Goal: Information Seeking & Learning: Learn about a topic

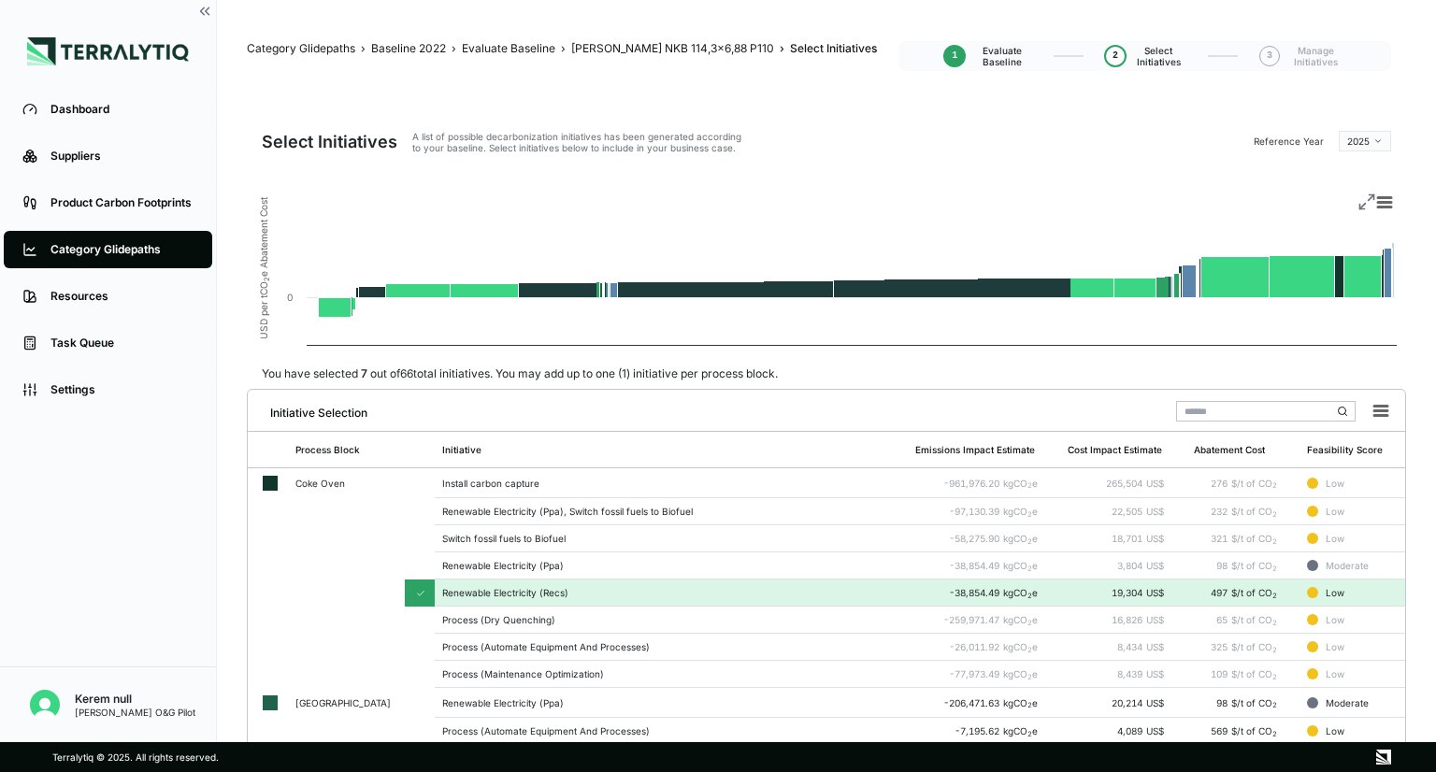
click at [141, 251] on div "Category Glidepaths" at bounding box center [121, 249] width 143 height 15
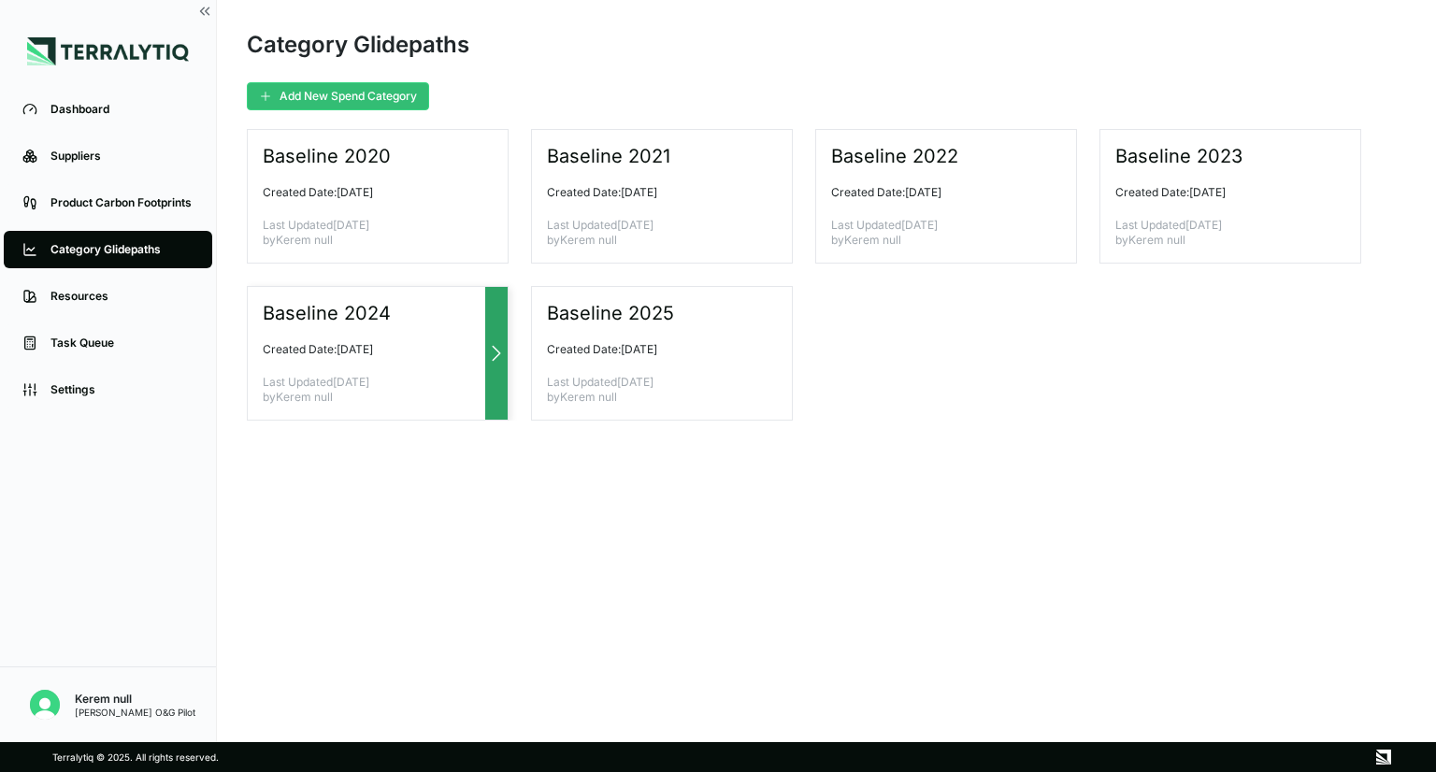
click at [352, 349] on p "Created Date: [DATE]" at bounding box center [370, 349] width 215 height 15
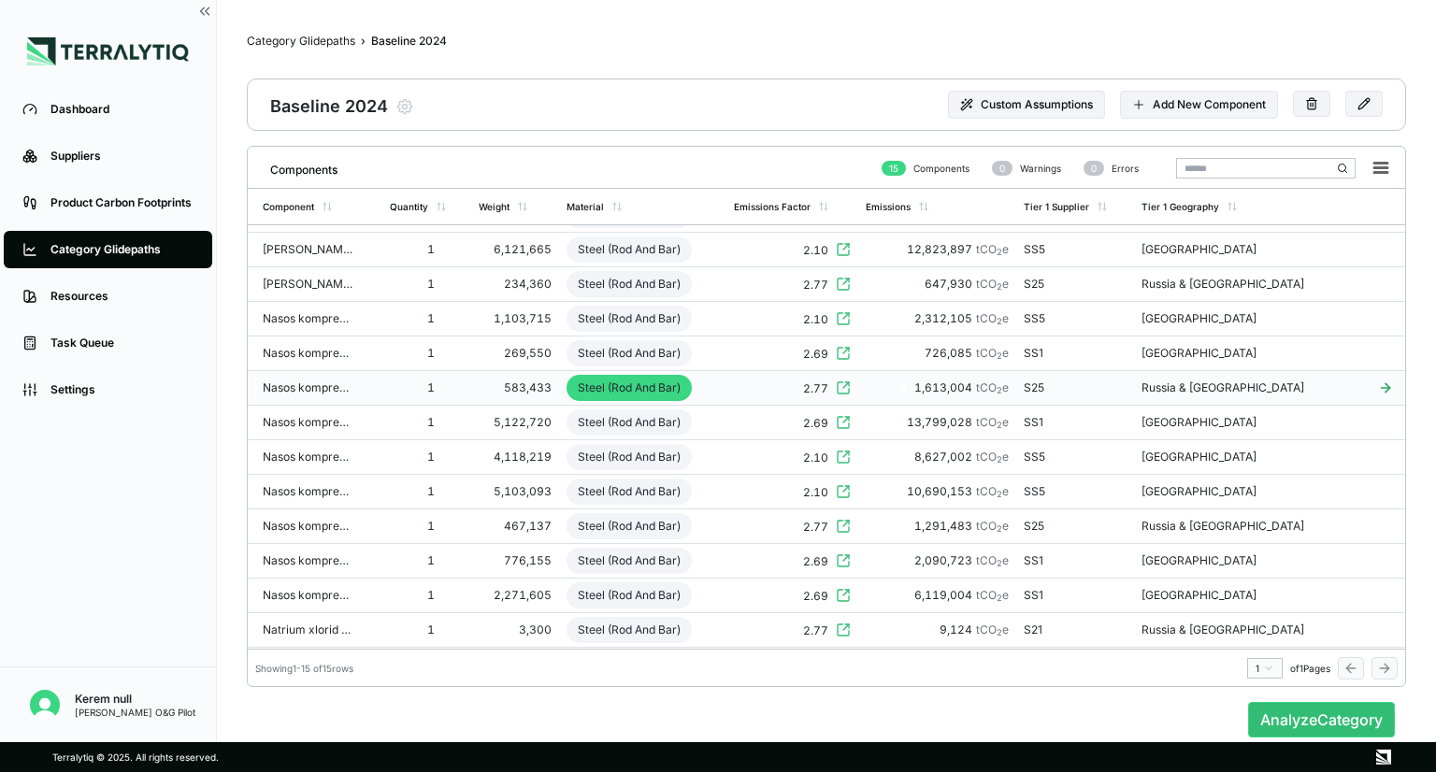
scroll to position [101, 0]
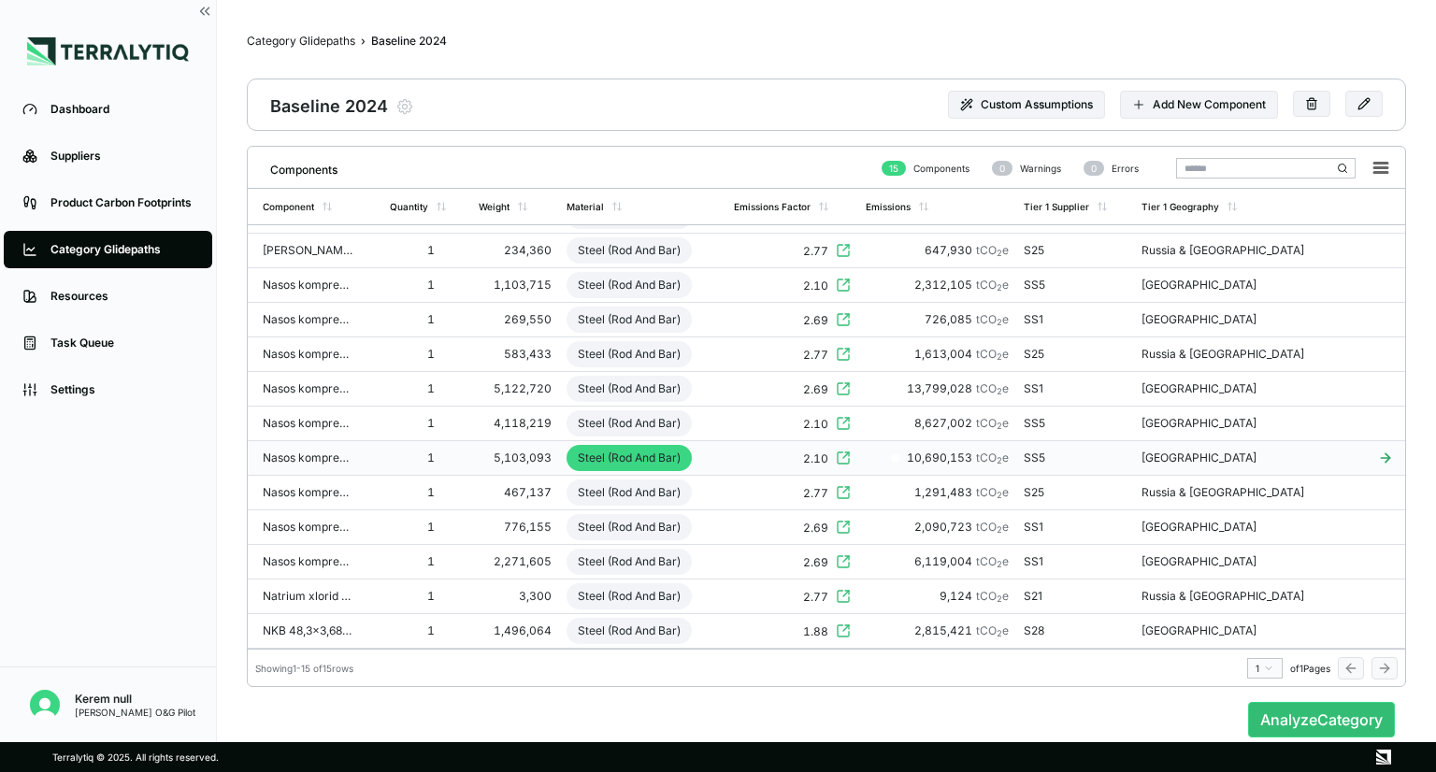
click at [532, 451] on div "5,103,093" at bounding box center [515, 458] width 72 height 15
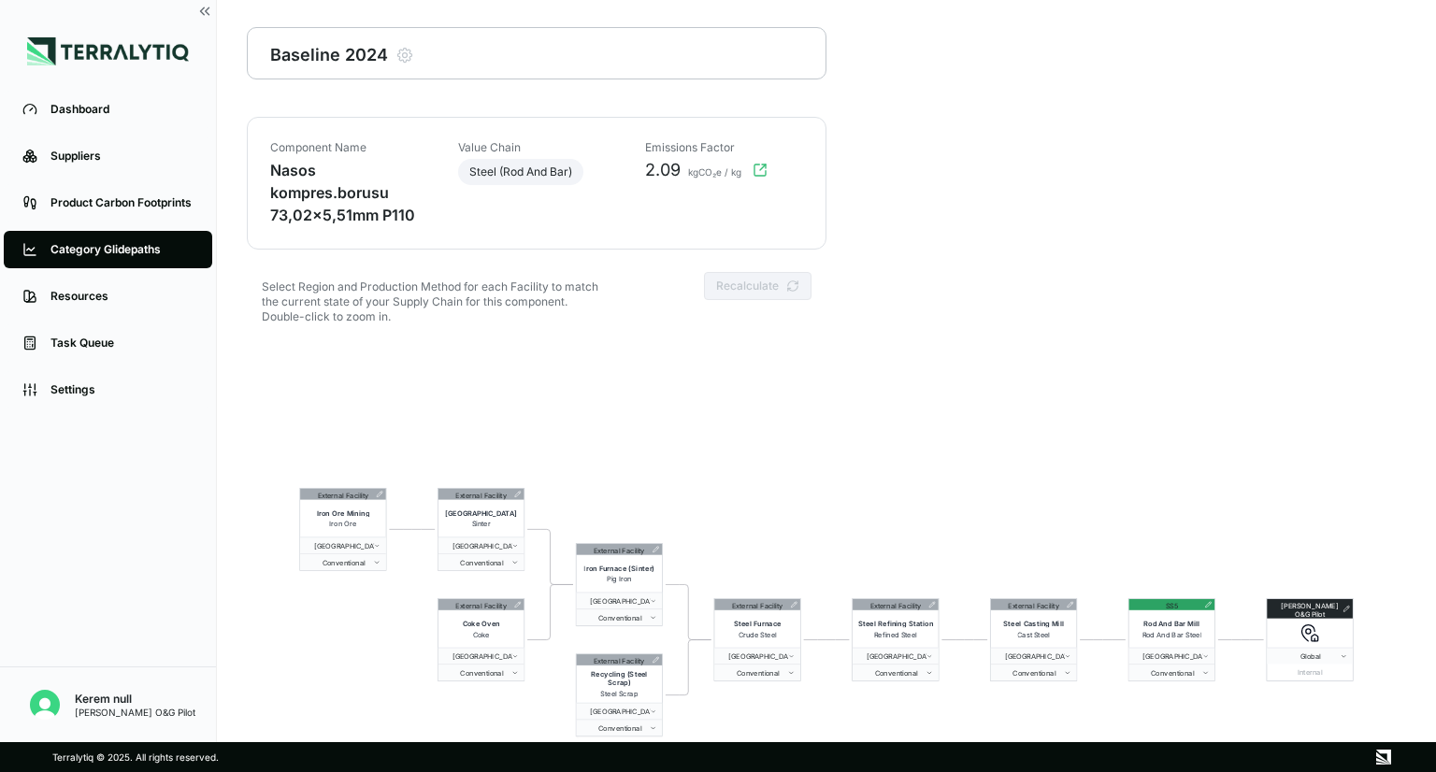
scroll to position [90, 0]
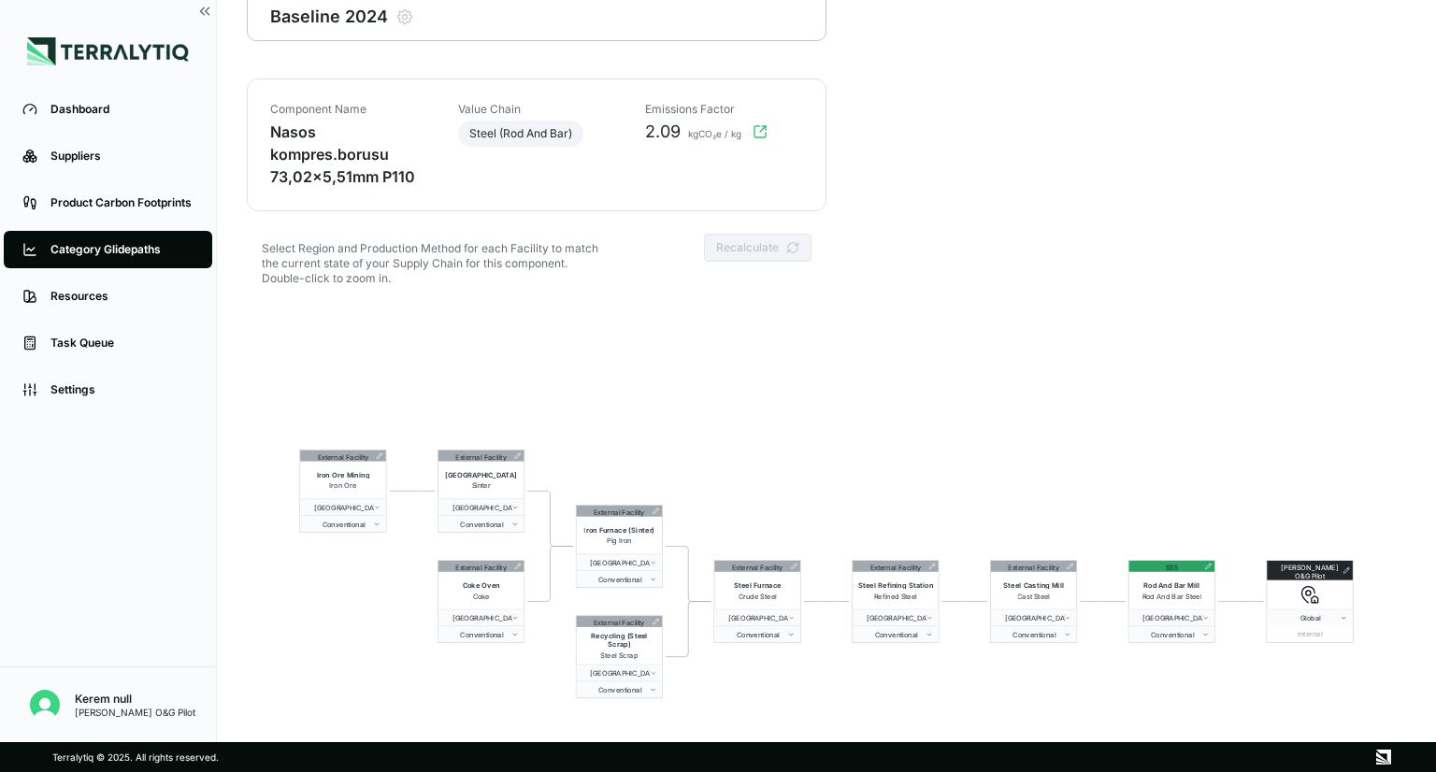
drag, startPoint x: 680, startPoint y: 328, endPoint x: 676, endPoint y: 338, distance: 10.1
click at [680, 328] on div "External Facility Iron Ore Mining Iron Ore [GEOGRAPHIC_DATA] Conventional Exter…" at bounding box center [827, 574] width 1160 height 539
click at [130, 252] on div "Category Glidepaths" at bounding box center [121, 249] width 143 height 15
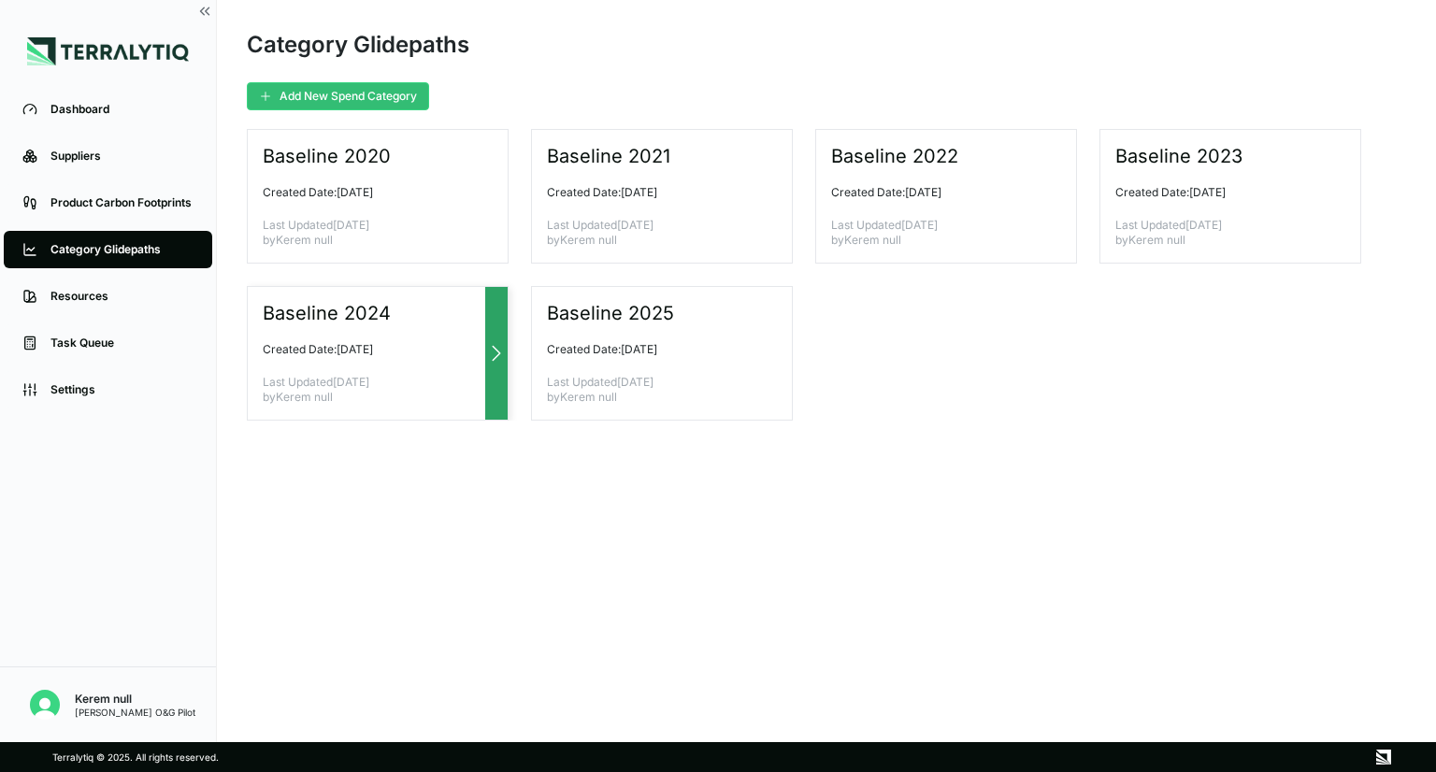
click at [411, 338] on div "Baseline 2024 Created Date: [DATE] Last Updated [DATE] by Kerem null" at bounding box center [378, 353] width 262 height 135
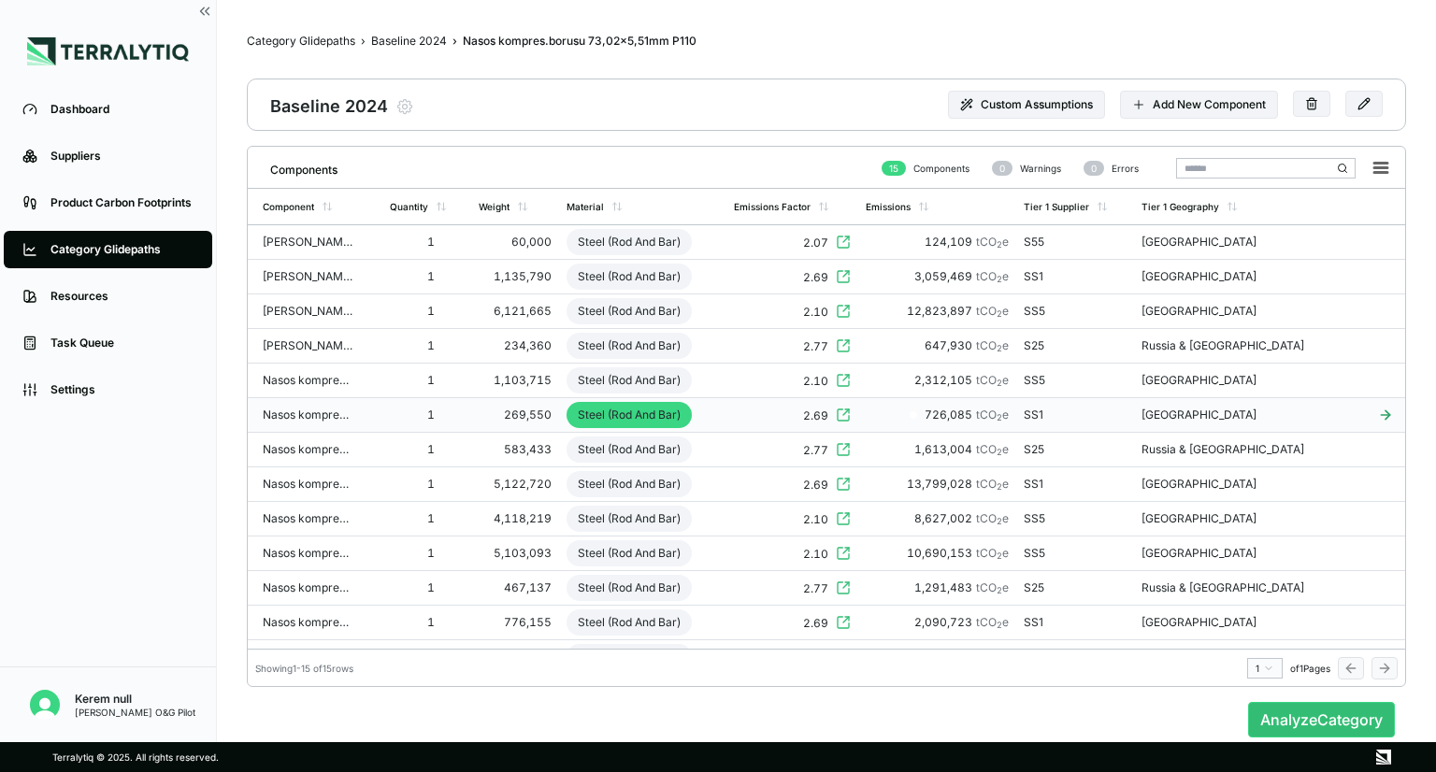
scroll to position [94, 0]
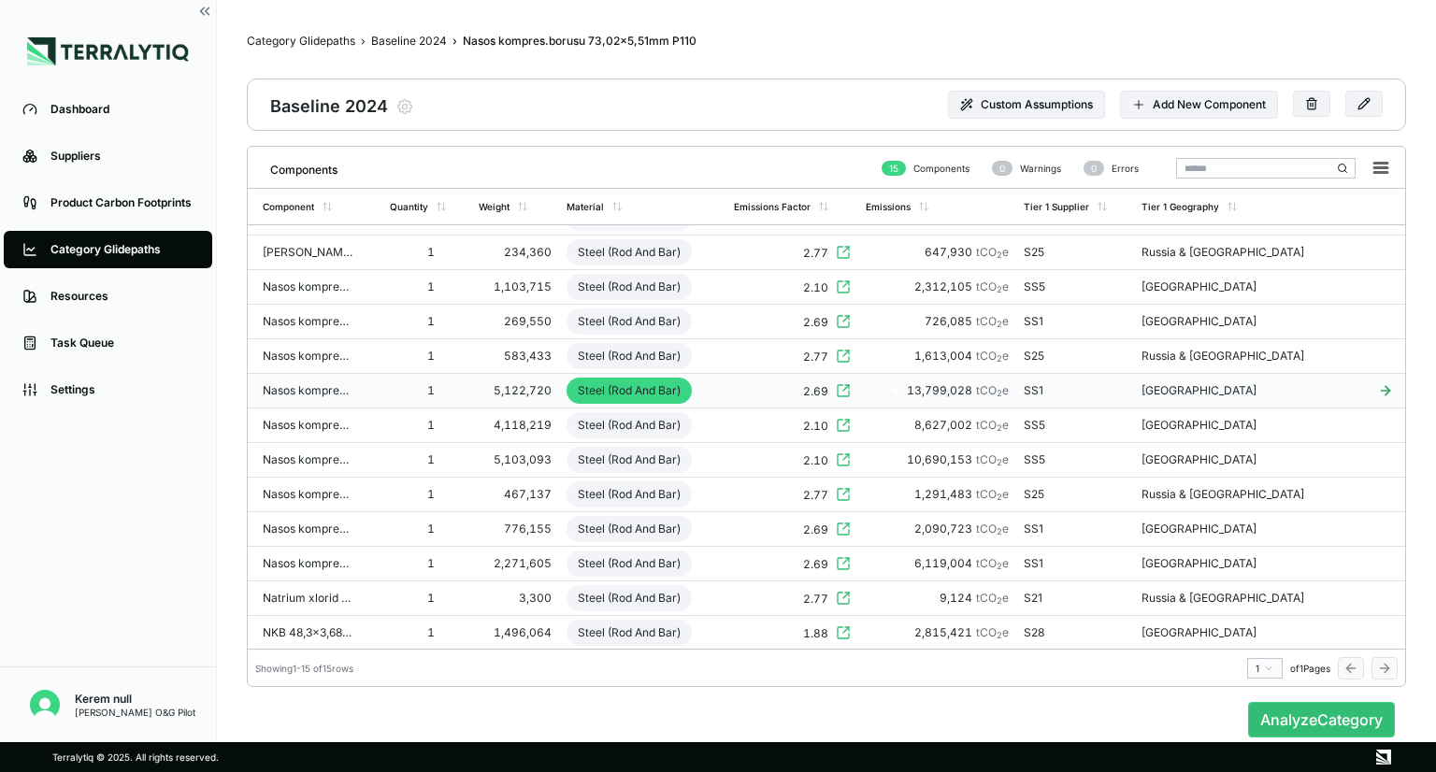
click at [540, 394] on div "5,122,720" at bounding box center [515, 390] width 72 height 15
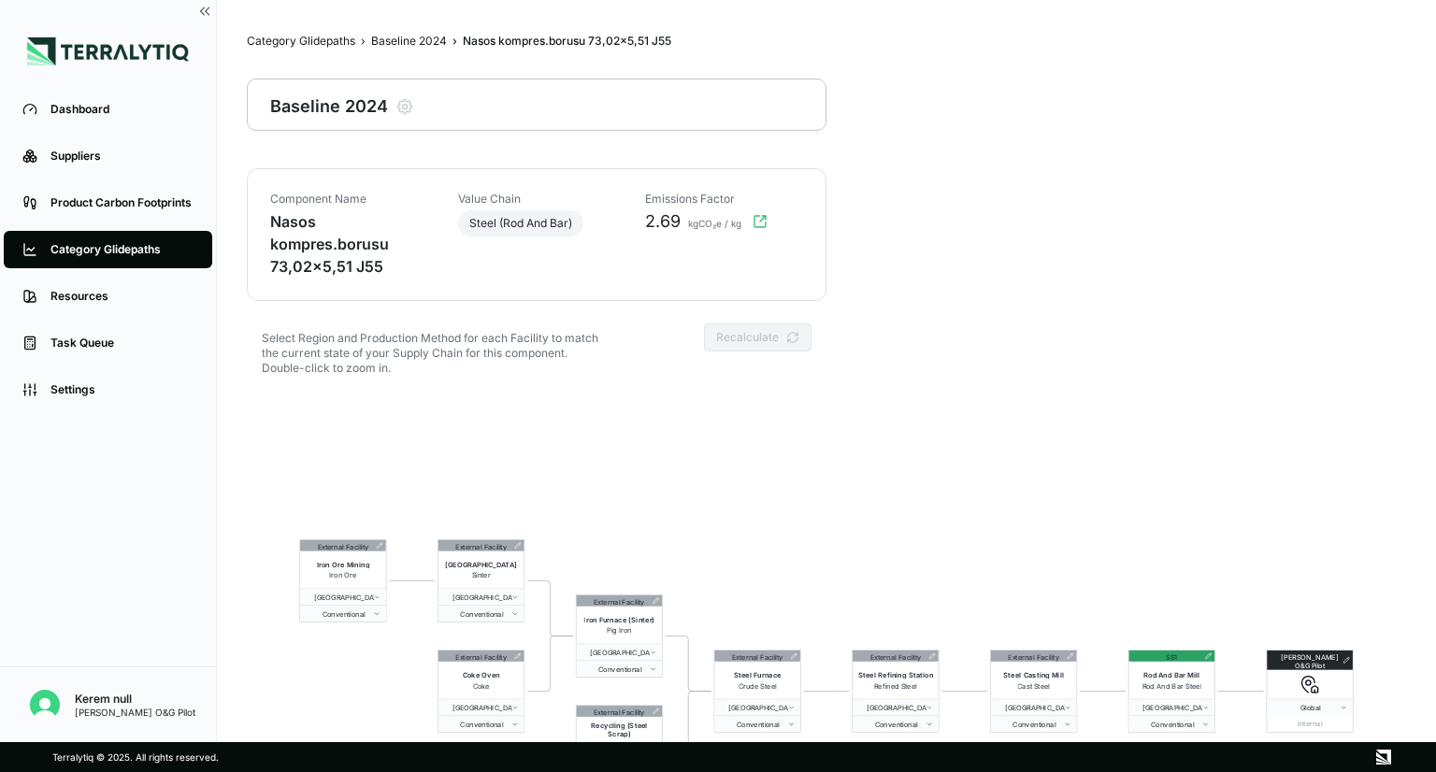
click at [758, 216] on icon "button" at bounding box center [760, 221] width 11 height 11
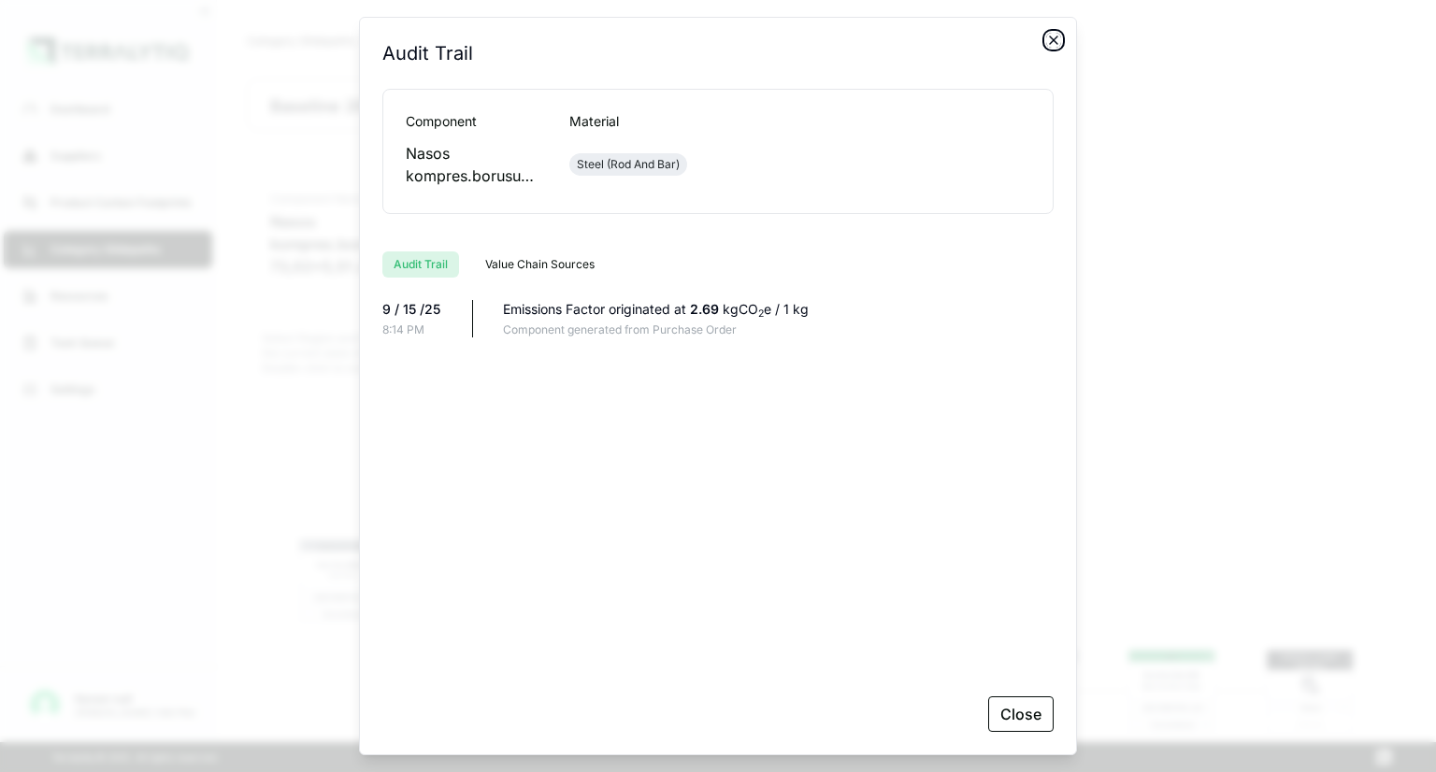
click at [1054, 35] on icon "button" at bounding box center [1053, 40] width 15 height 15
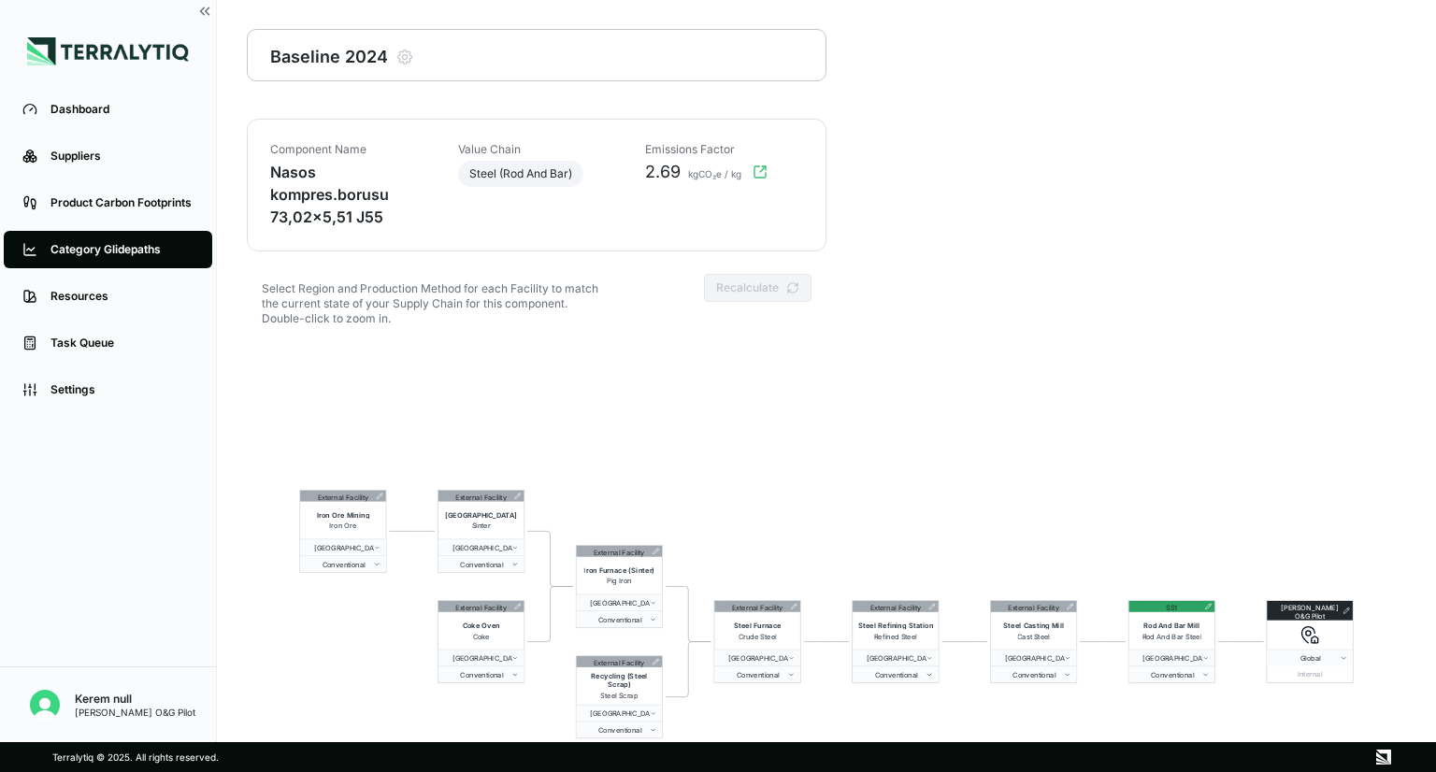
scroll to position [90, 0]
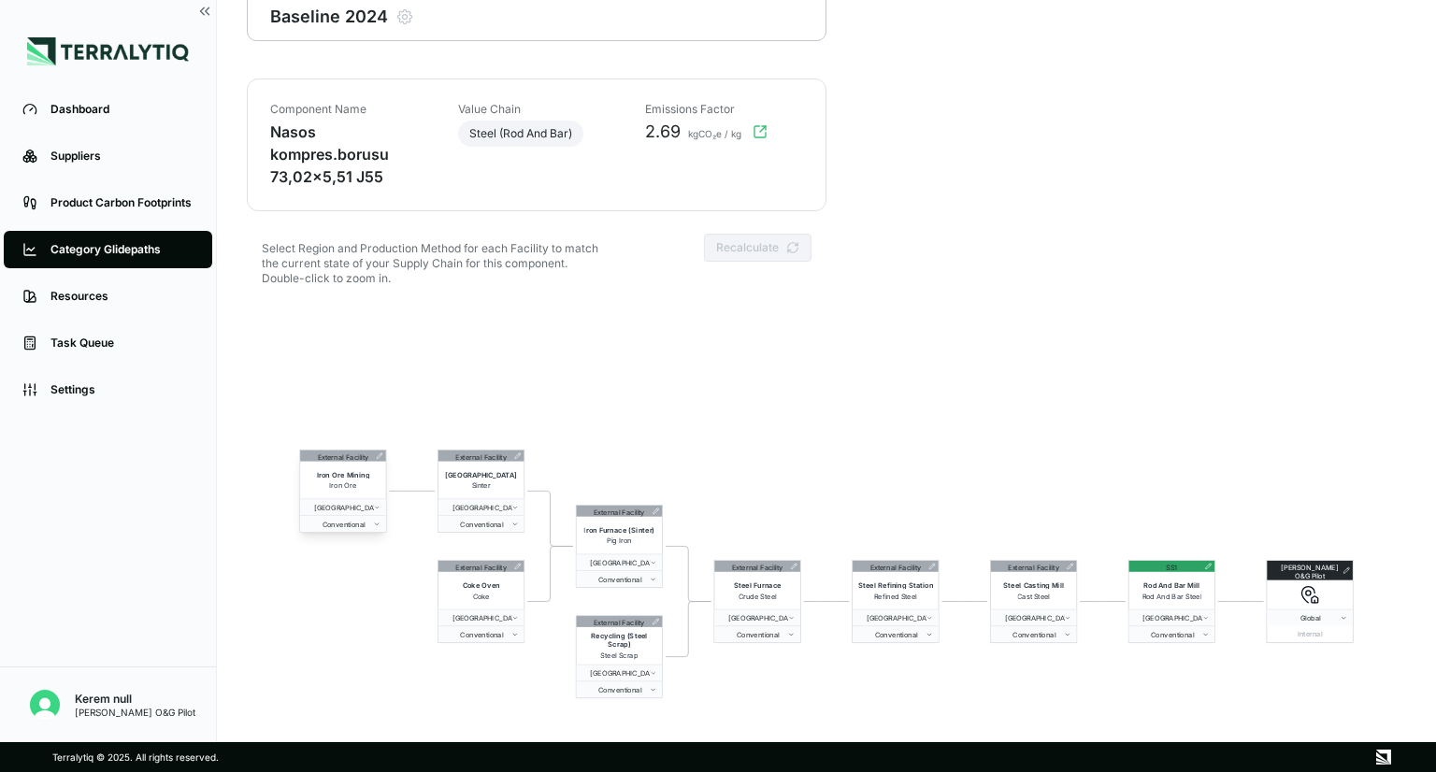
click at [382, 457] on icon at bounding box center [379, 456] width 7 height 7
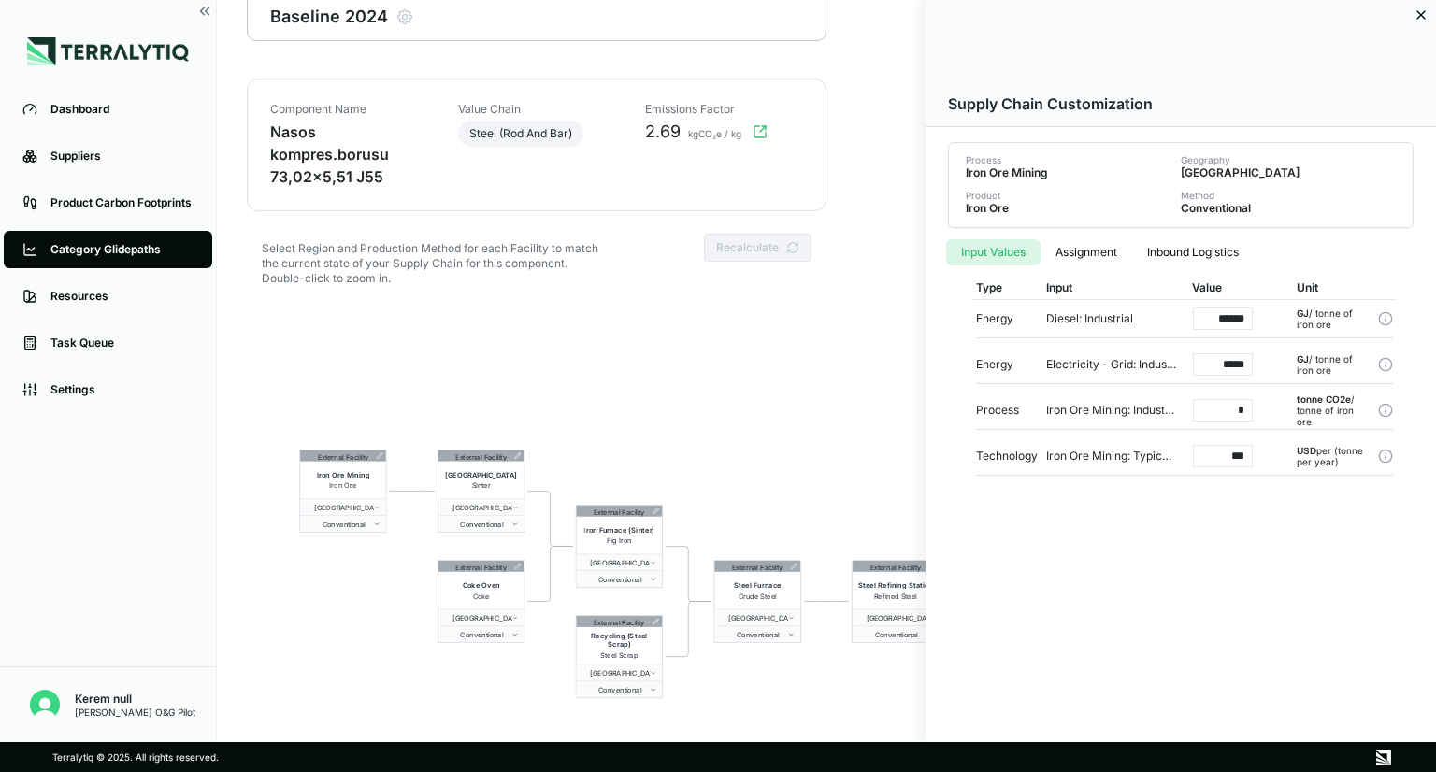
click at [655, 514] on div at bounding box center [718, 386] width 1436 height 772
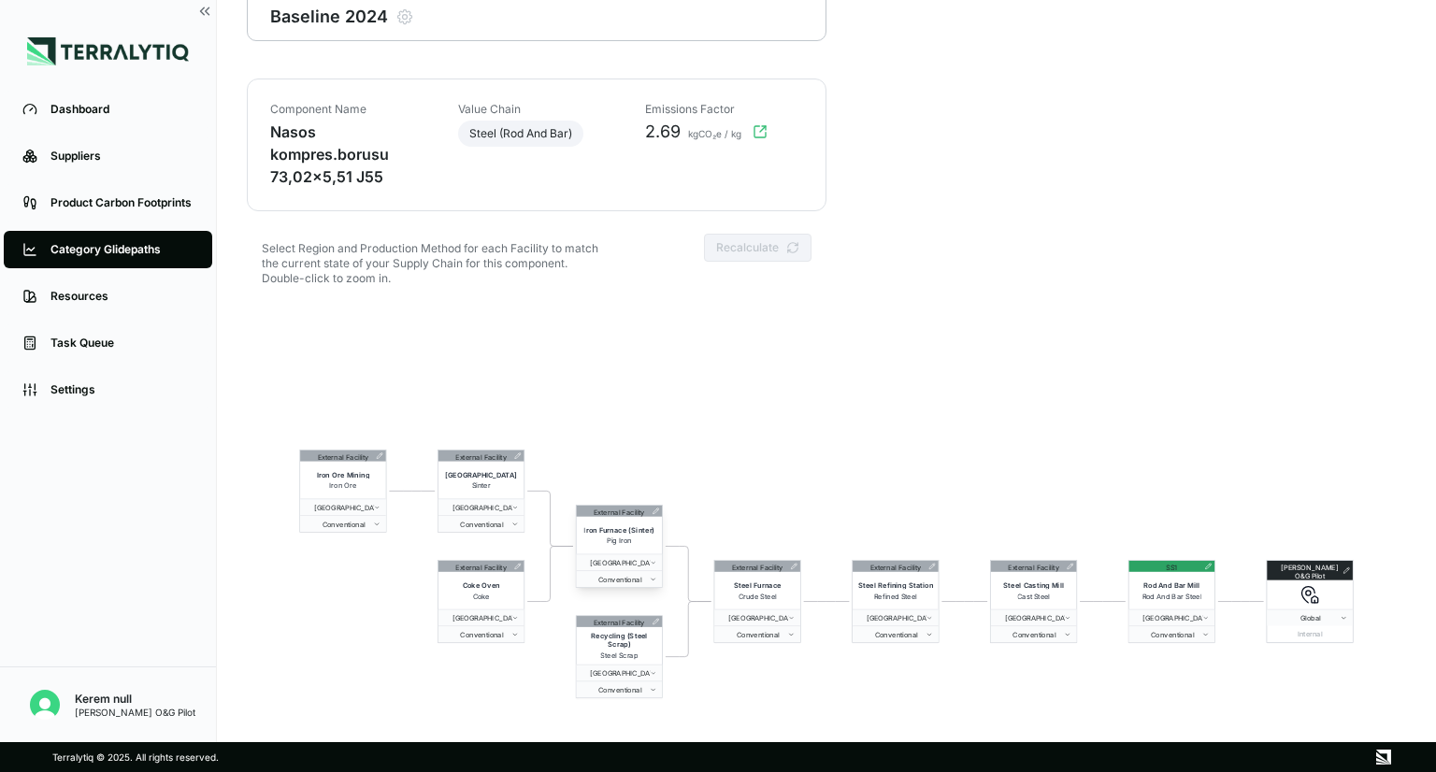
click at [655, 513] on icon at bounding box center [656, 511] width 7 height 7
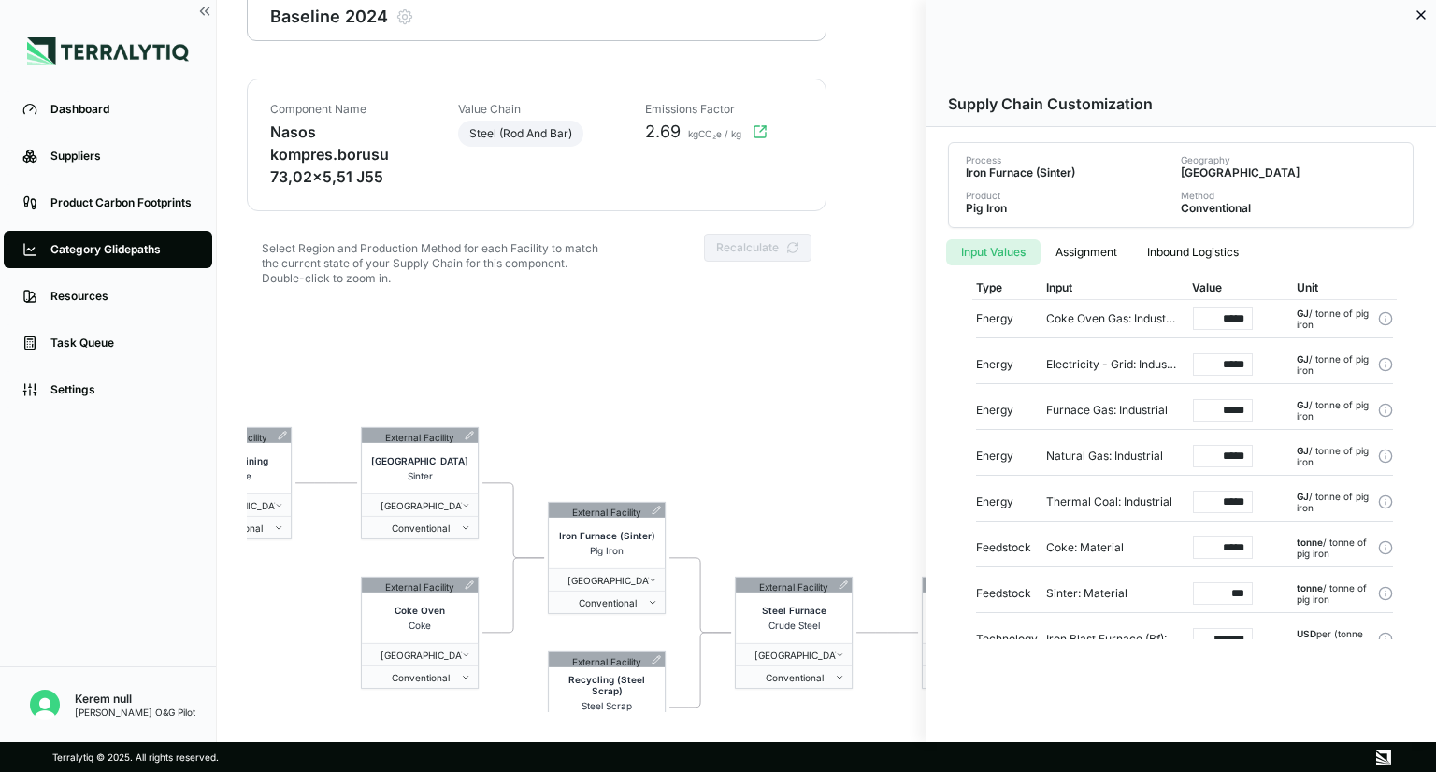
click at [832, 393] on div at bounding box center [718, 386] width 1436 height 772
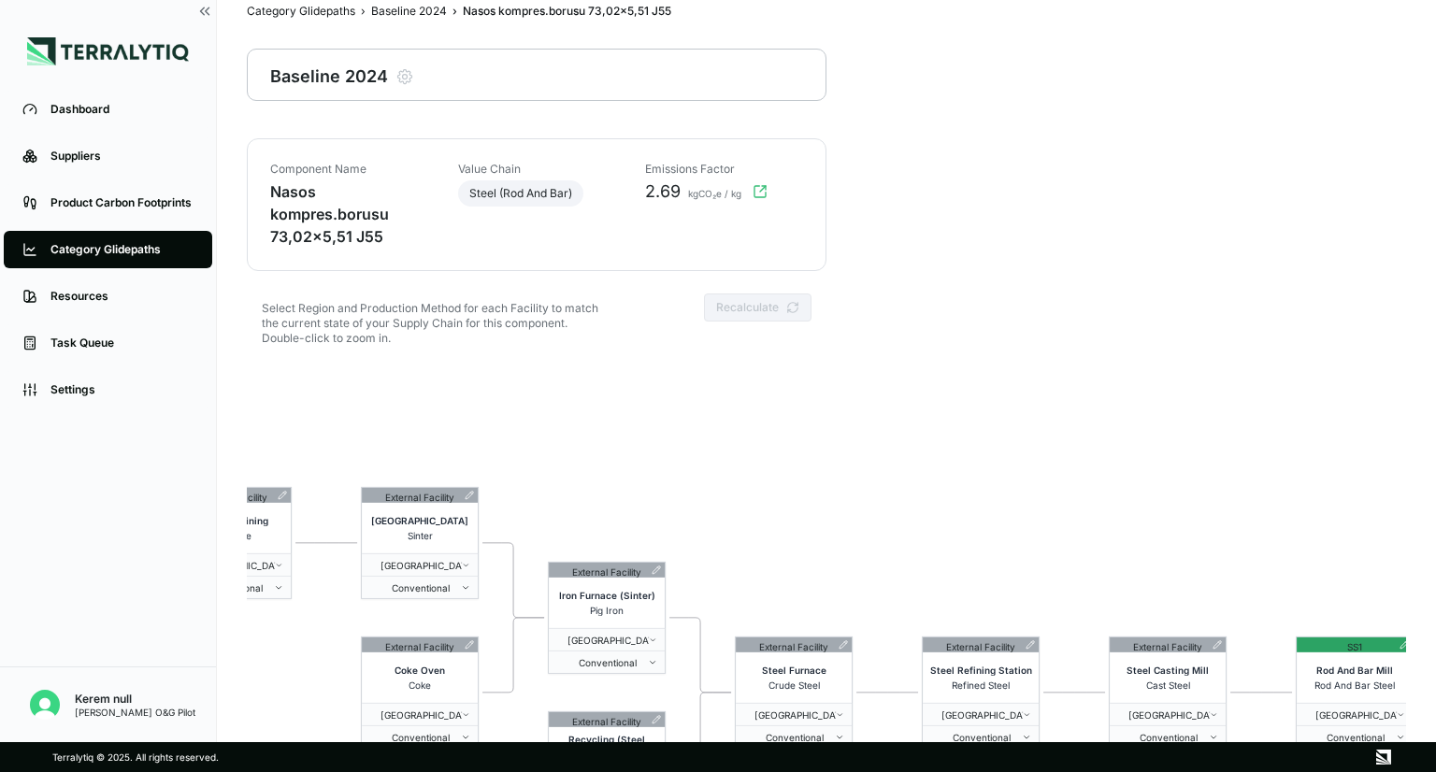
scroll to position [0, 0]
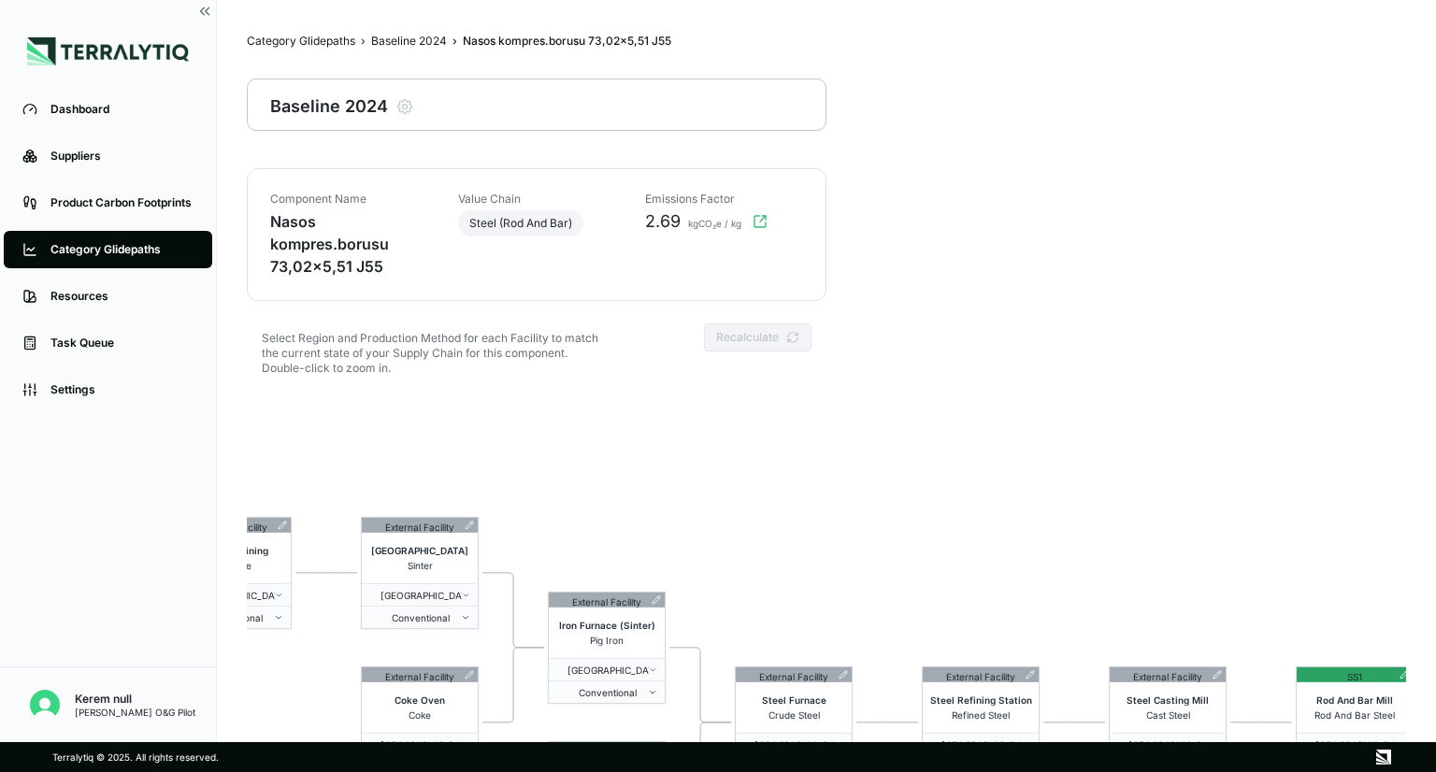
click at [539, 42] on span "Nasos kompres.borusu 73,02x5,51 J55" at bounding box center [567, 41] width 209 height 15
click at [402, 44] on div "Baseline 2024" at bounding box center [409, 41] width 76 height 15
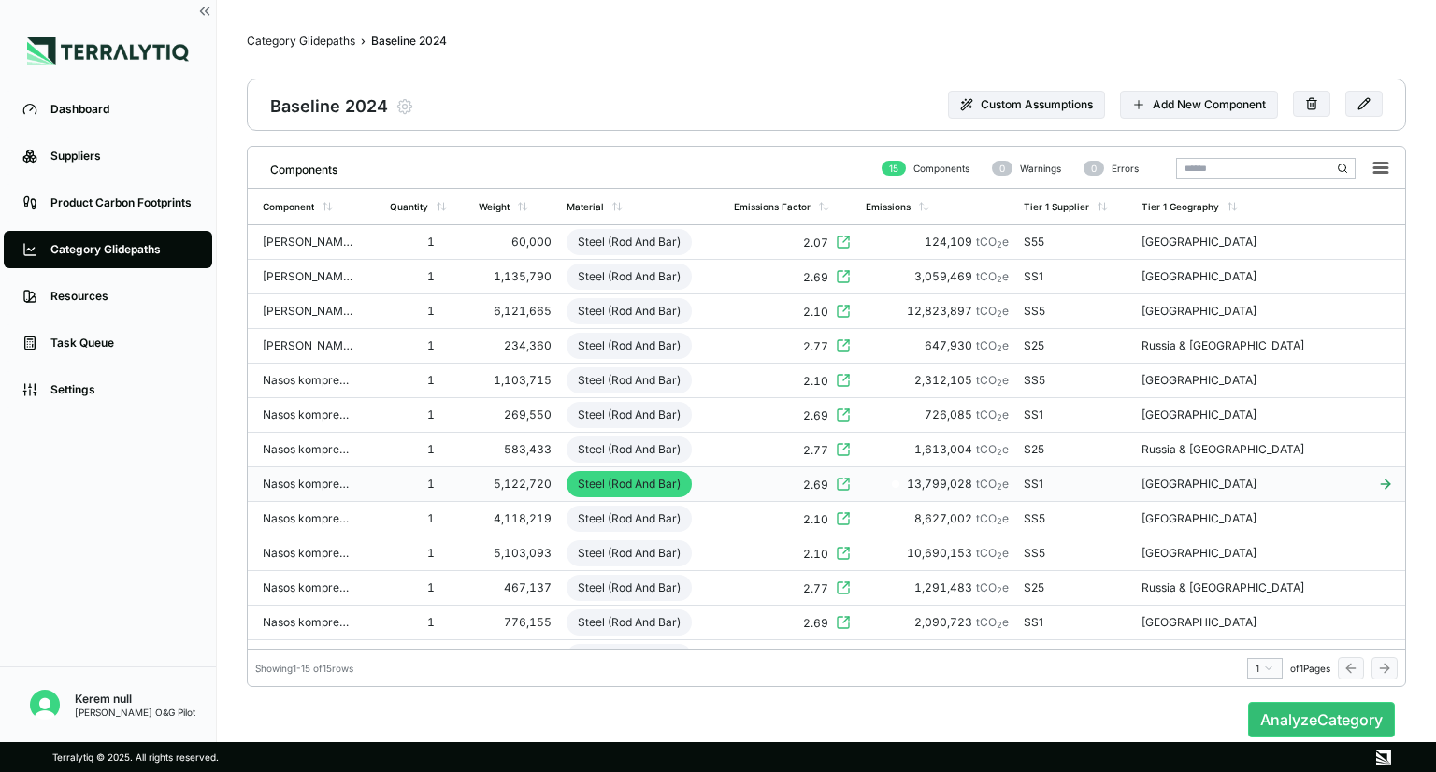
click at [780, 483] on div "2.69" at bounding box center [792, 484] width 117 height 17
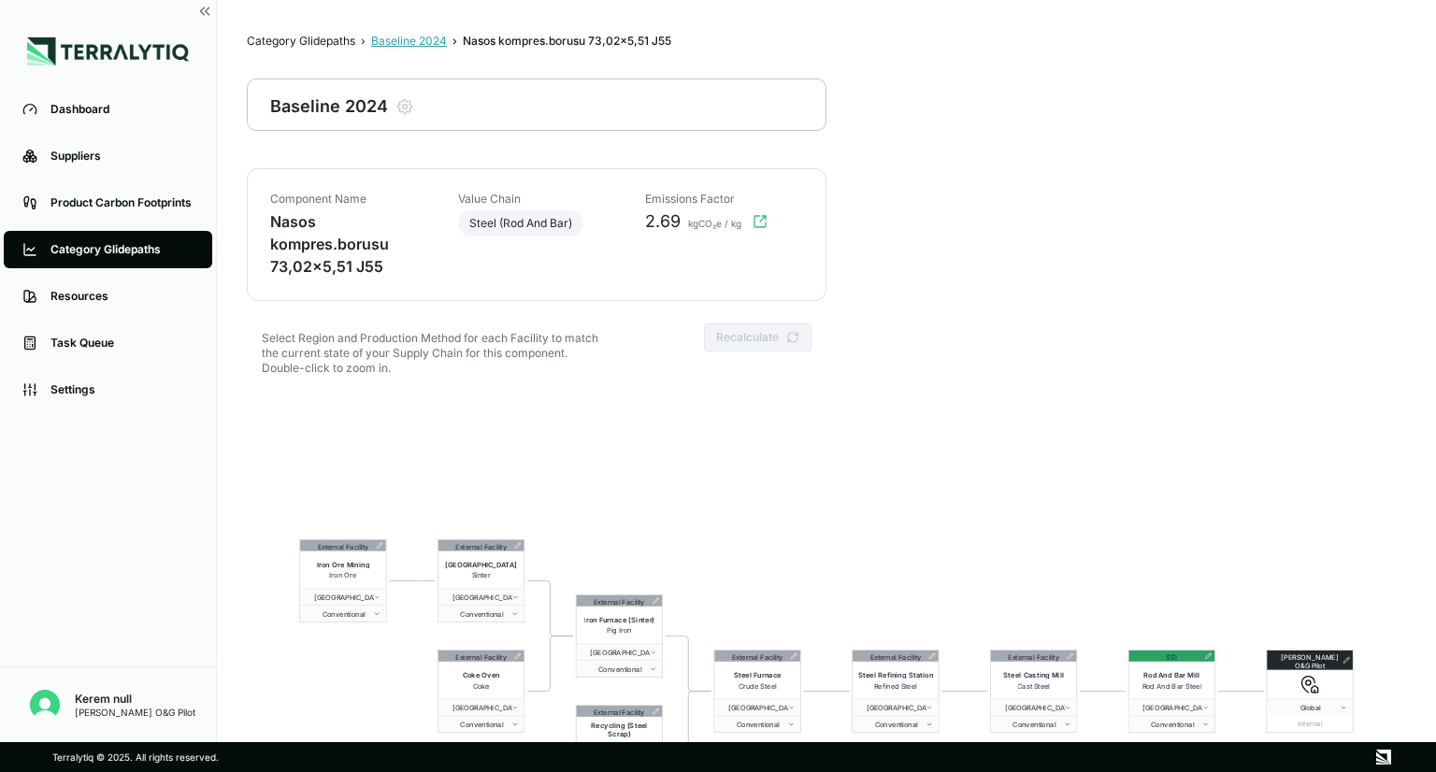
click at [409, 39] on div "Baseline 2024" at bounding box center [409, 41] width 76 height 15
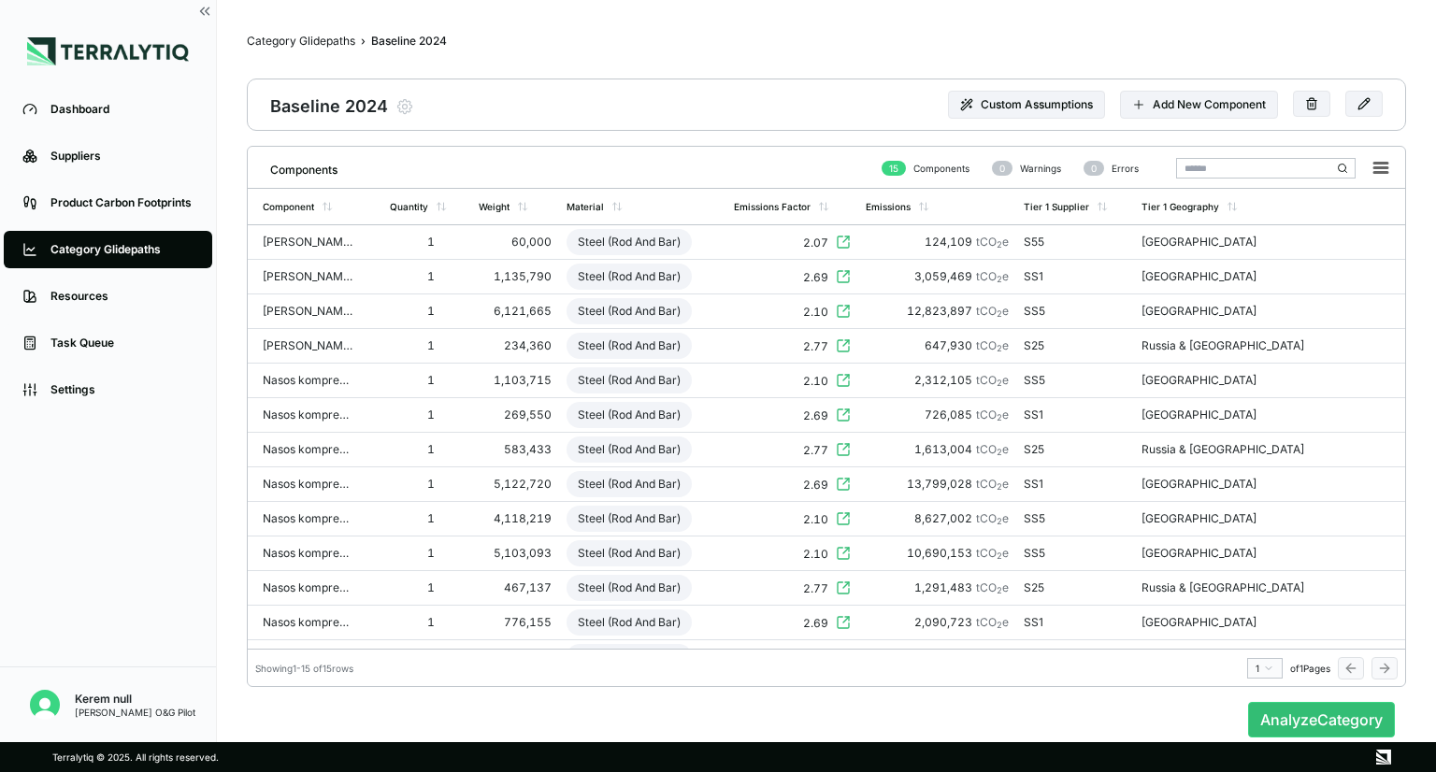
click at [1379, 478] on icon at bounding box center [1385, 484] width 43 height 15
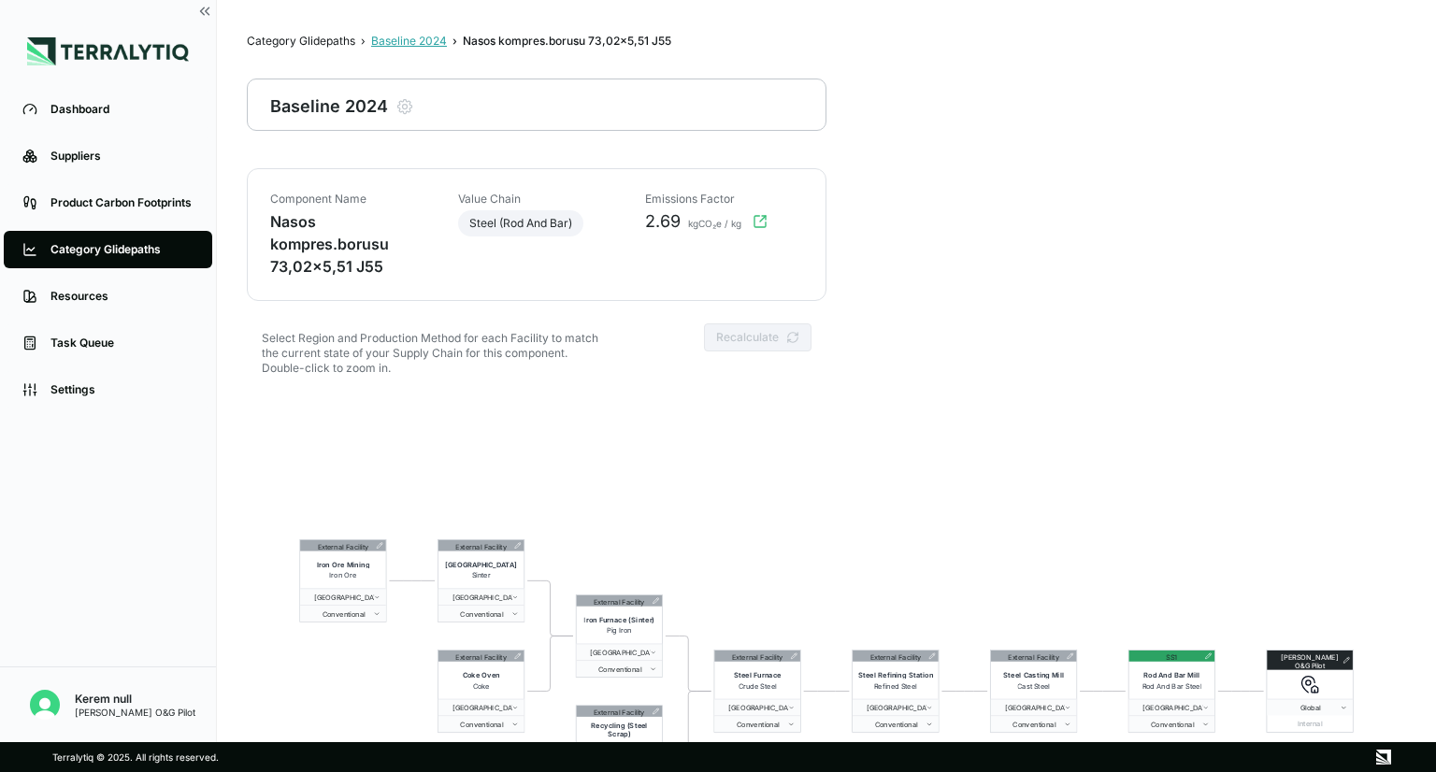
click at [411, 38] on div "Baseline 2024" at bounding box center [409, 41] width 76 height 15
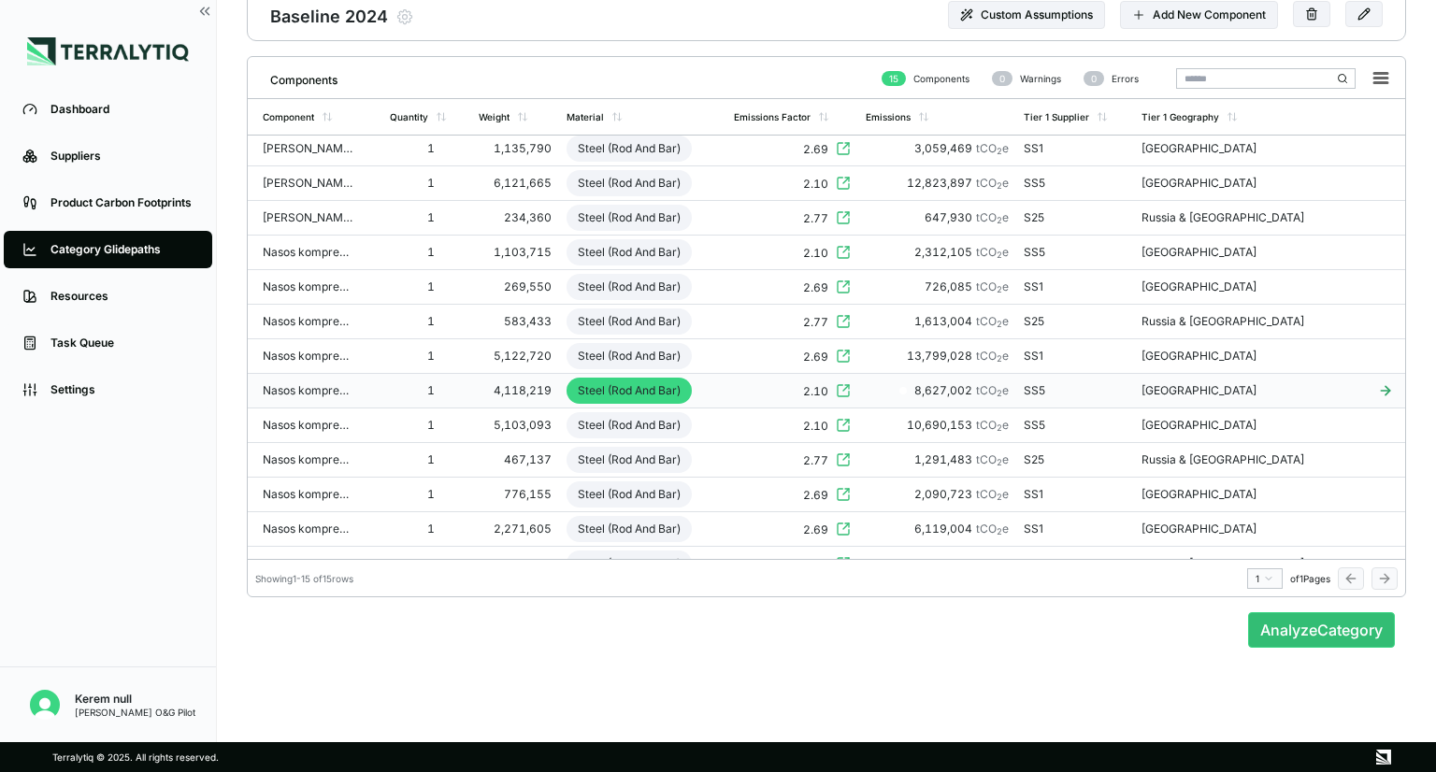
scroll to position [7, 0]
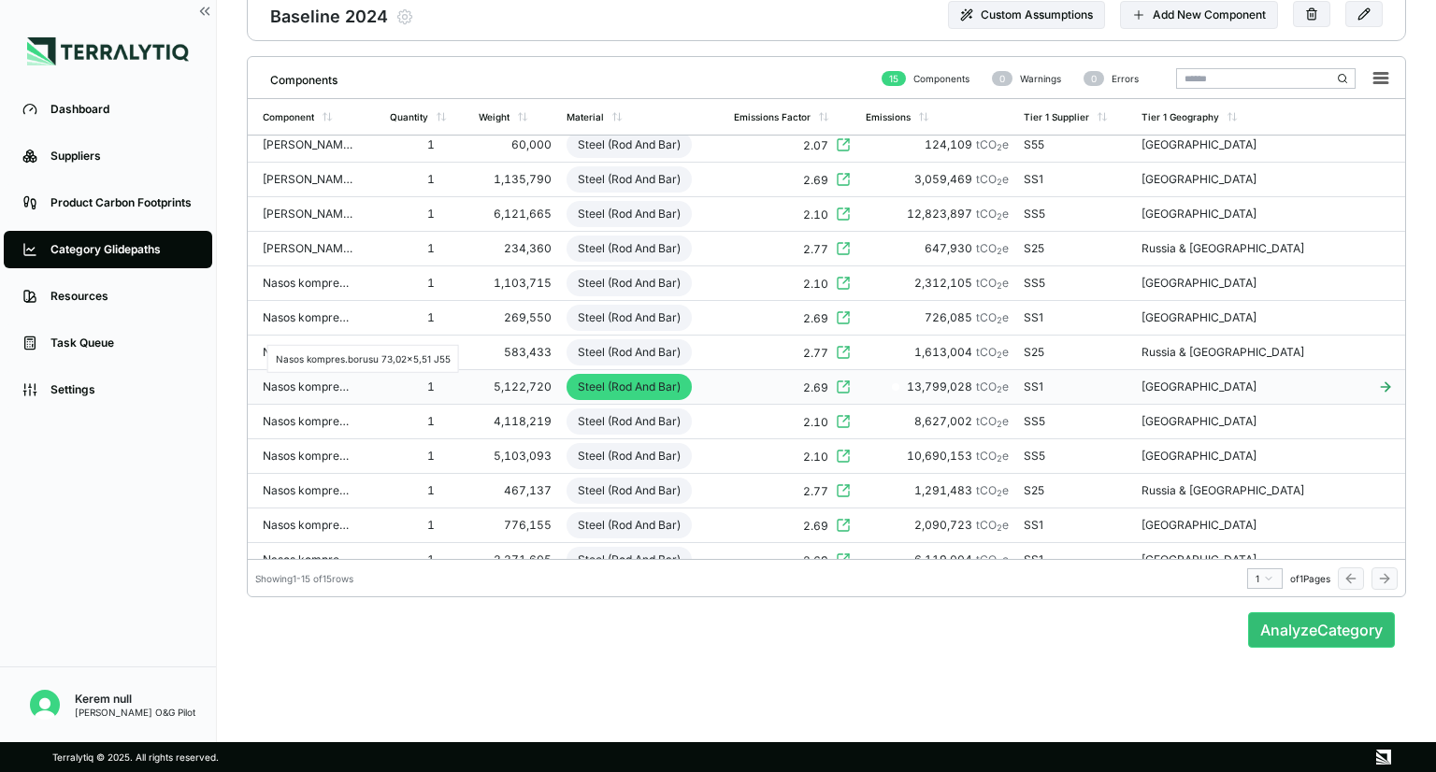
drag, startPoint x: 312, startPoint y: 389, endPoint x: 272, endPoint y: 388, distance: 40.2
click at [272, 388] on div "Nasos kompres.borusu 73,02x5,51 J55" at bounding box center [308, 387] width 90 height 15
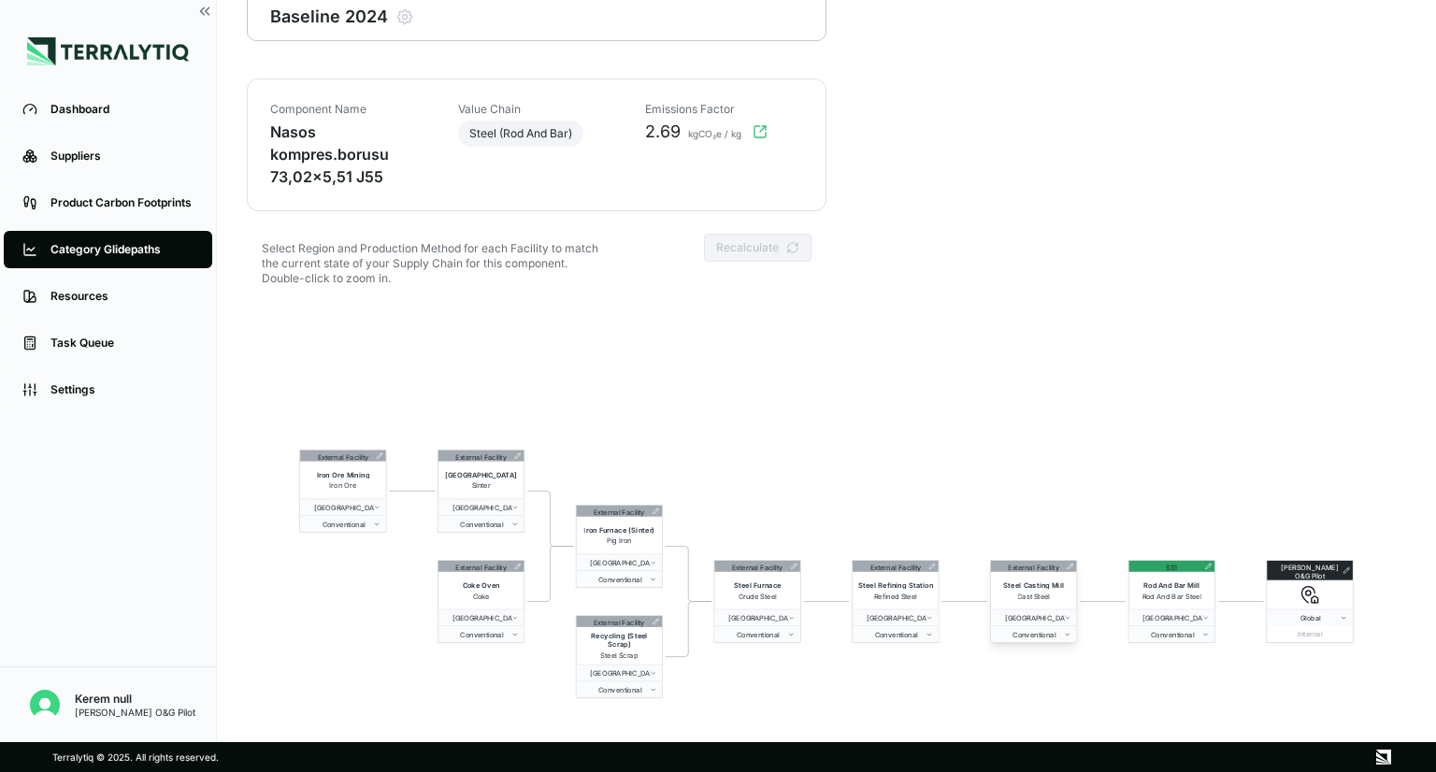
click at [1071, 566] on icon at bounding box center [1071, 567] width 6 height 6
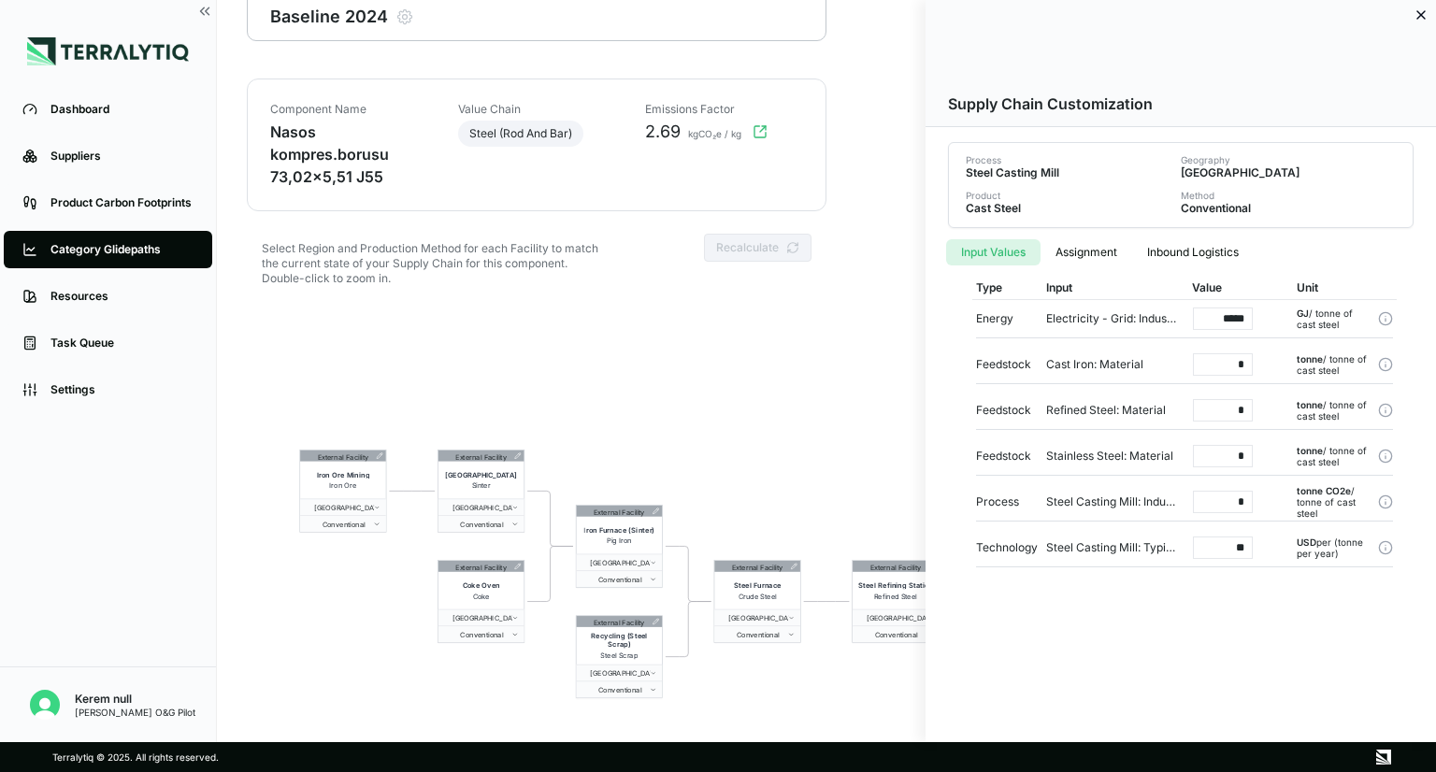
click at [796, 566] on div at bounding box center [718, 386] width 1436 height 772
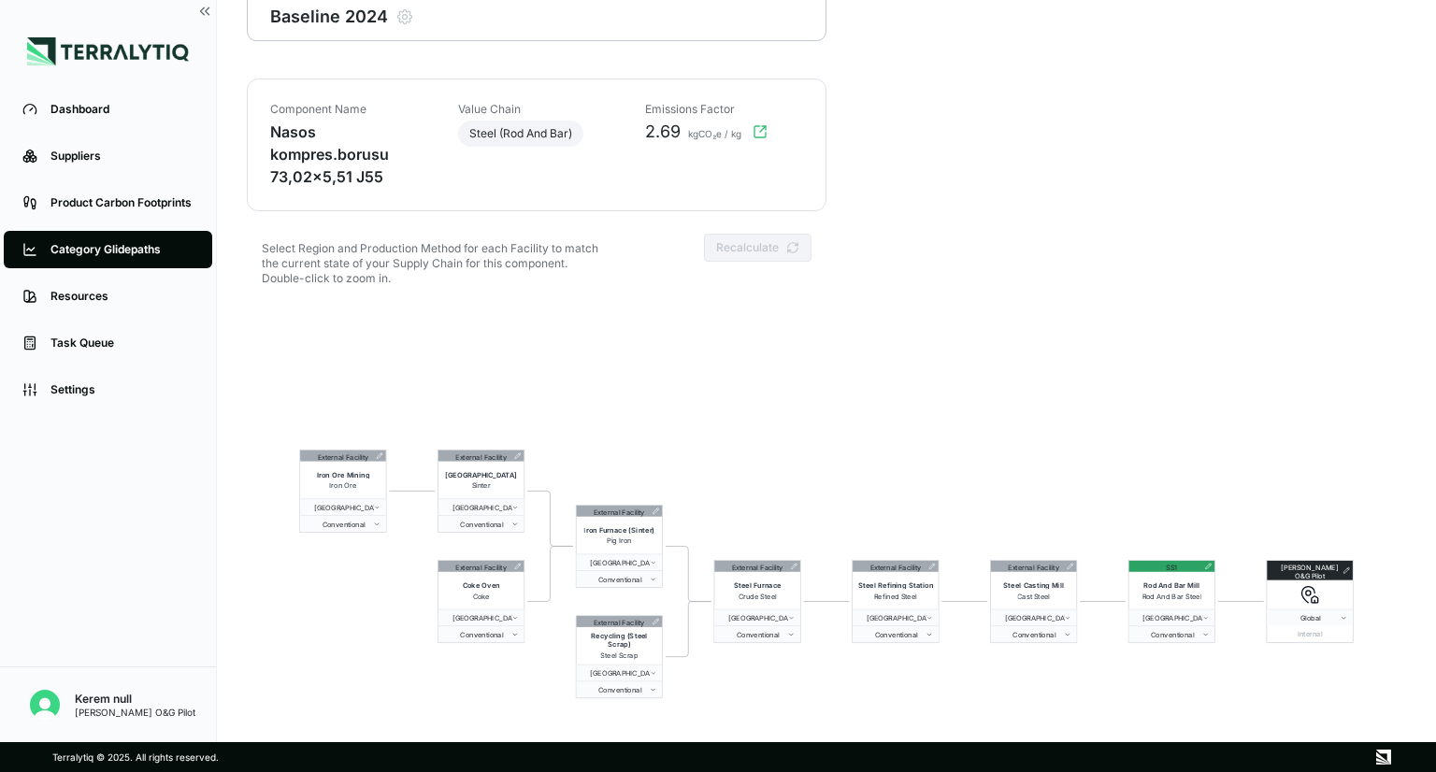
click at [796, 566] on icon at bounding box center [794, 566] width 7 height 7
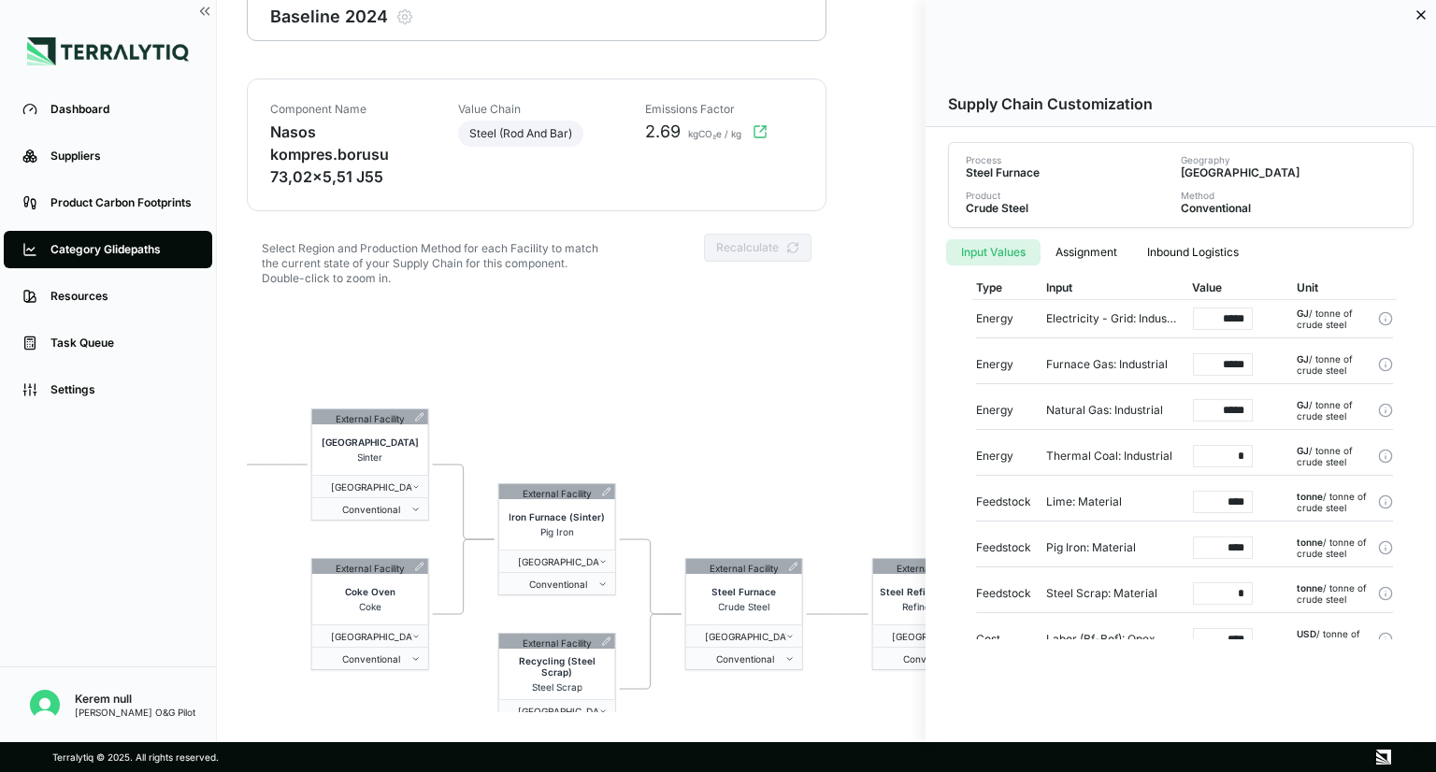
click at [826, 439] on div at bounding box center [718, 386] width 1436 height 772
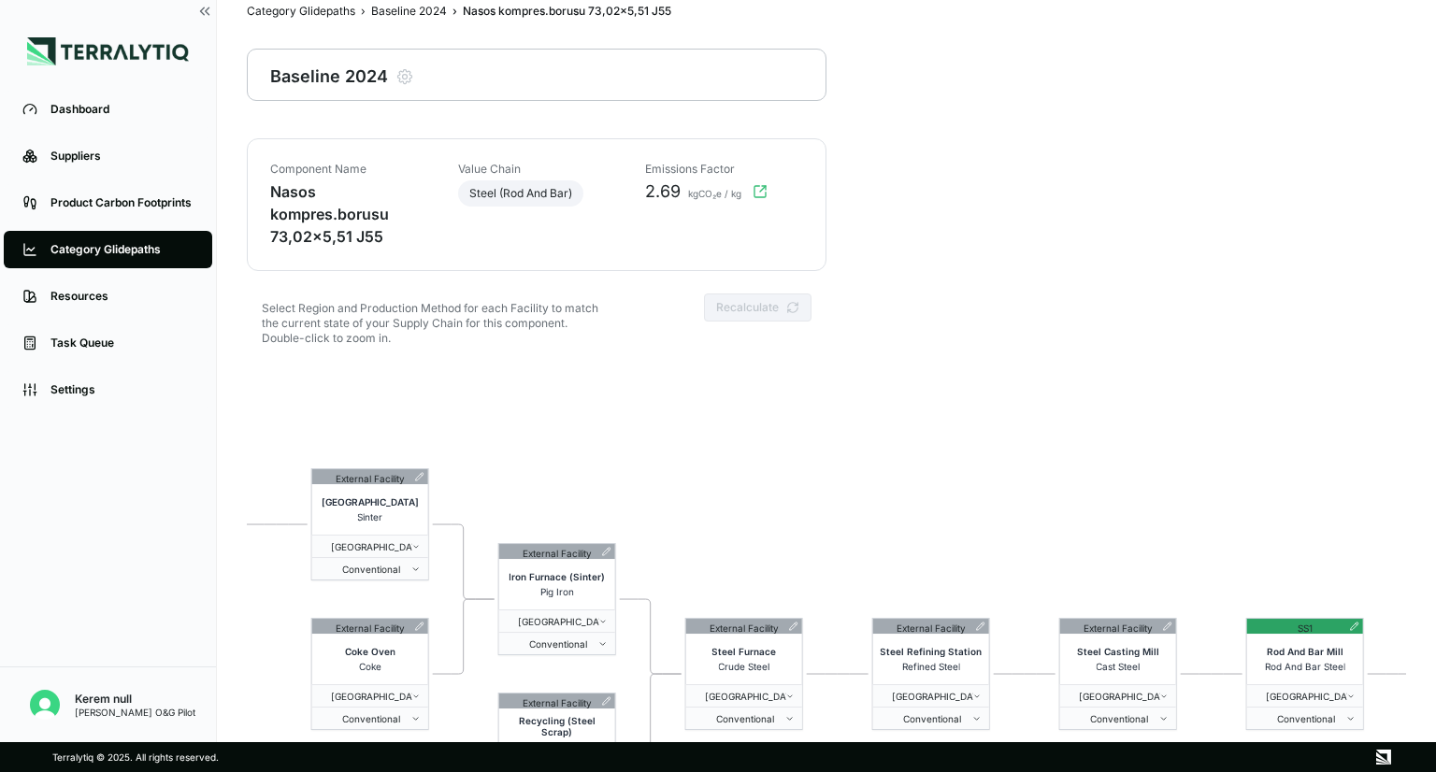
scroll to position [0, 0]
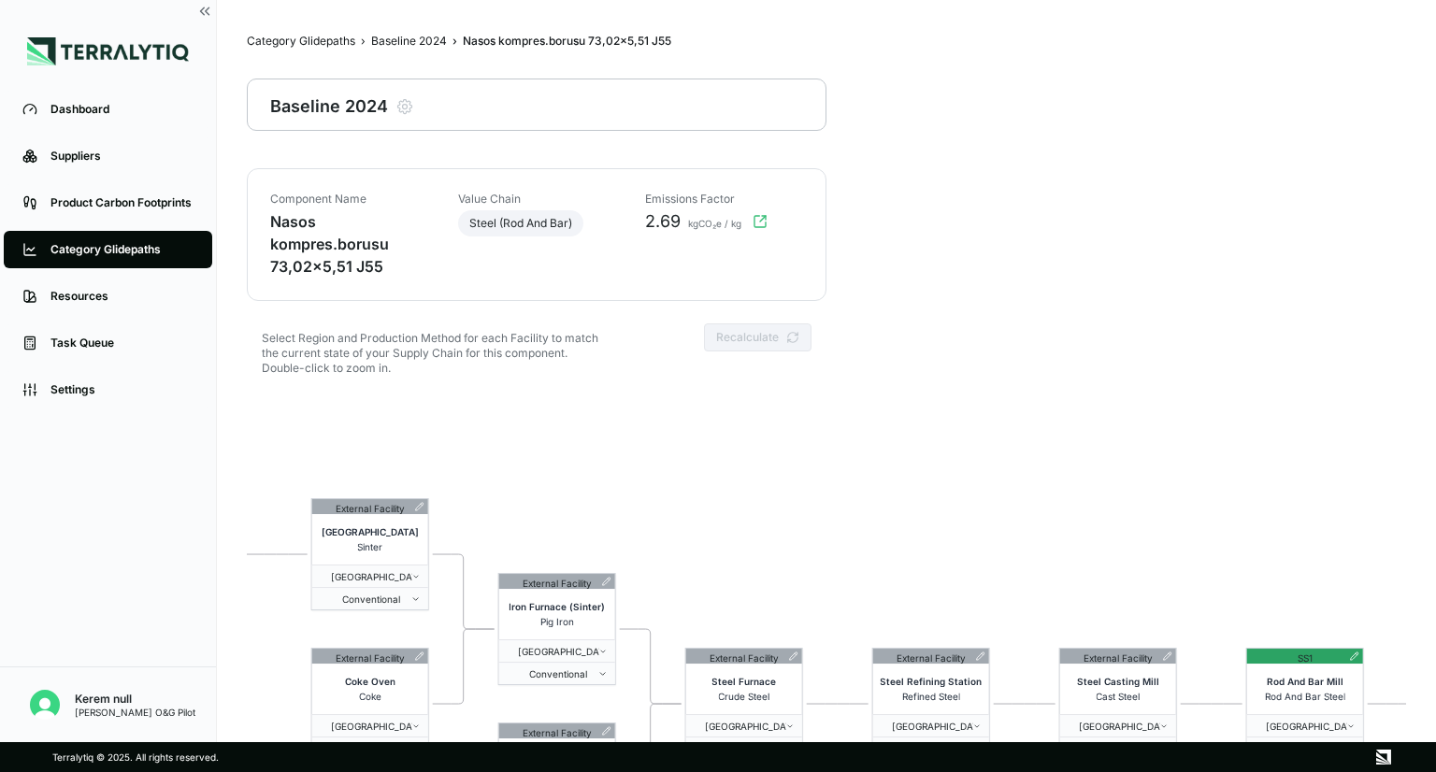
drag, startPoint x: 119, startPoint y: 244, endPoint x: 248, endPoint y: 265, distance: 130.7
click at [119, 244] on div "Category Glidepaths" at bounding box center [121, 249] width 143 height 15
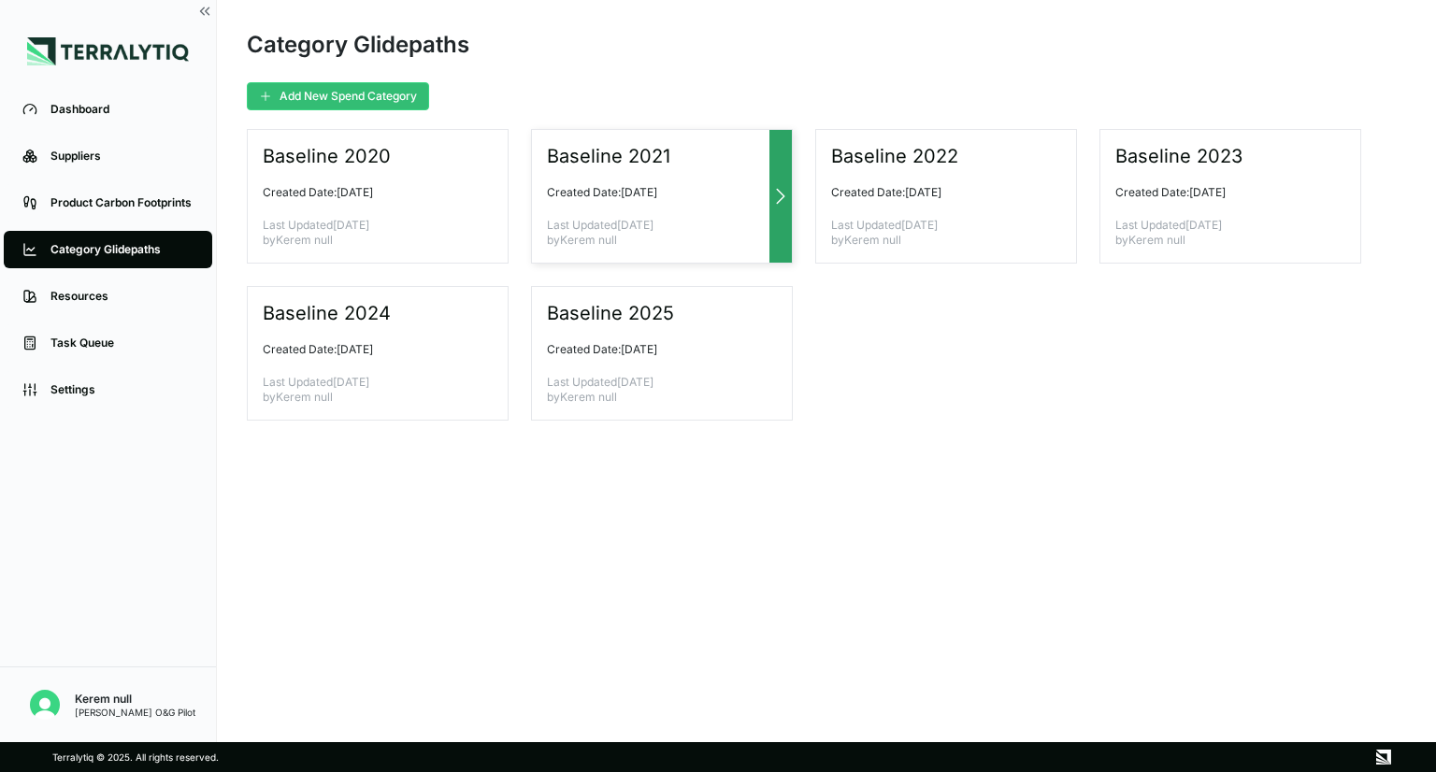
click at [624, 199] on div "Baseline 2021 Created Date: [DATE] Last Updated [DATE] by Kerem null" at bounding box center [662, 196] width 262 height 135
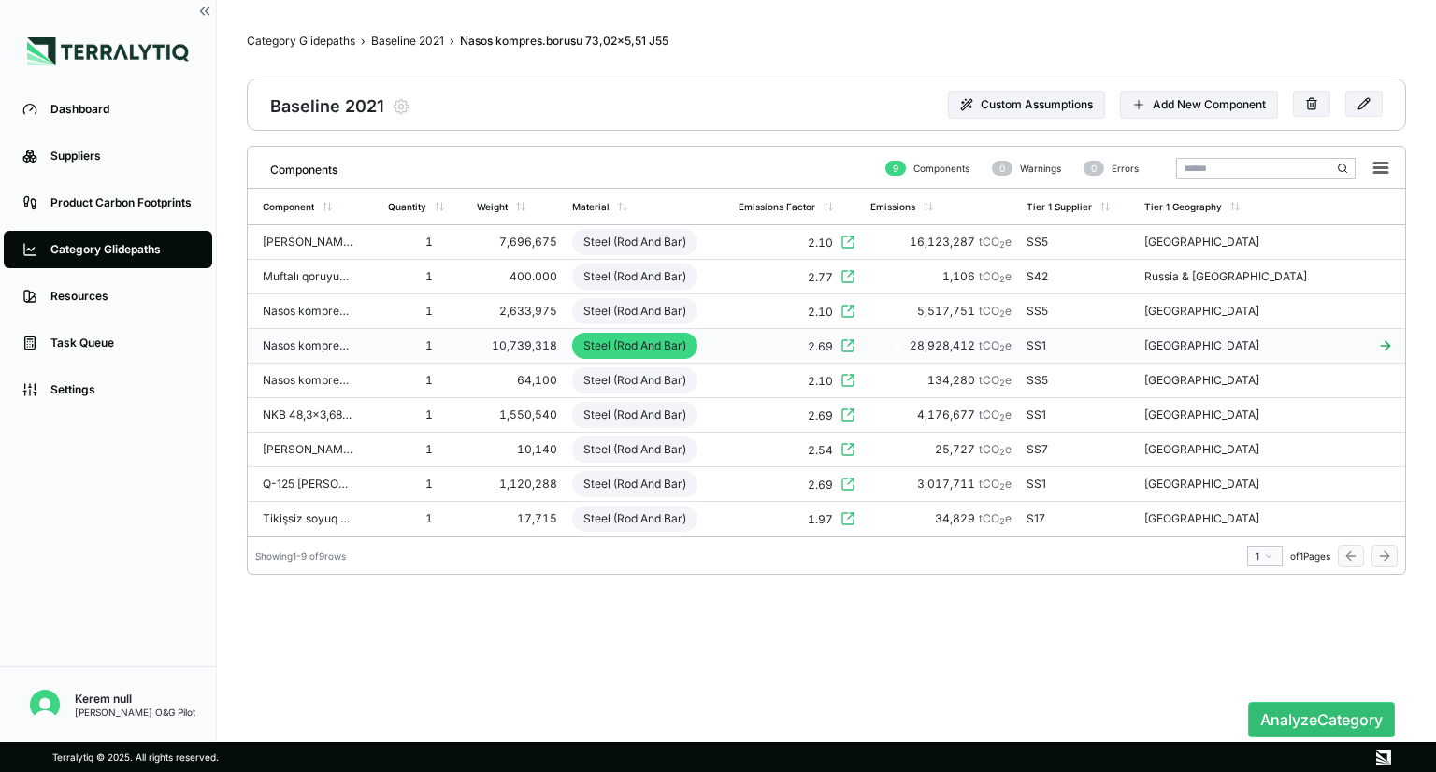
click at [731, 341] on td "Steel (Rod And Bar)" at bounding box center [648, 346] width 166 height 35
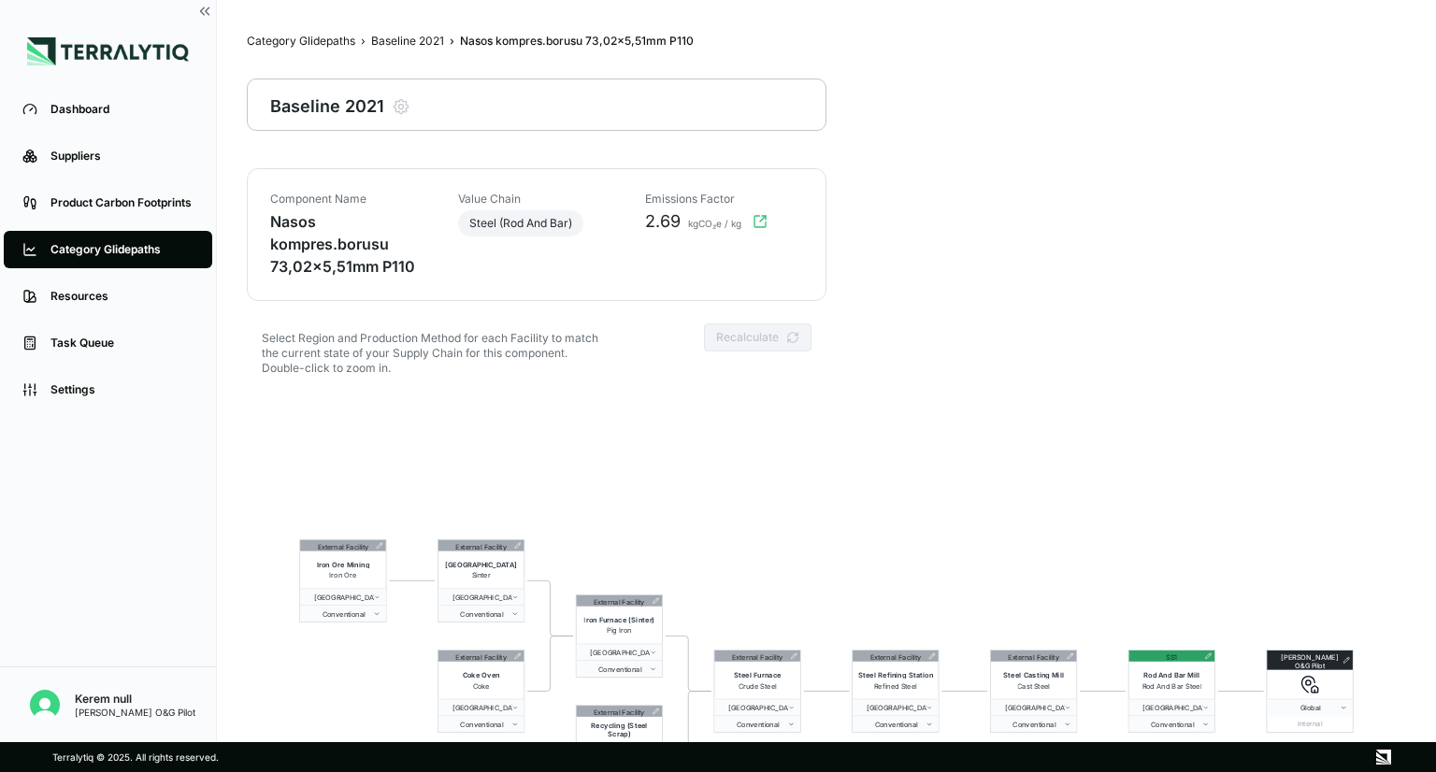
click at [119, 253] on div "Category Glidepaths" at bounding box center [121, 249] width 143 height 15
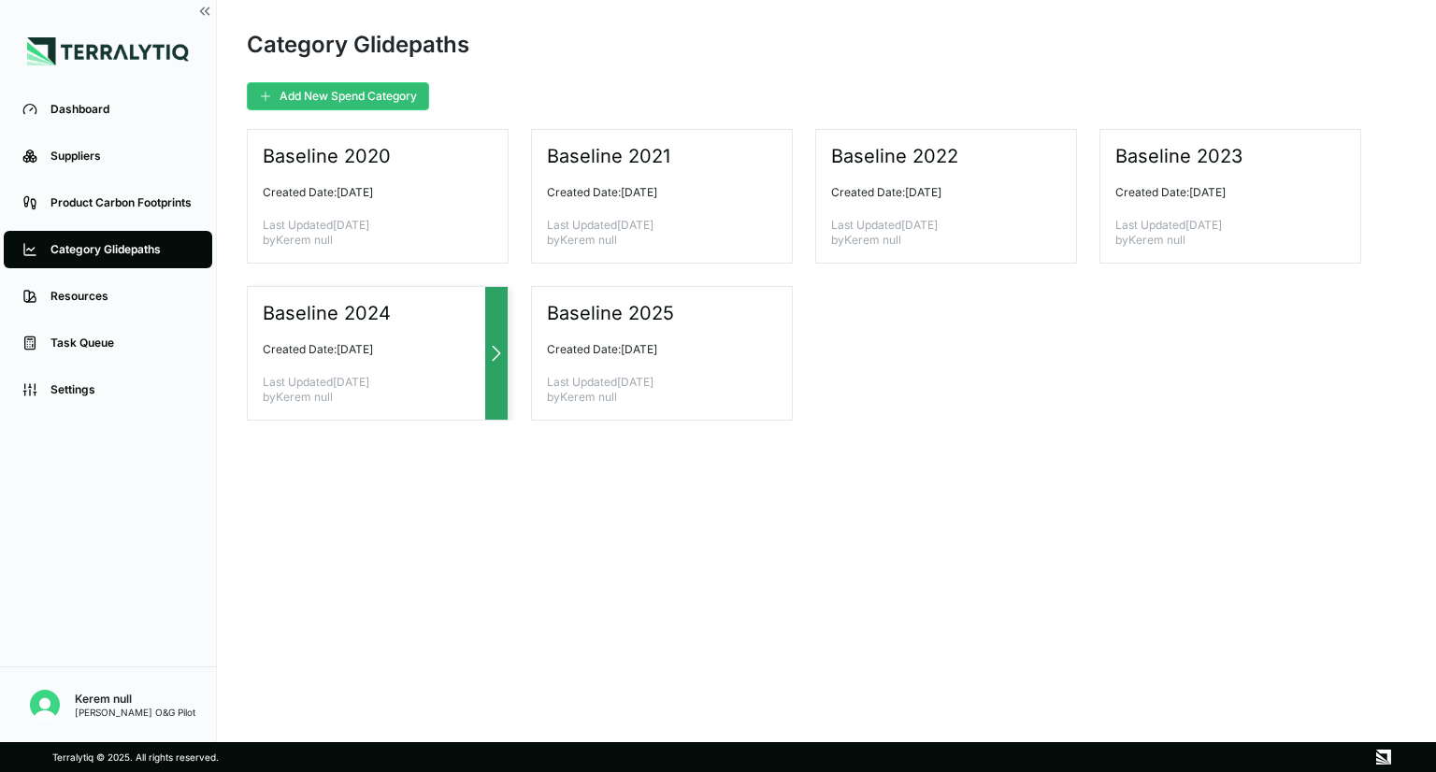
click at [374, 360] on div "Baseline 2024 Created Date: [DATE] Last Updated [DATE] by Kerem null" at bounding box center [378, 353] width 262 height 135
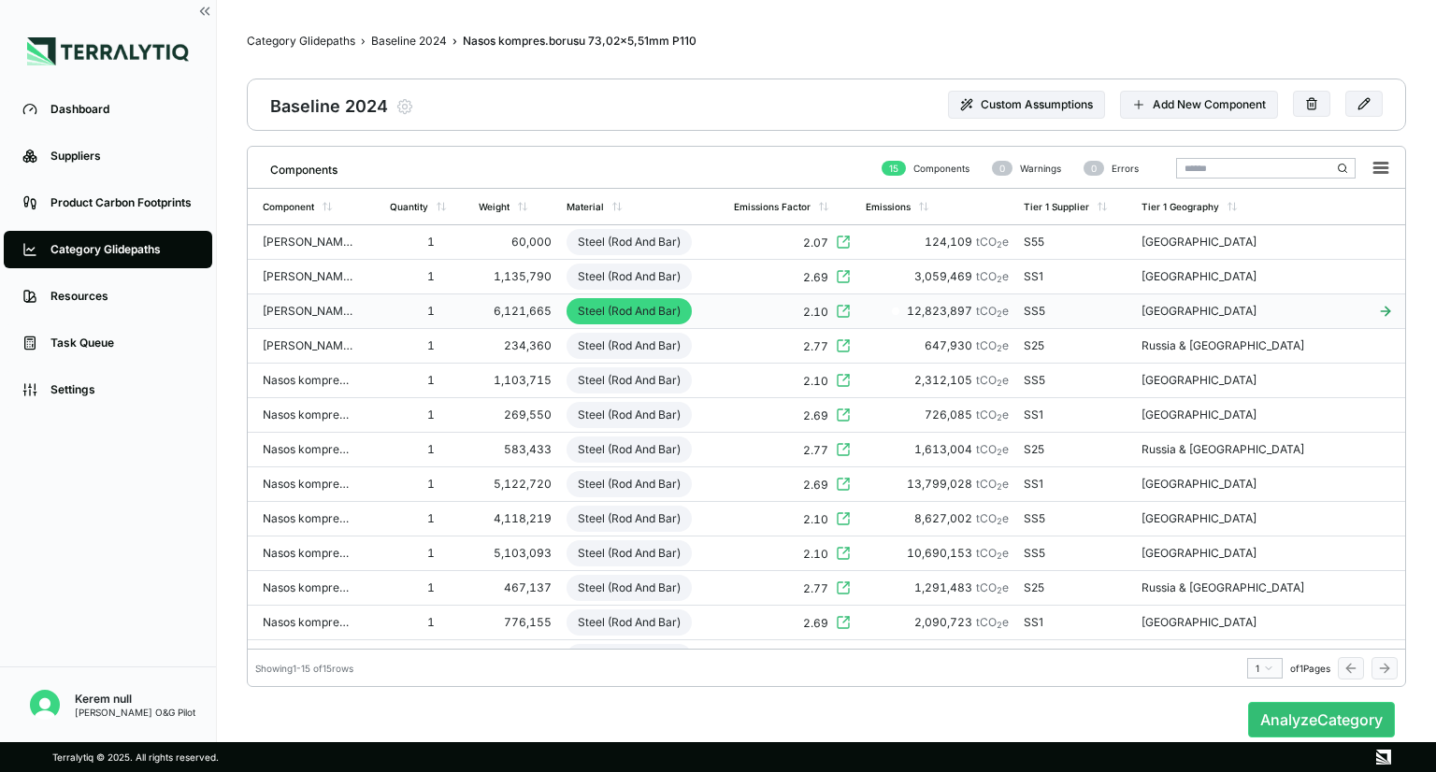
click at [382, 308] on td "[PERSON_NAME] NKB 114,3x6,88 P110" at bounding box center [315, 312] width 135 height 35
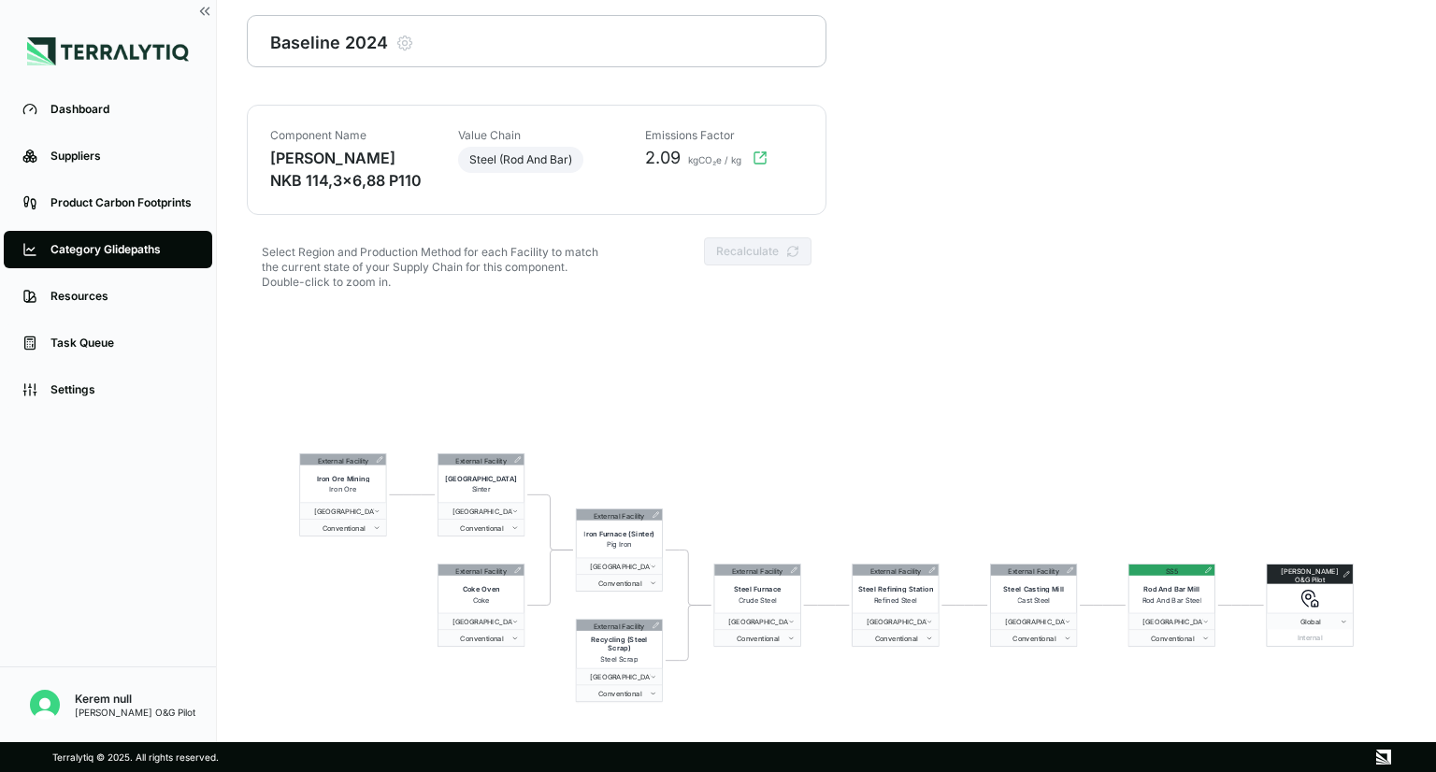
scroll to position [90, 0]
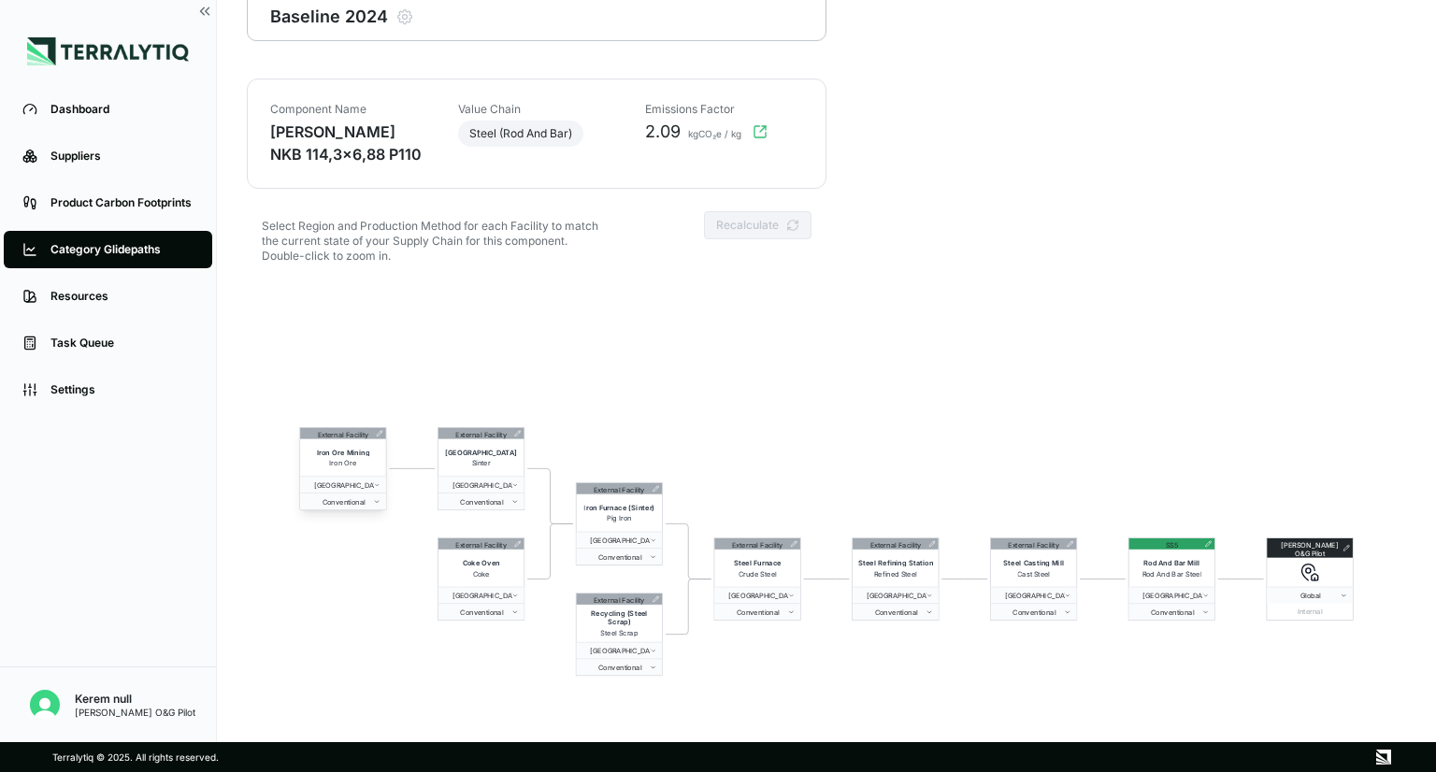
click at [381, 435] on icon at bounding box center [379, 433] width 7 height 7
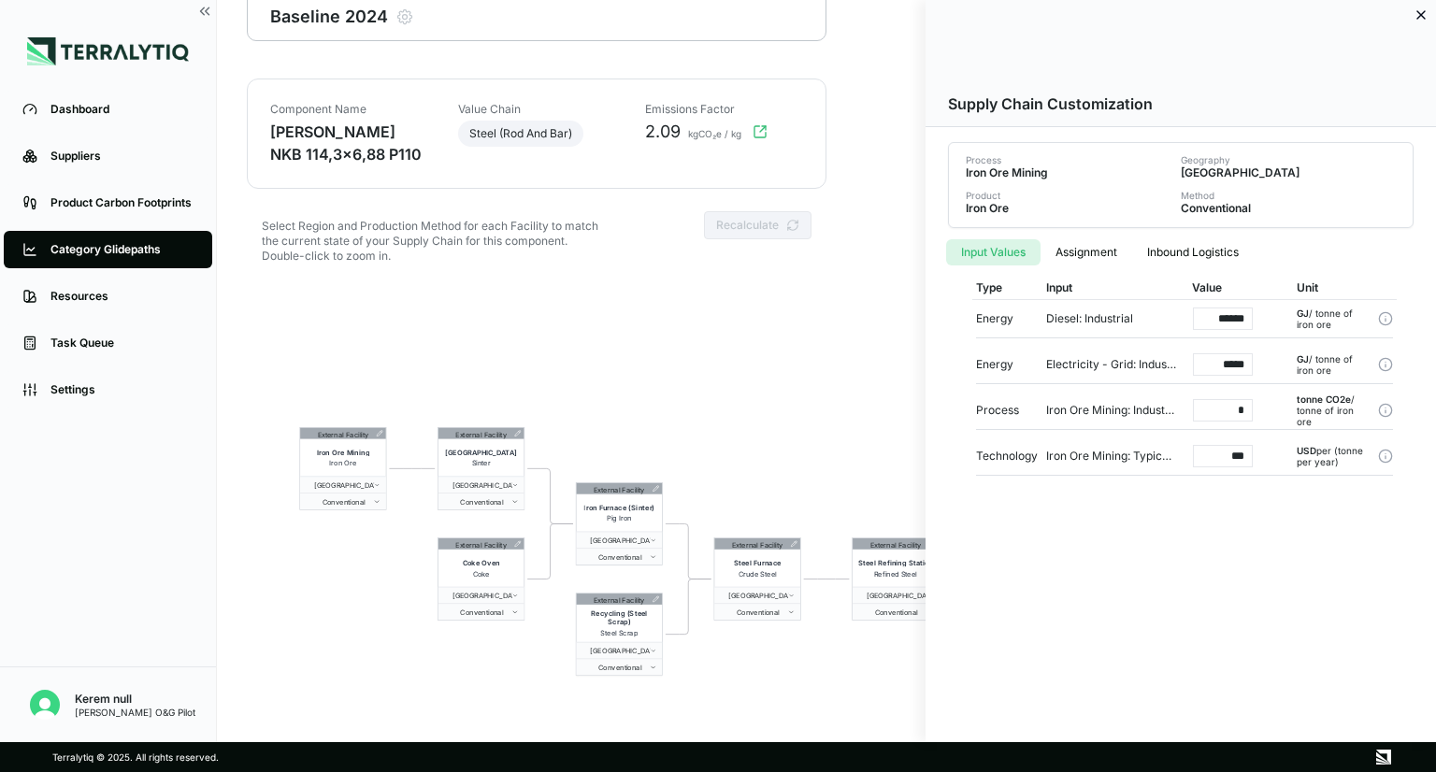
click at [512, 435] on div at bounding box center [718, 386] width 1436 height 772
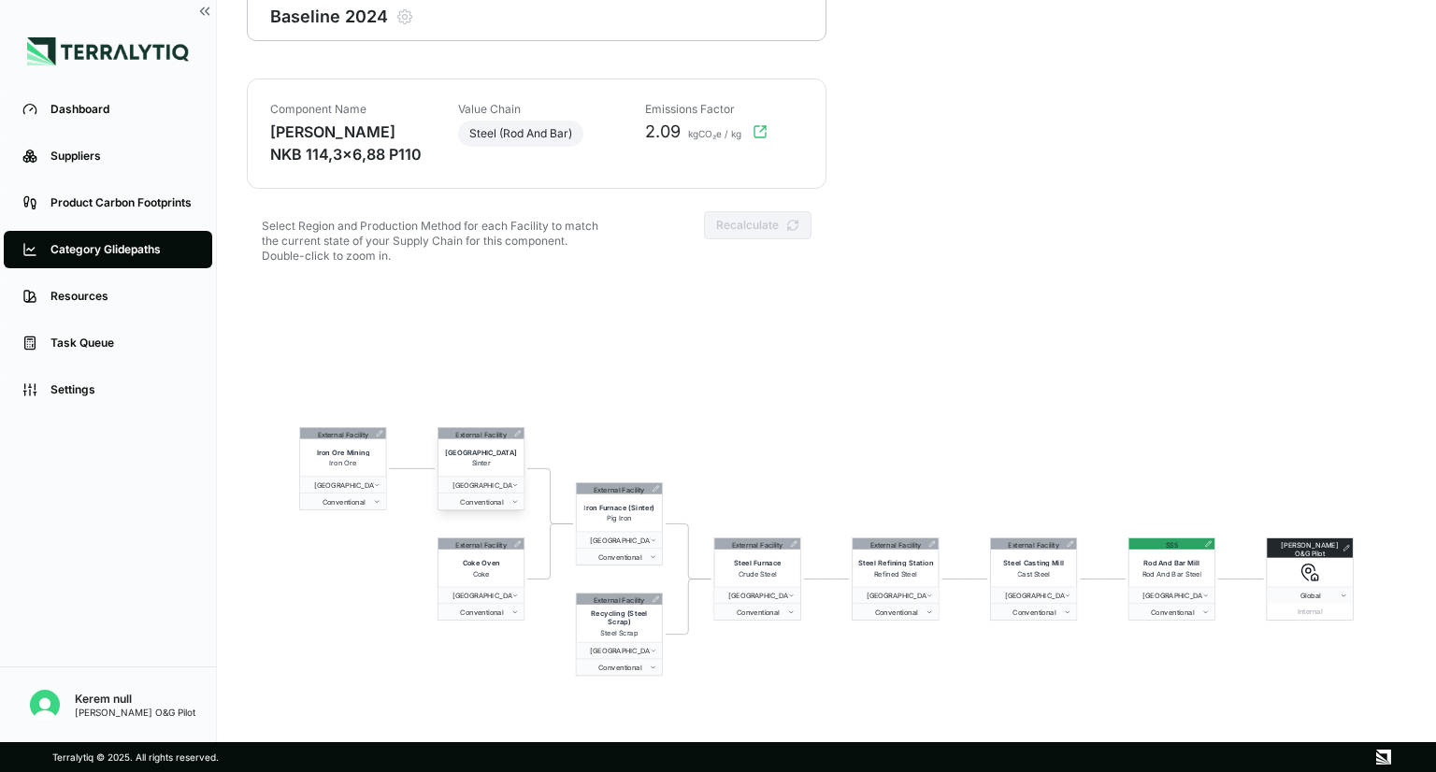
click at [514, 435] on icon at bounding box center [517, 433] width 7 height 7
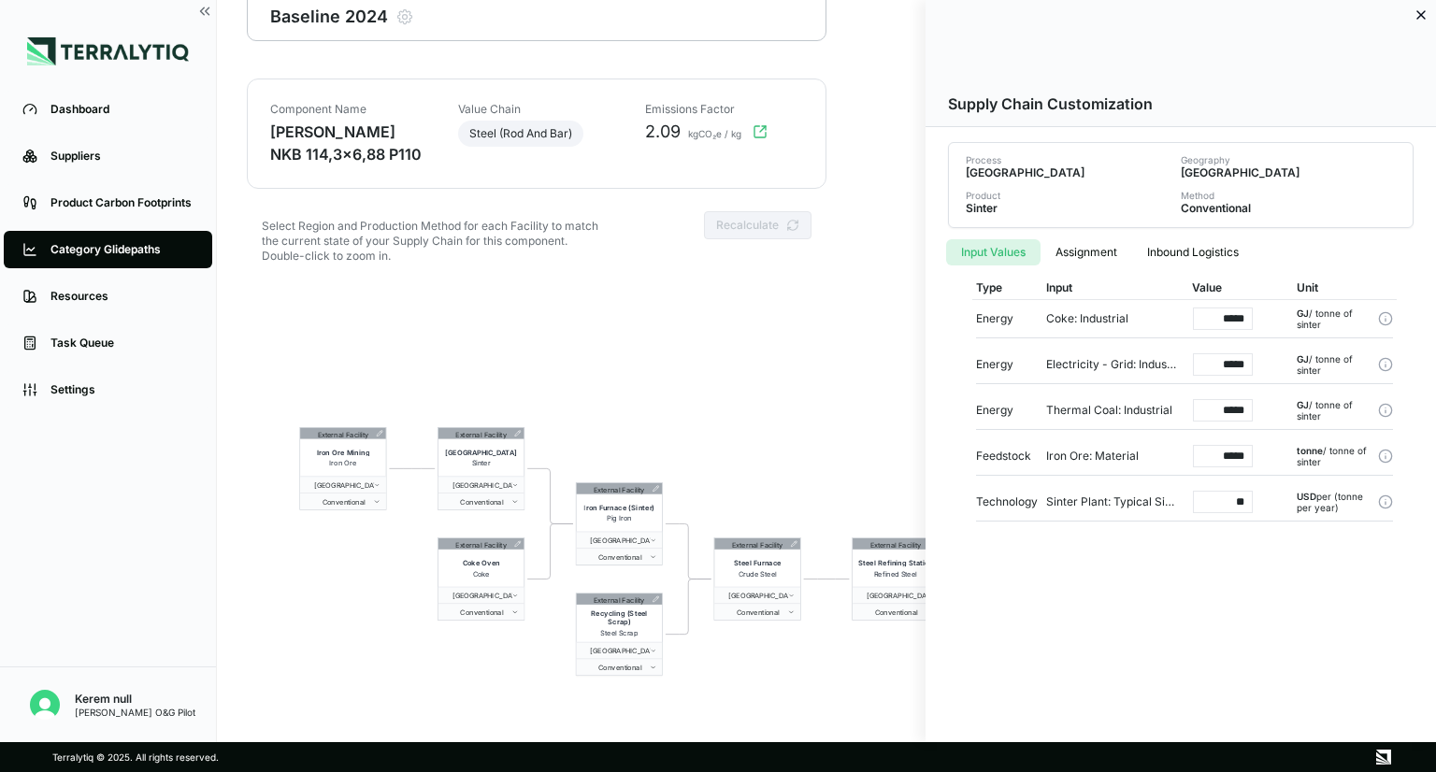
click at [655, 488] on div at bounding box center [718, 386] width 1436 height 772
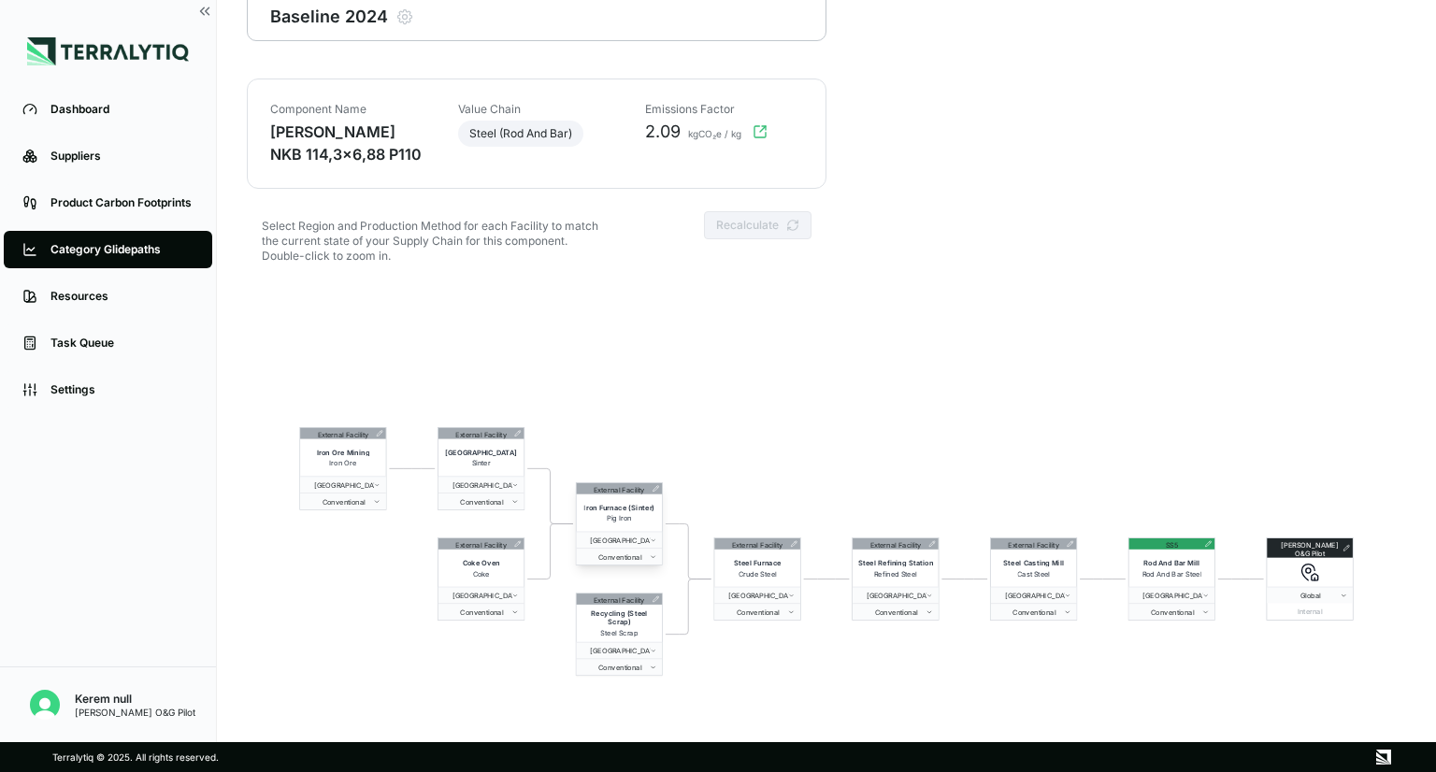
click at [656, 487] on icon at bounding box center [656, 489] width 6 height 6
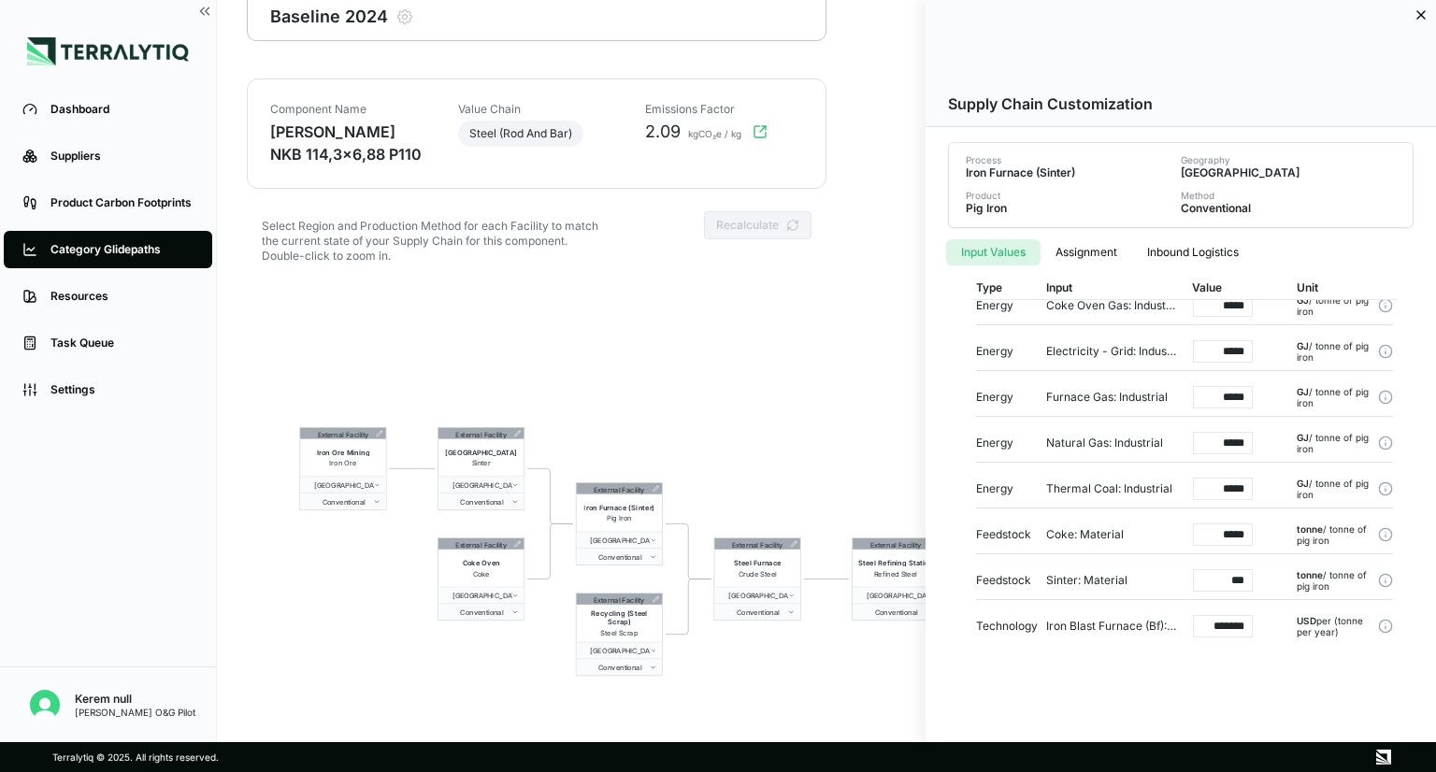
scroll to position [0, 0]
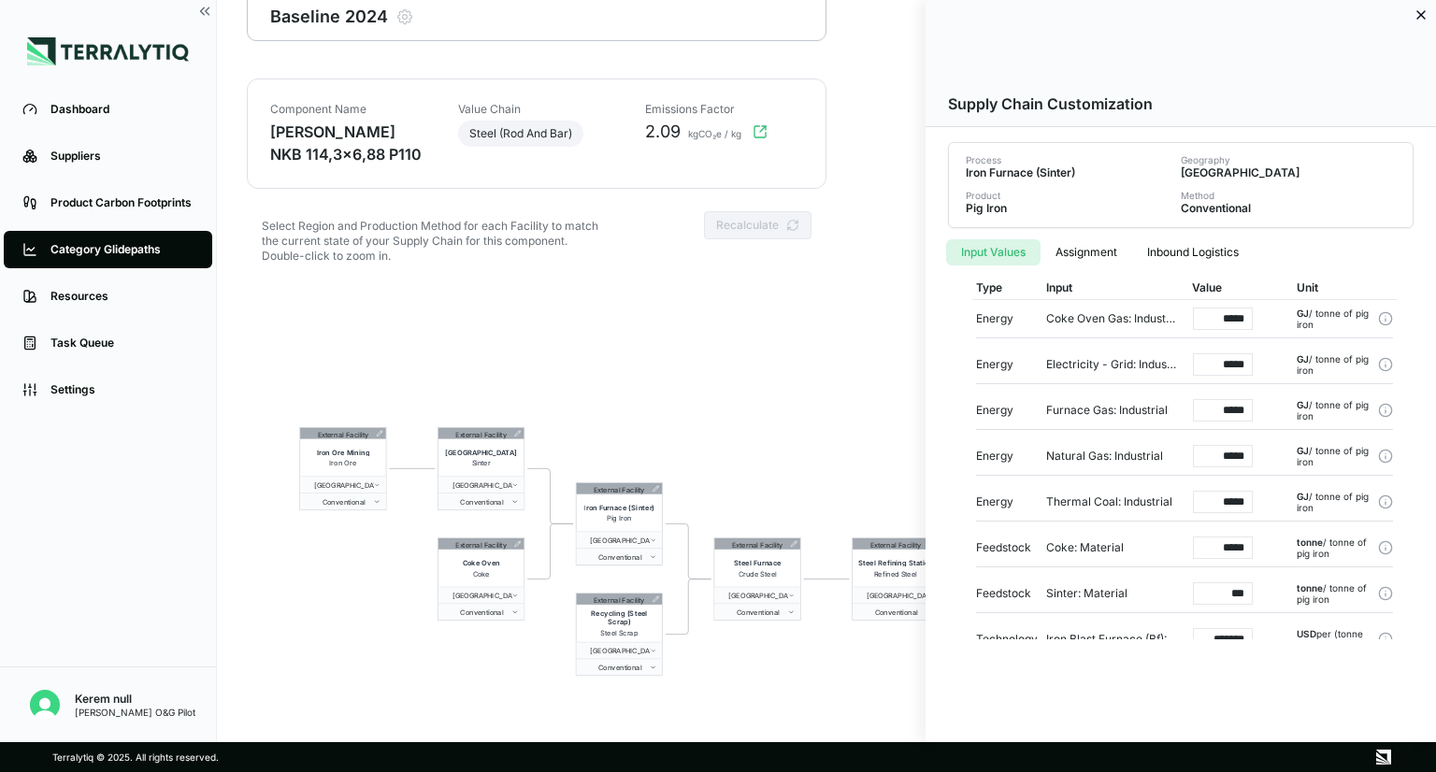
click at [765, 358] on div at bounding box center [718, 386] width 1436 height 772
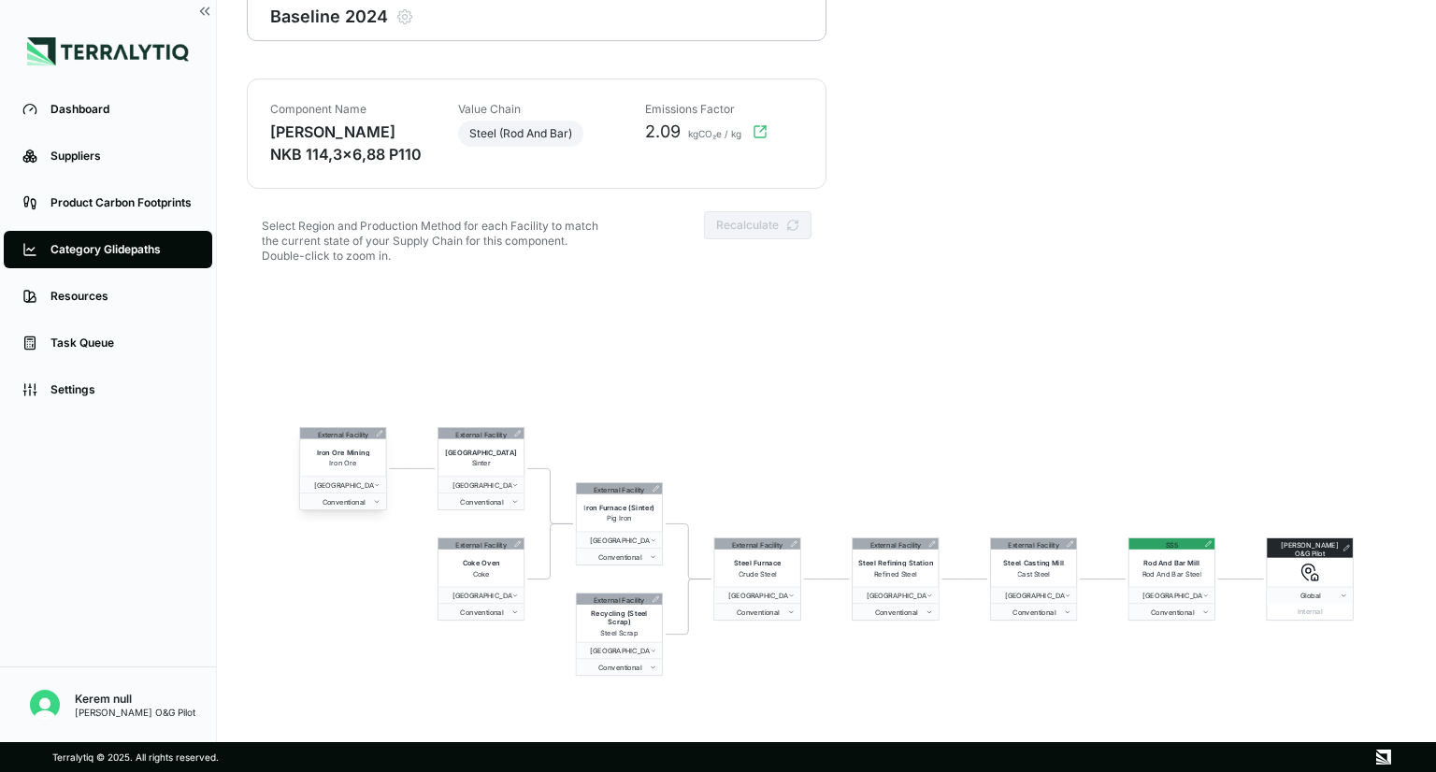
click at [379, 436] on icon at bounding box center [379, 433] width 7 height 7
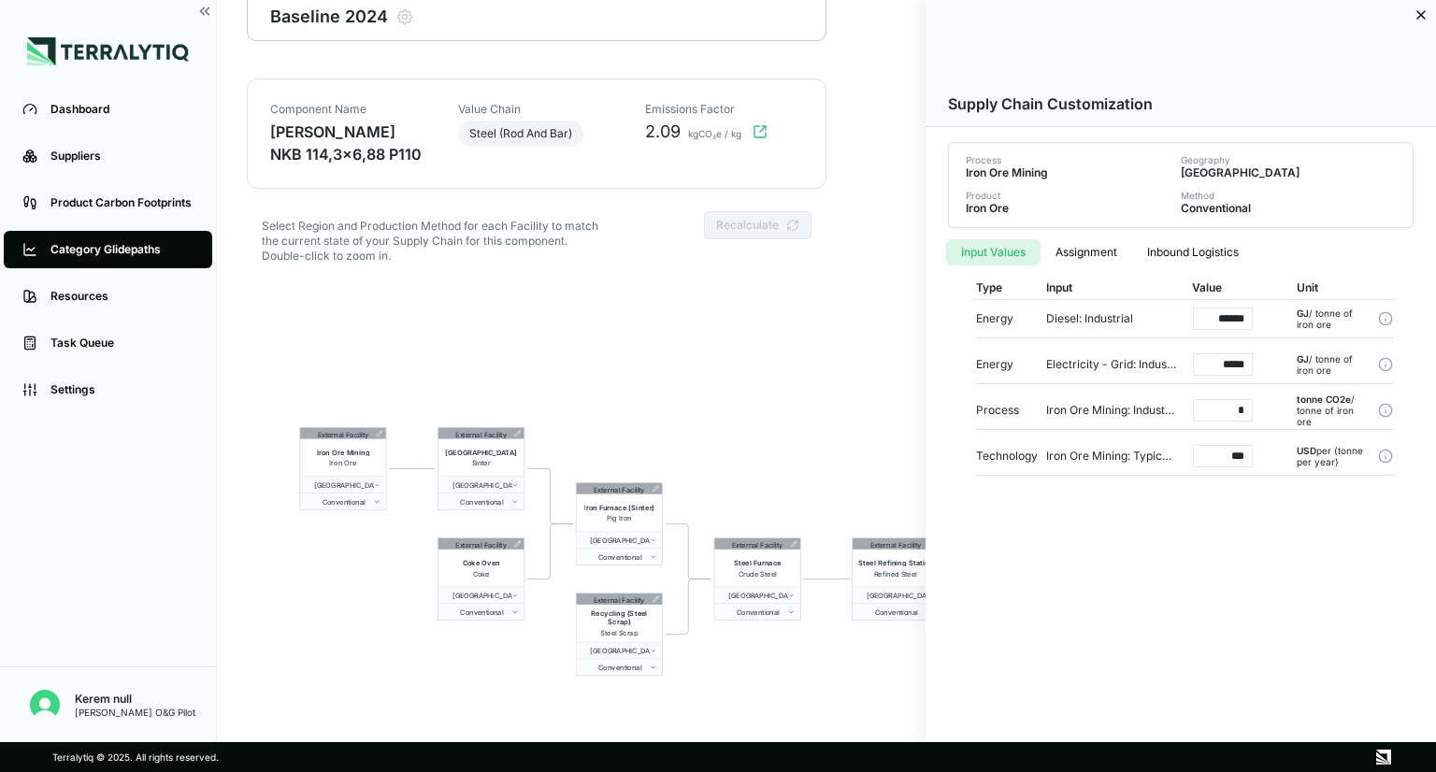
click at [1098, 255] on button "Assignment" at bounding box center [1087, 252] width 92 height 26
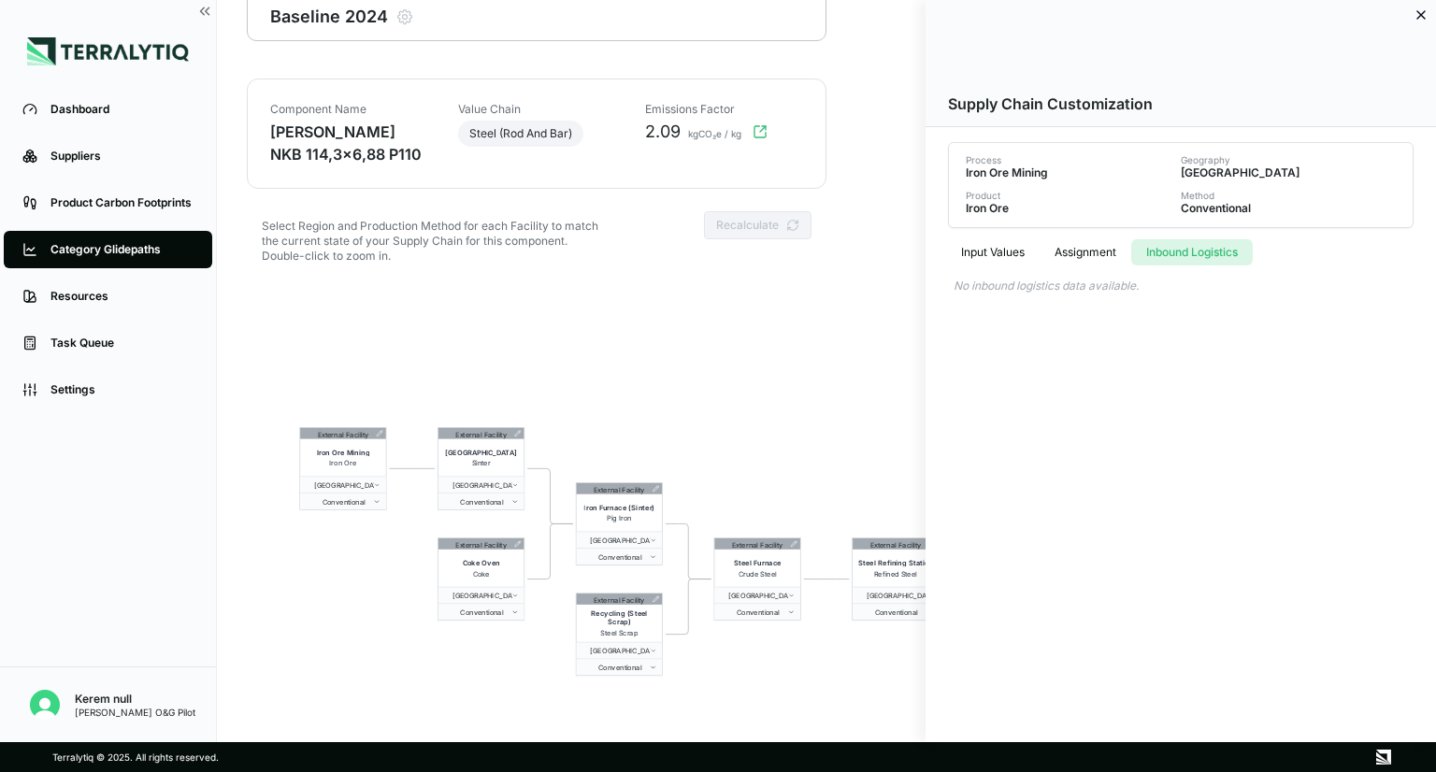
click at [1160, 260] on button "Inbound Logistics" at bounding box center [1192, 252] width 122 height 26
click at [996, 251] on button "Input Values" at bounding box center [993, 252] width 94 height 26
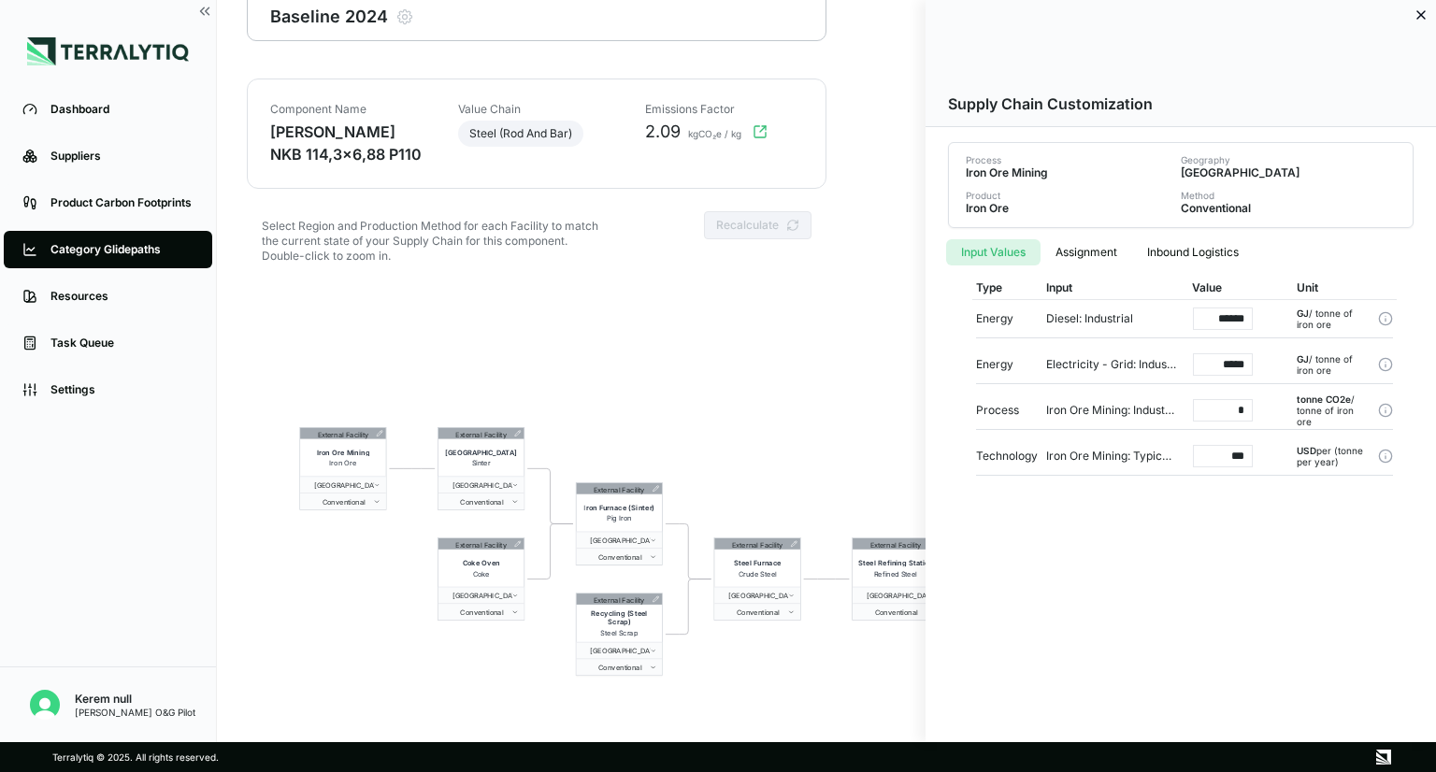
click at [511, 432] on div at bounding box center [718, 386] width 1436 height 772
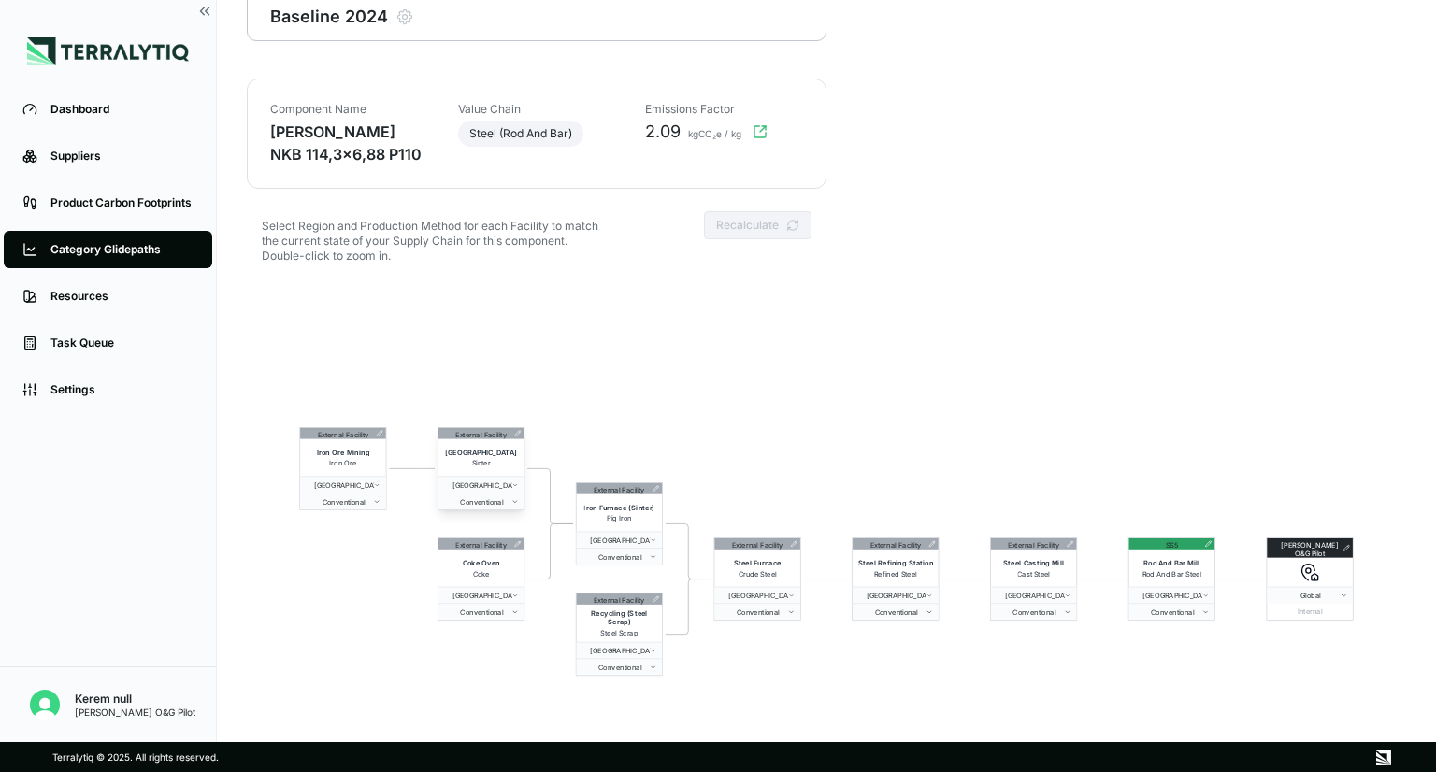
click at [519, 434] on icon at bounding box center [517, 433] width 7 height 7
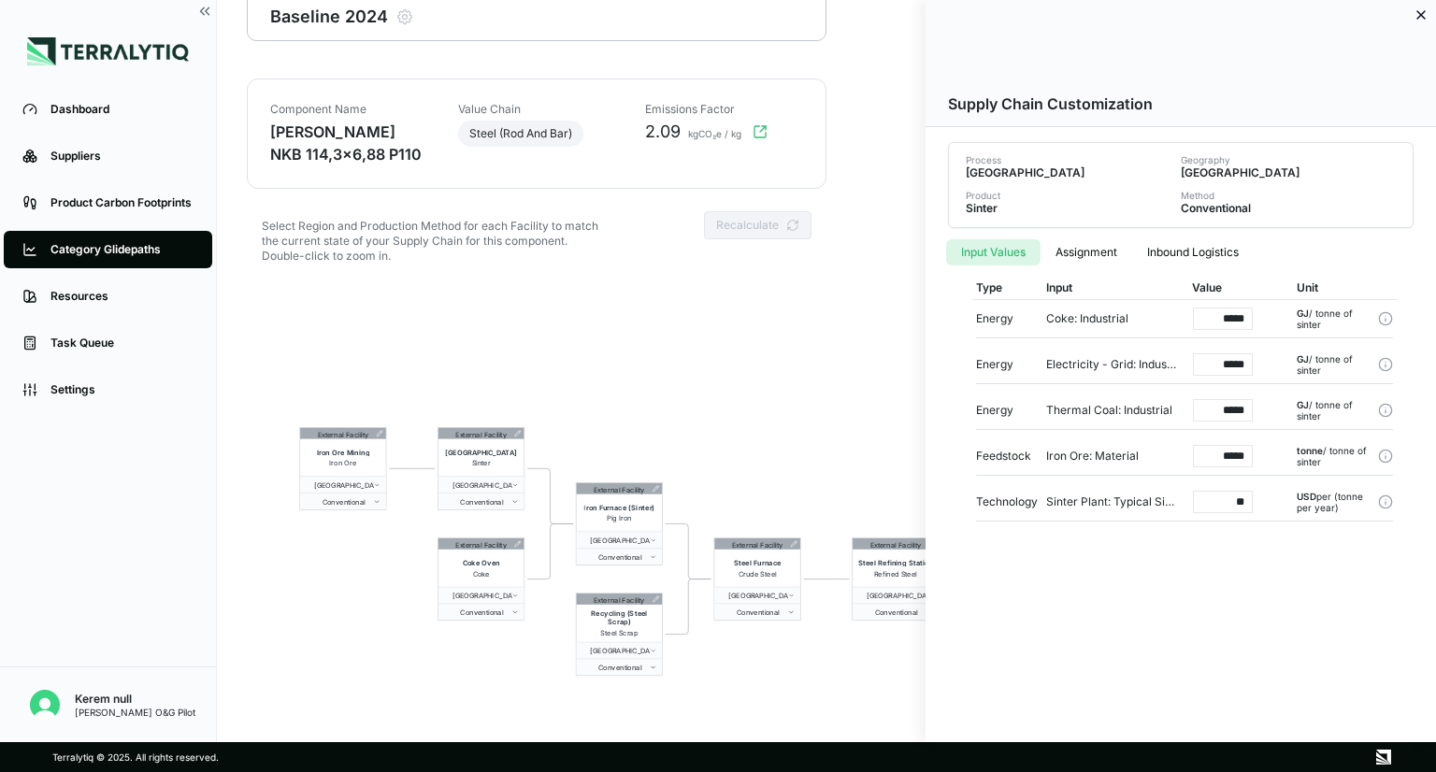
click at [583, 311] on div at bounding box center [718, 386] width 1436 height 772
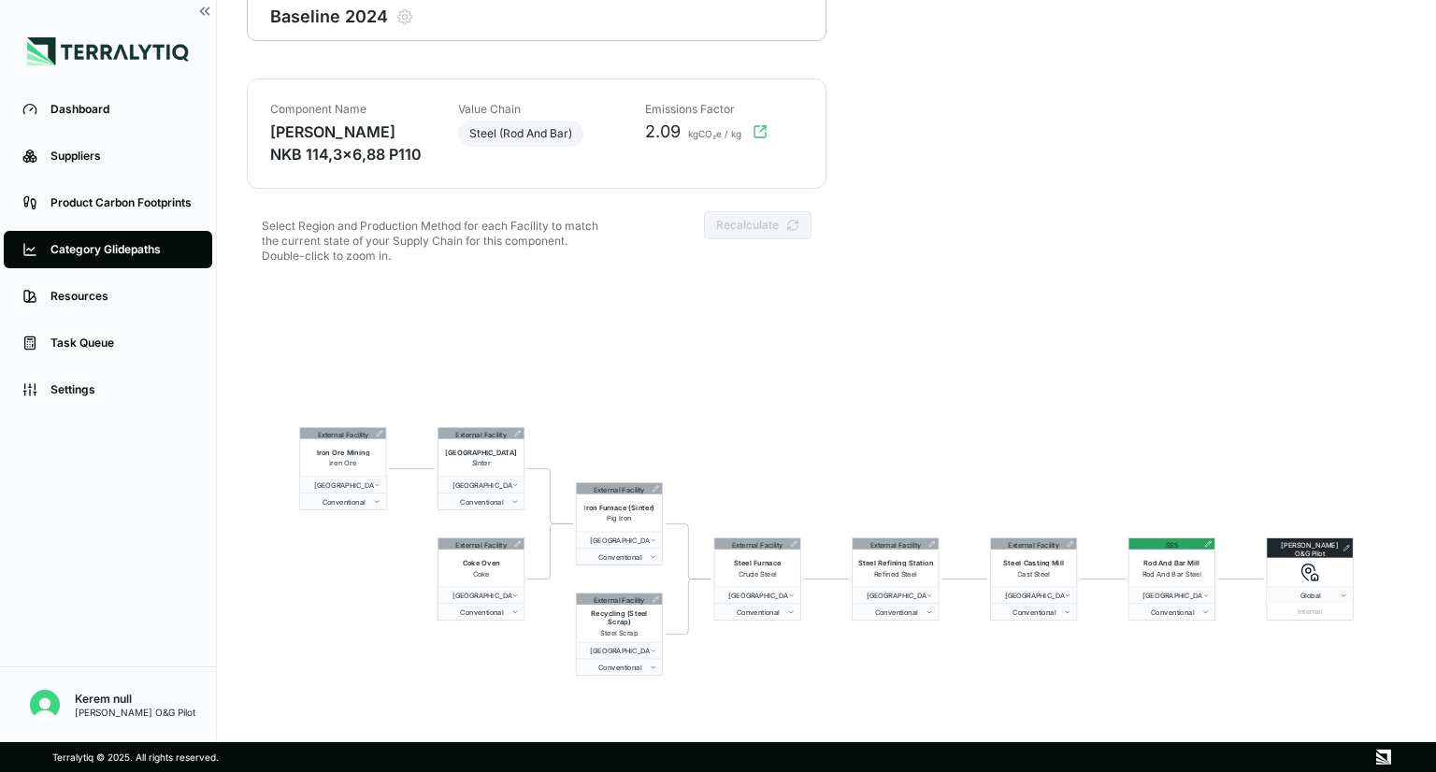
click at [608, 315] on div "External Facility Iron Ore Mining Iron Ore [GEOGRAPHIC_DATA] Conventional Exter…" at bounding box center [827, 551] width 1160 height 539
click at [756, 130] on icon "button" at bounding box center [760, 131] width 15 height 15
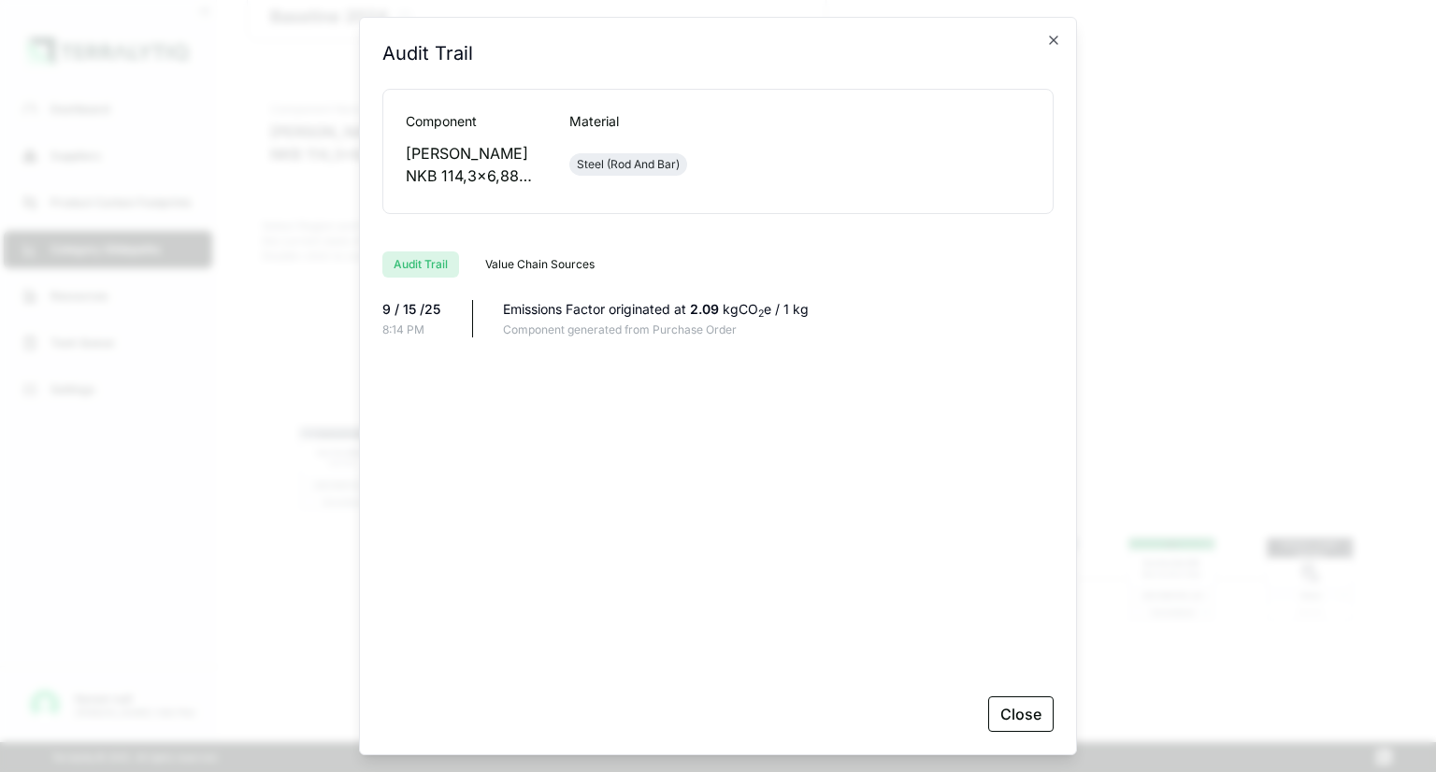
click at [691, 307] on div "Emissions Factor originated at 2.09 kgCO 2 e / 1 kg" at bounding box center [778, 309] width 551 height 19
click at [659, 166] on div "Steel (Rod And Bar)" at bounding box center [628, 164] width 103 height 15
click at [1049, 44] on icon "button" at bounding box center [1053, 40] width 15 height 15
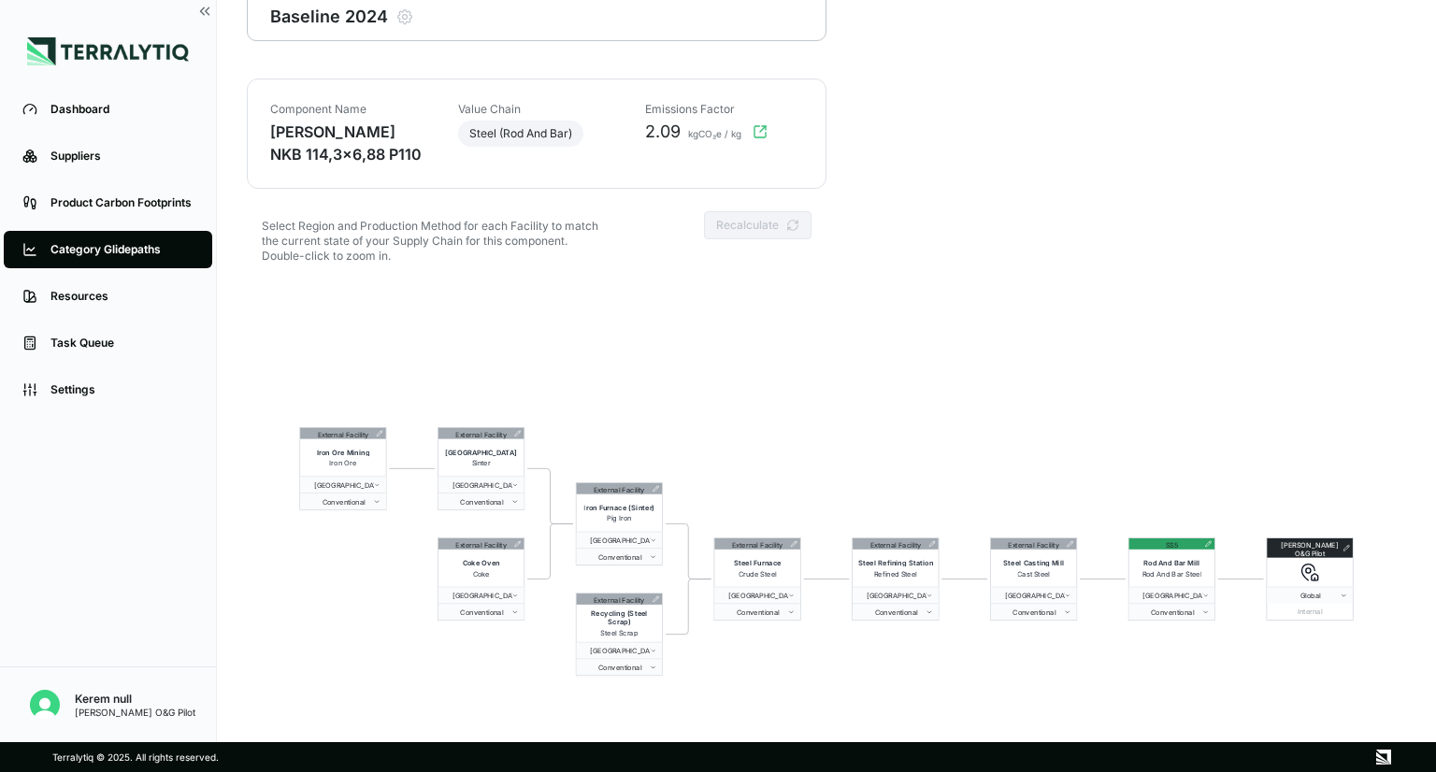
click at [171, 257] on div "Category Glidepaths" at bounding box center [121, 249] width 143 height 15
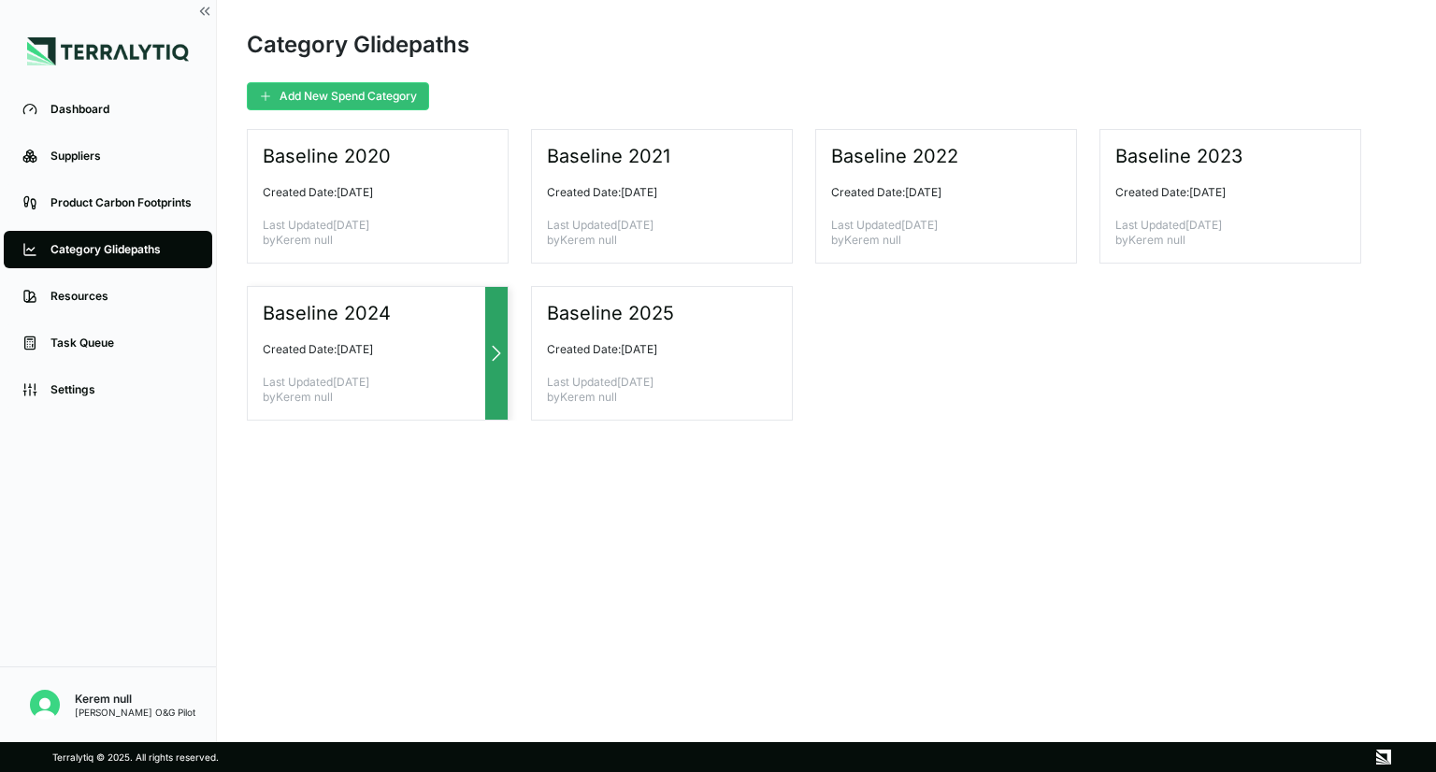
click at [401, 356] on div "Baseline 2024 Created Date: [DATE] Last Updated [DATE] by Kerem null" at bounding box center [378, 353] width 262 height 135
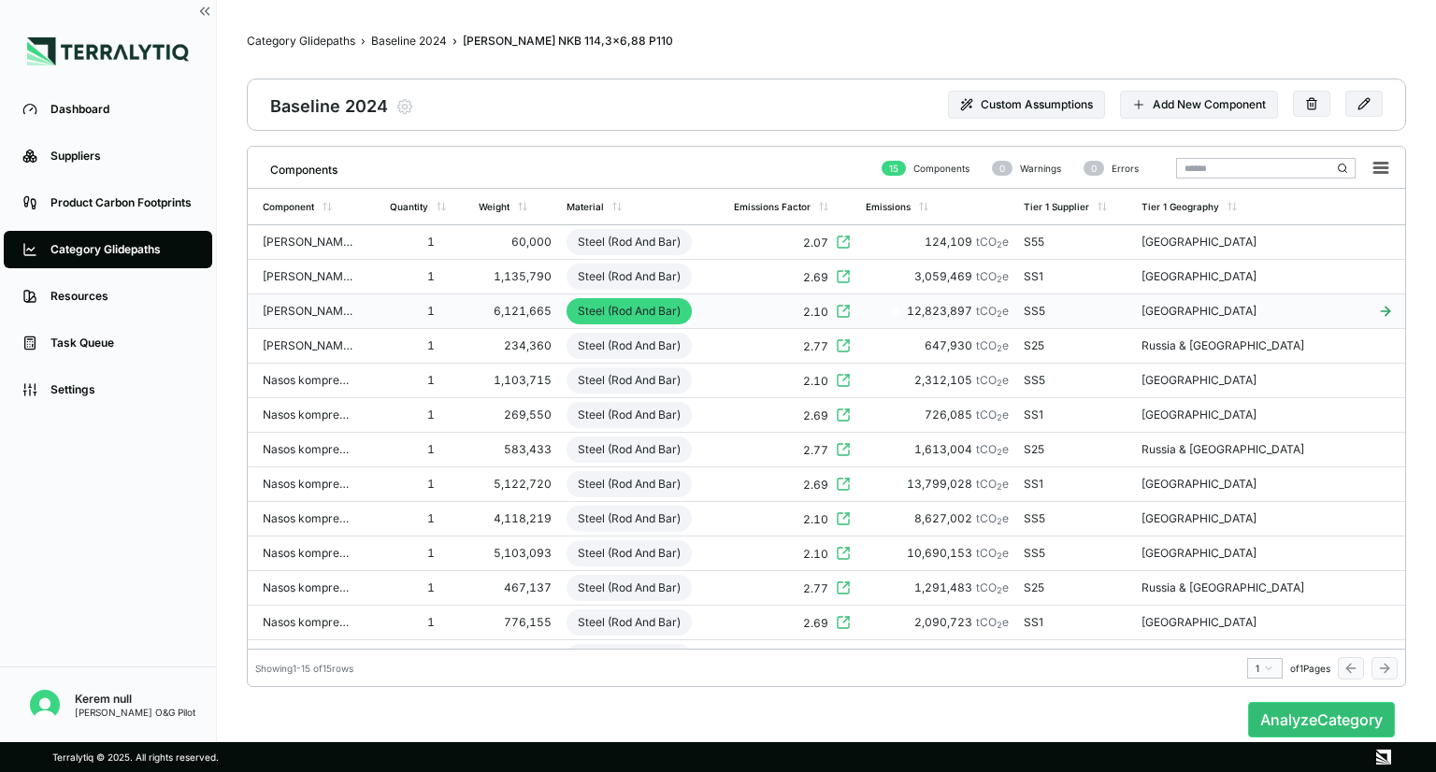
click at [468, 315] on td "1" at bounding box center [427, 312] width 90 height 35
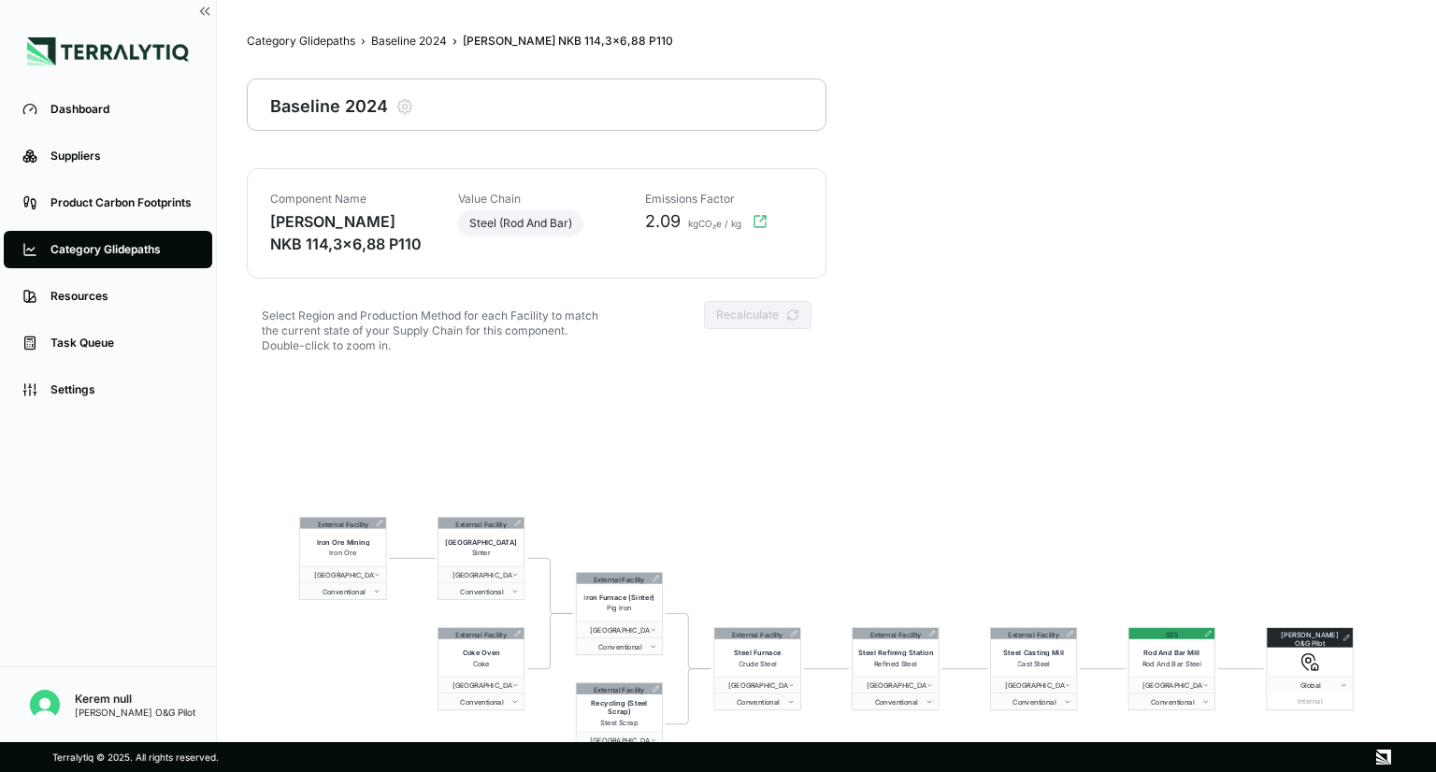
click at [151, 257] on div "Category Glidepaths" at bounding box center [121, 249] width 143 height 15
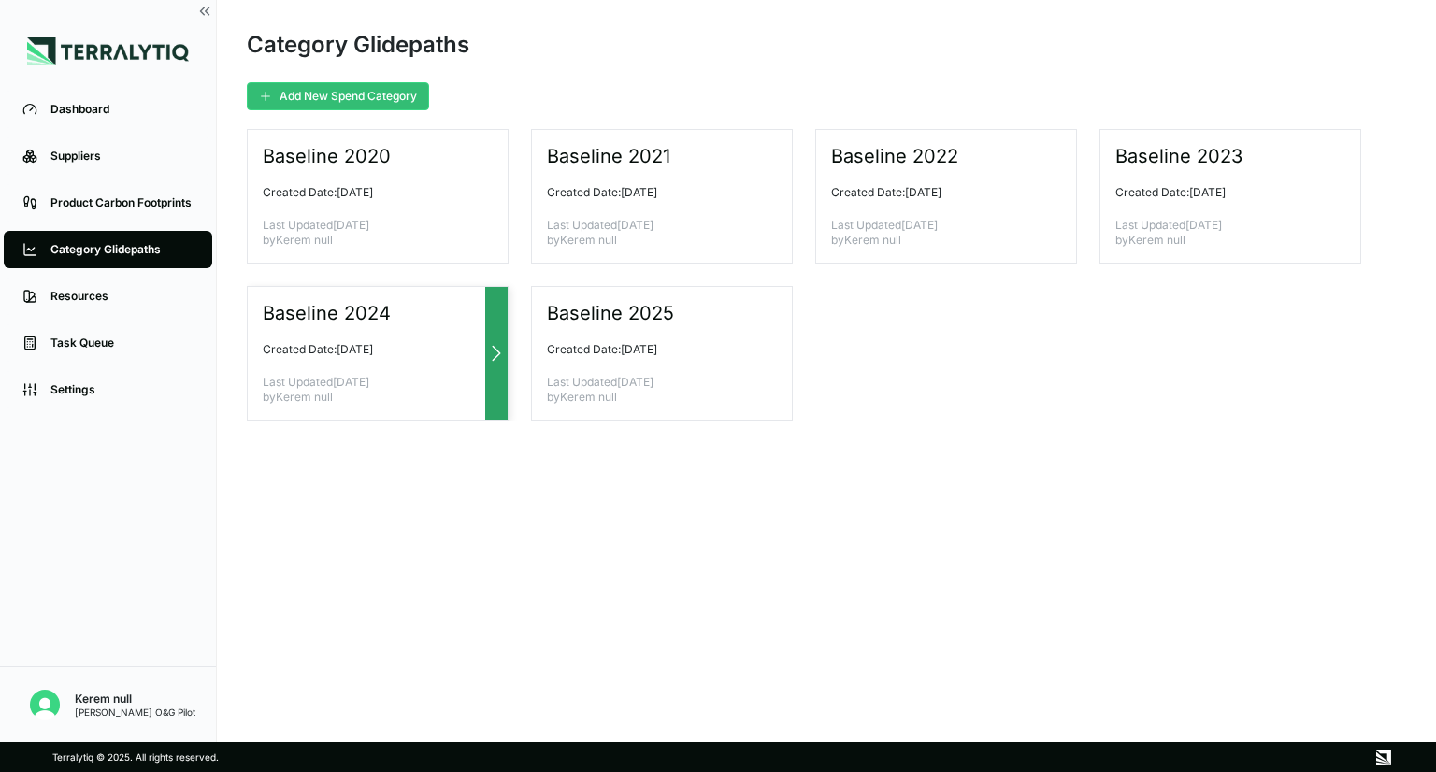
click at [393, 320] on div "Baseline 2024" at bounding box center [370, 313] width 215 height 22
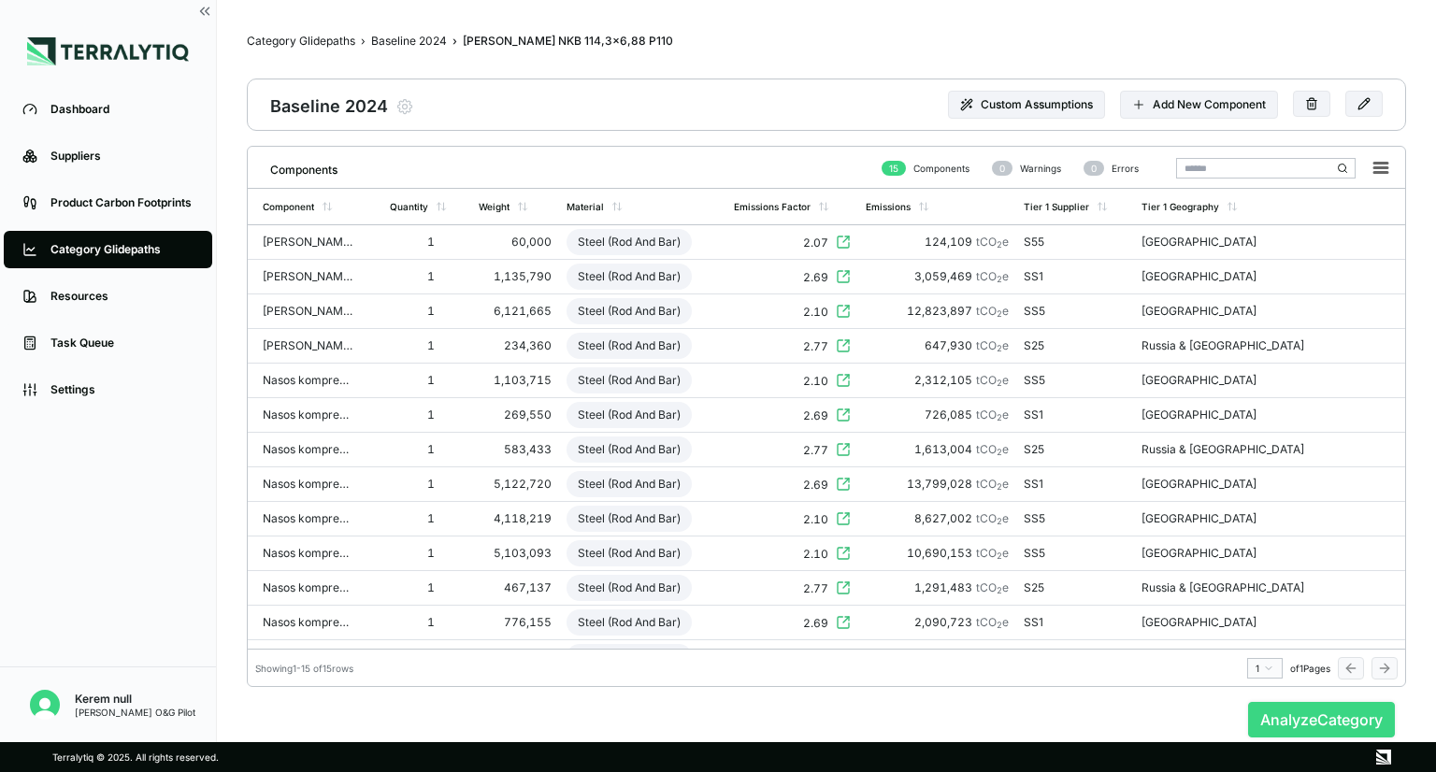
click at [1304, 723] on button "Analyze Category" at bounding box center [1321, 720] width 147 height 36
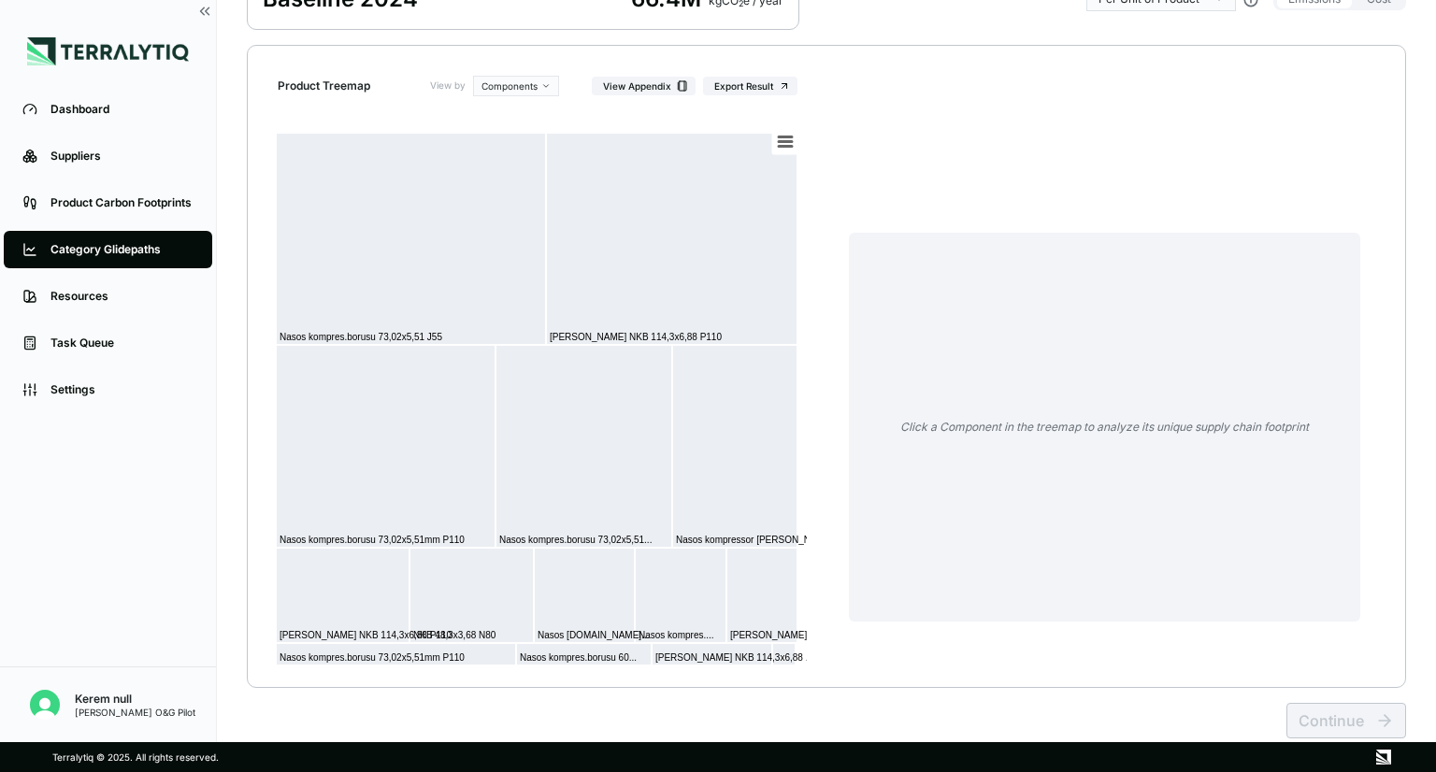
scroll to position [187, 0]
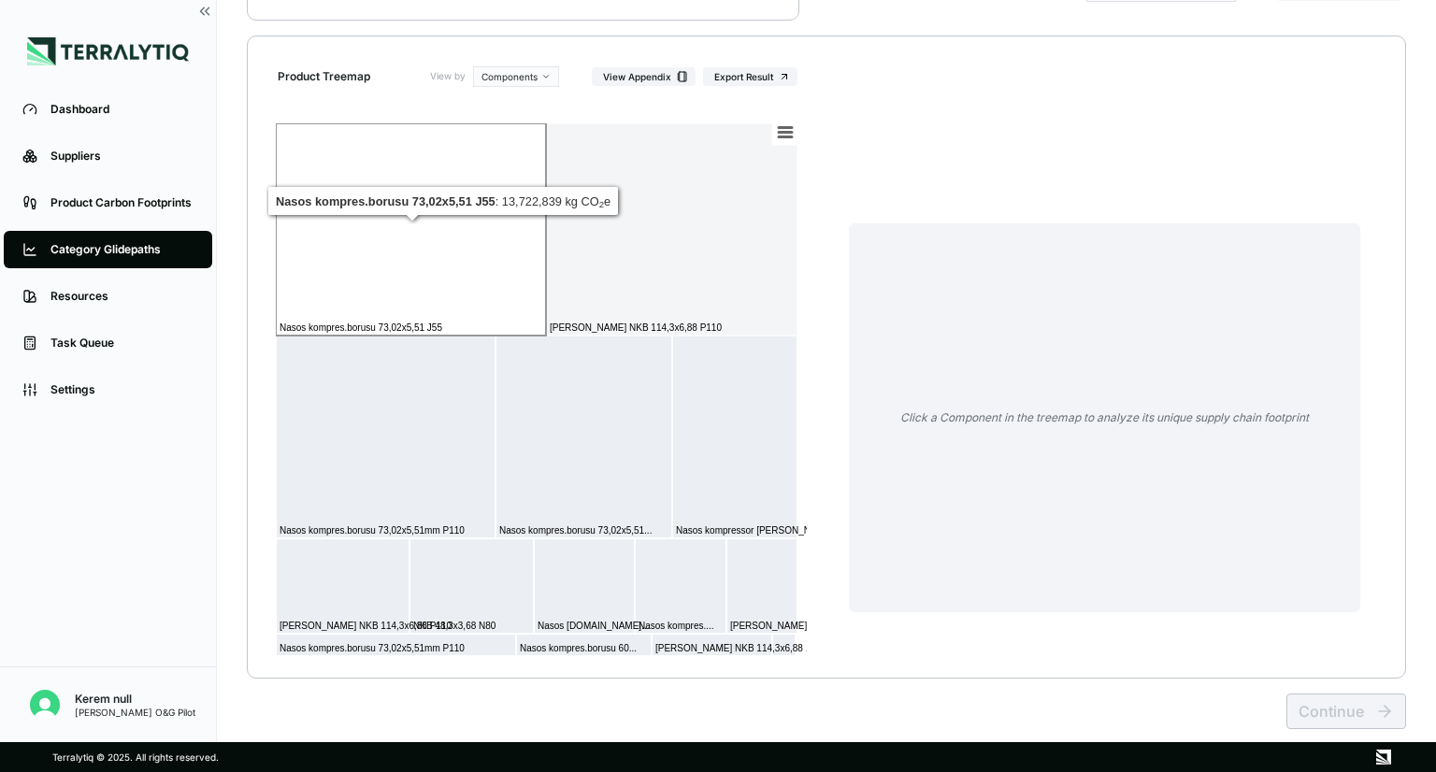
click at [419, 281] on rect at bounding box center [411, 229] width 270 height 212
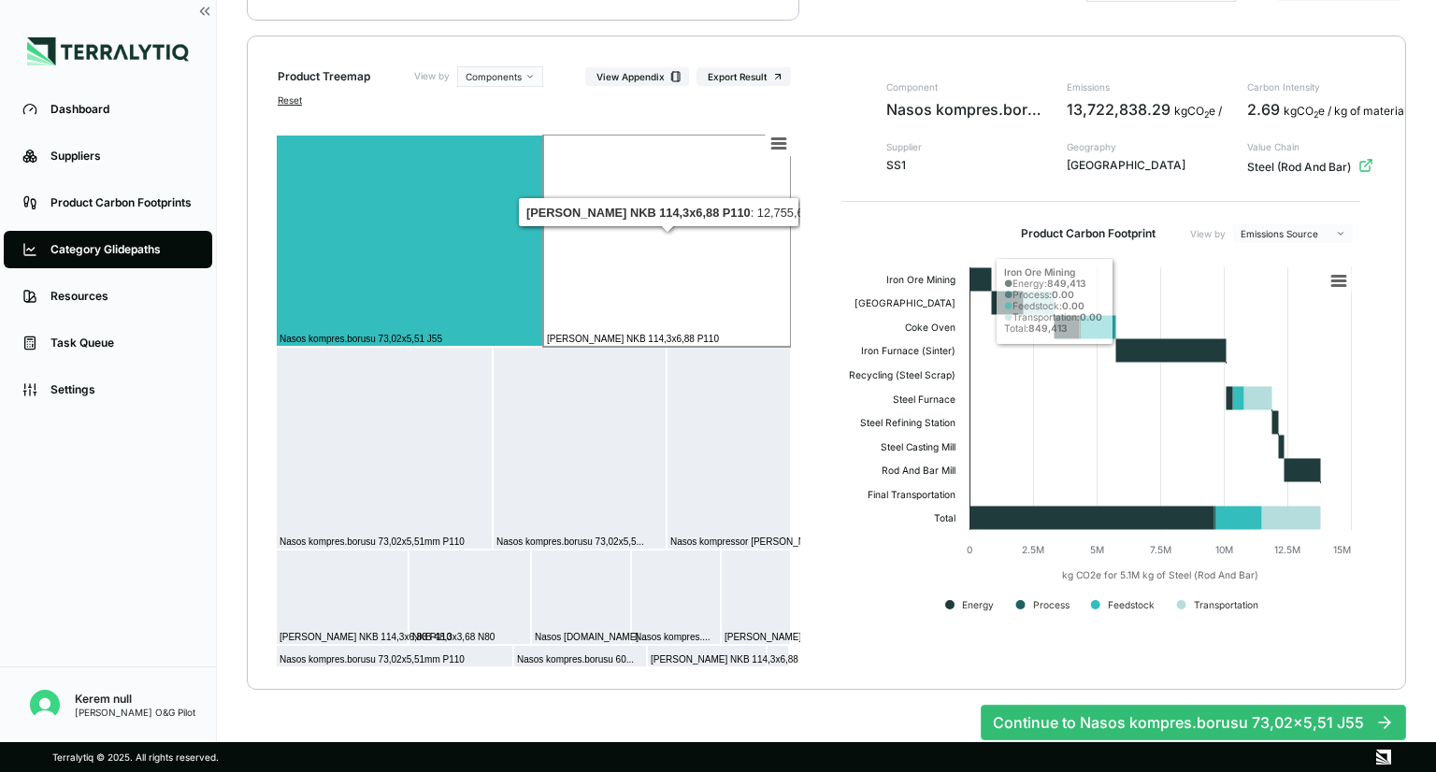
click at [665, 240] on rect at bounding box center [667, 241] width 248 height 212
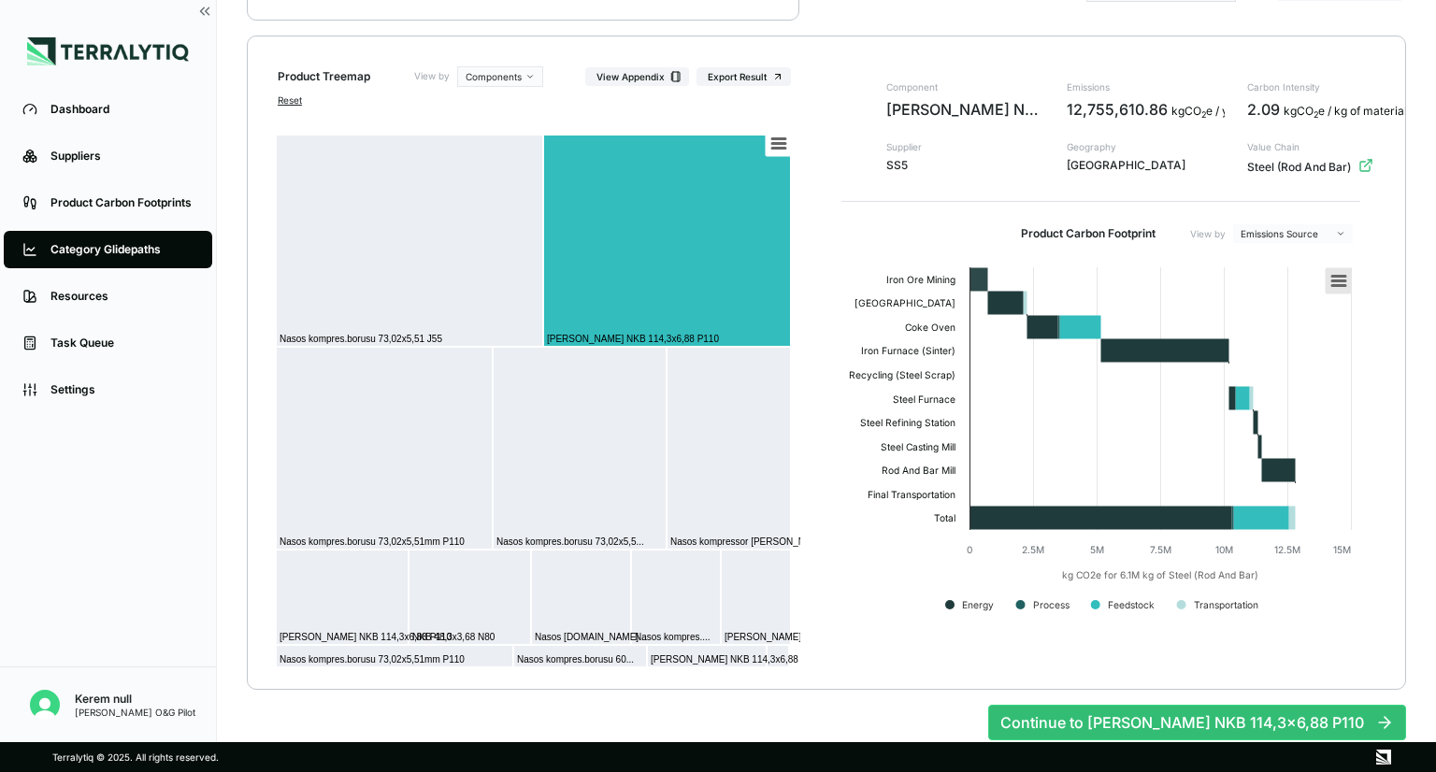
click at [1343, 281] on icon at bounding box center [1339, 281] width 13 height 9
click at [1280, 391] on li "Download XLS" at bounding box center [1287, 393] width 118 height 17
click at [1363, 233] on html "Dashboard Suppliers Product Carbon Footprints Category Glidepaths Resources Tas…" at bounding box center [718, 386] width 1436 height 772
click at [1335, 285] on icon at bounding box center [1339, 281] width 13 height 9
click at [1336, 281] on icon at bounding box center [1339, 281] width 13 height 9
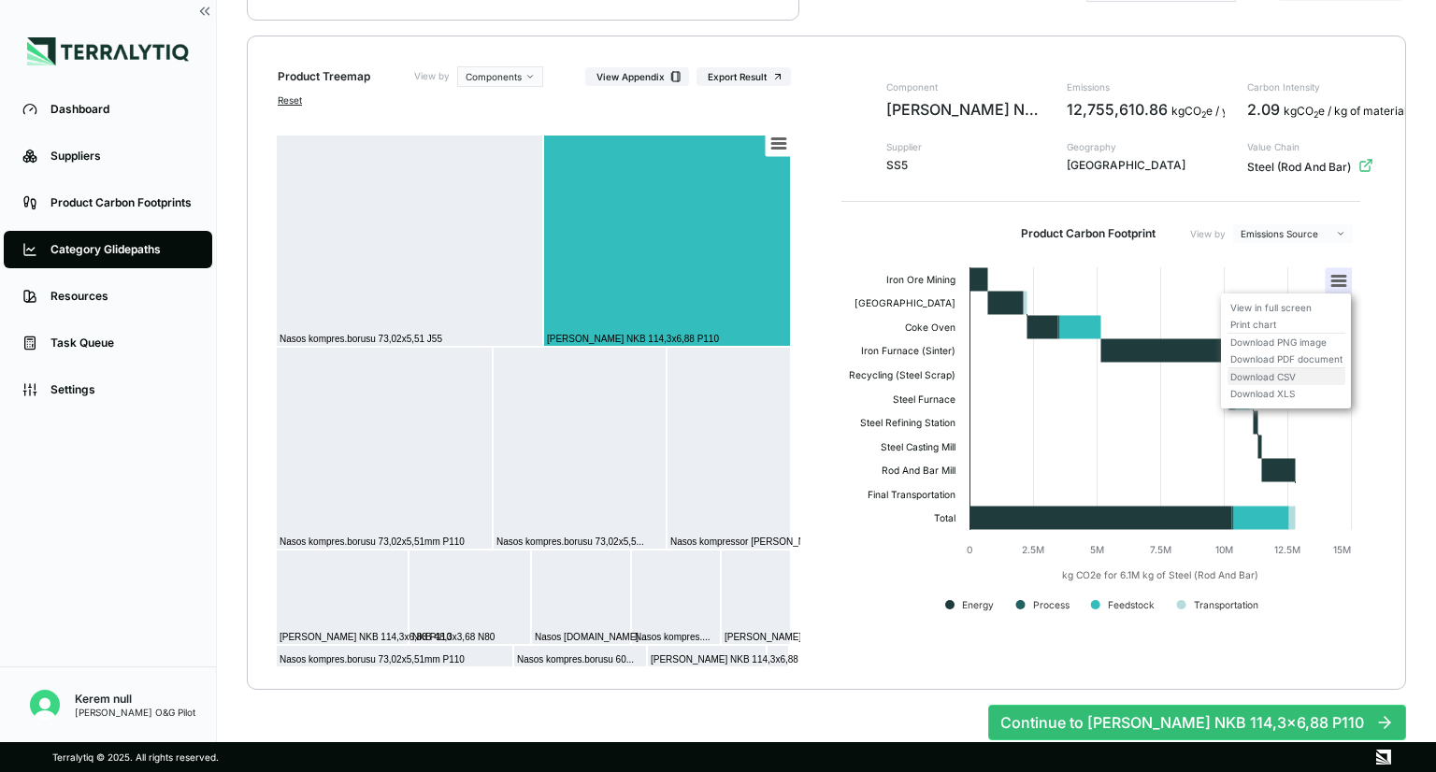
click at [1293, 379] on li "Download CSV" at bounding box center [1287, 376] width 118 height 17
click at [831, 572] on div "Component [PERSON_NAME] NKB 114,3x6,88 P110 Supplier SS5 Emissions 12,755,610.8…" at bounding box center [1101, 356] width 549 height 581
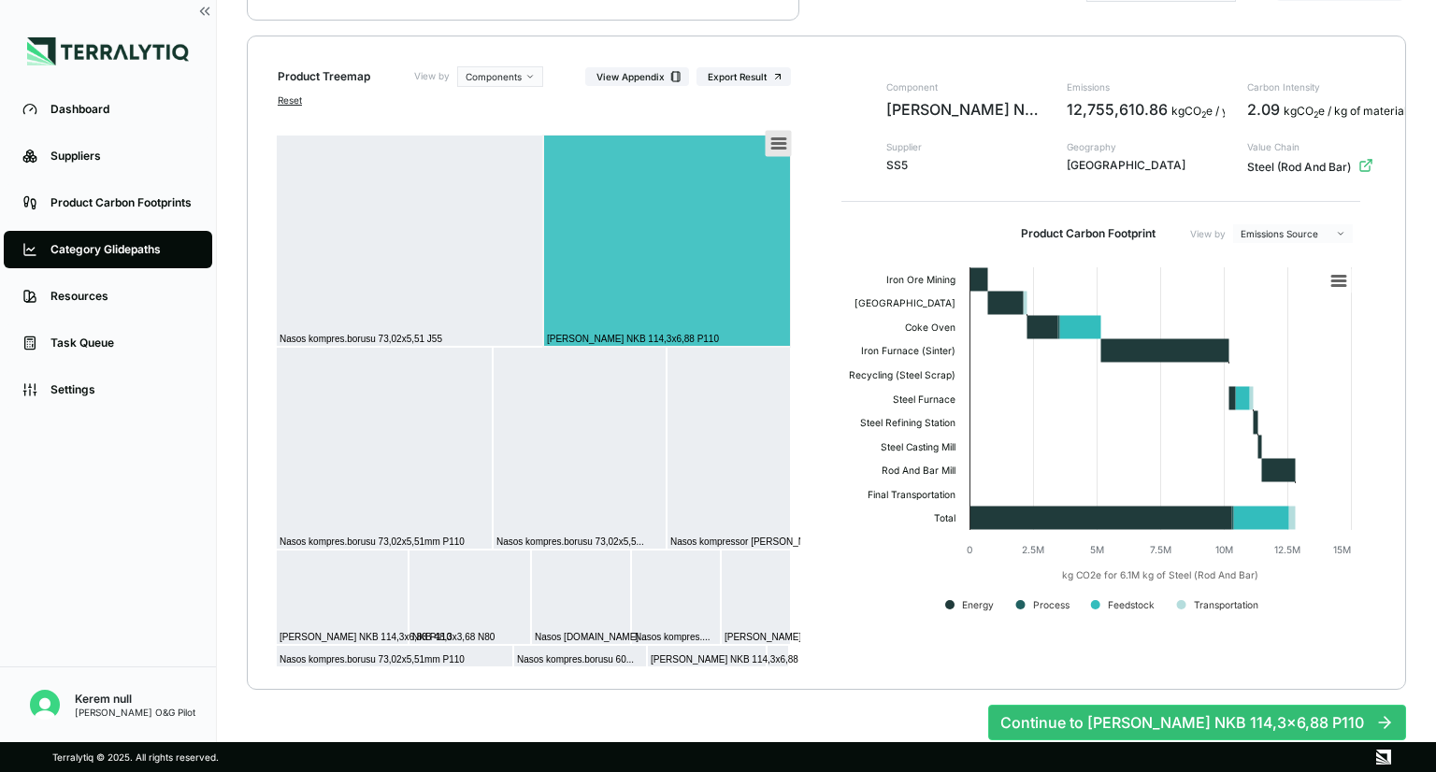
click at [785, 141] on icon at bounding box center [778, 143] width 13 height 9
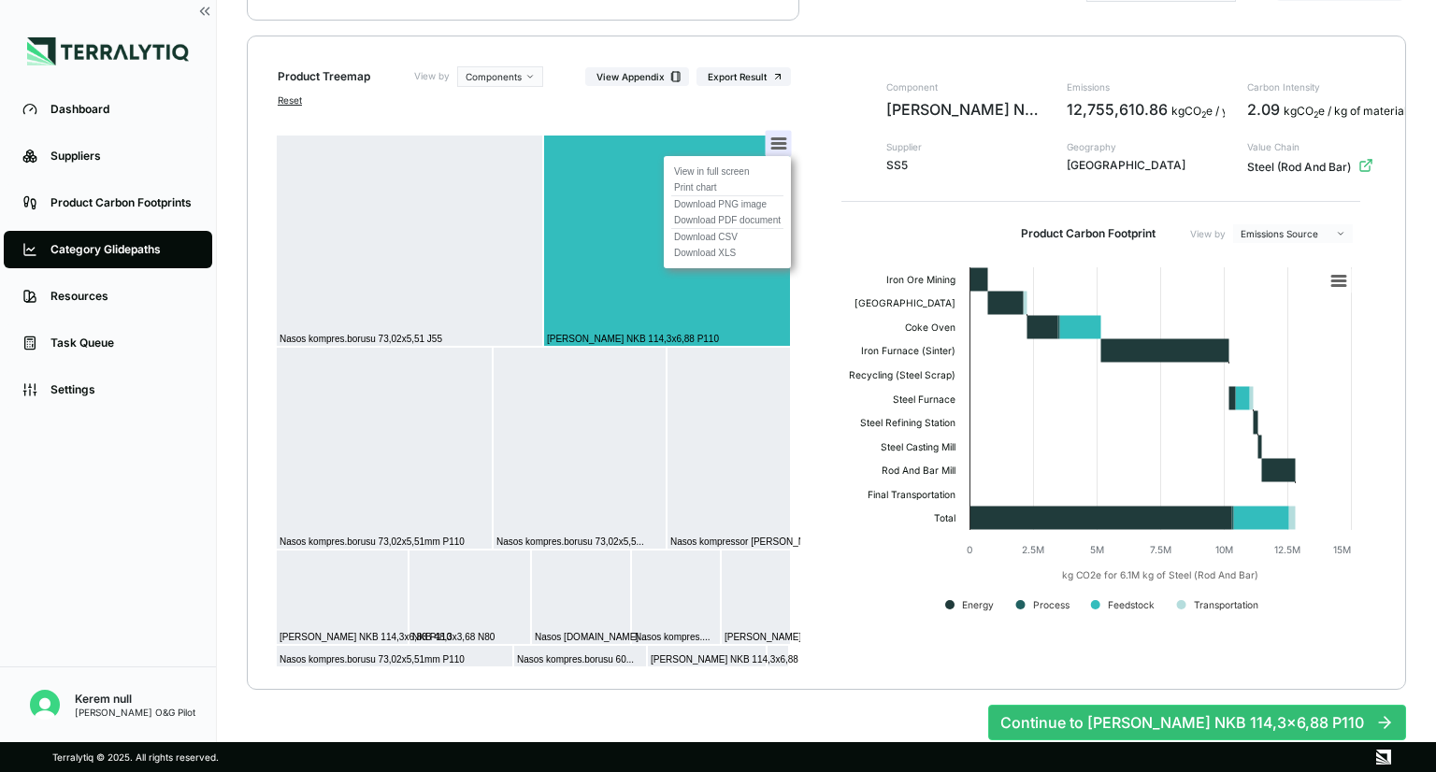
click at [800, 261] on div "View in full screen Print chart Download PNG image Download PDF document Downlo…" at bounding box center [728, 212] width 180 height 165
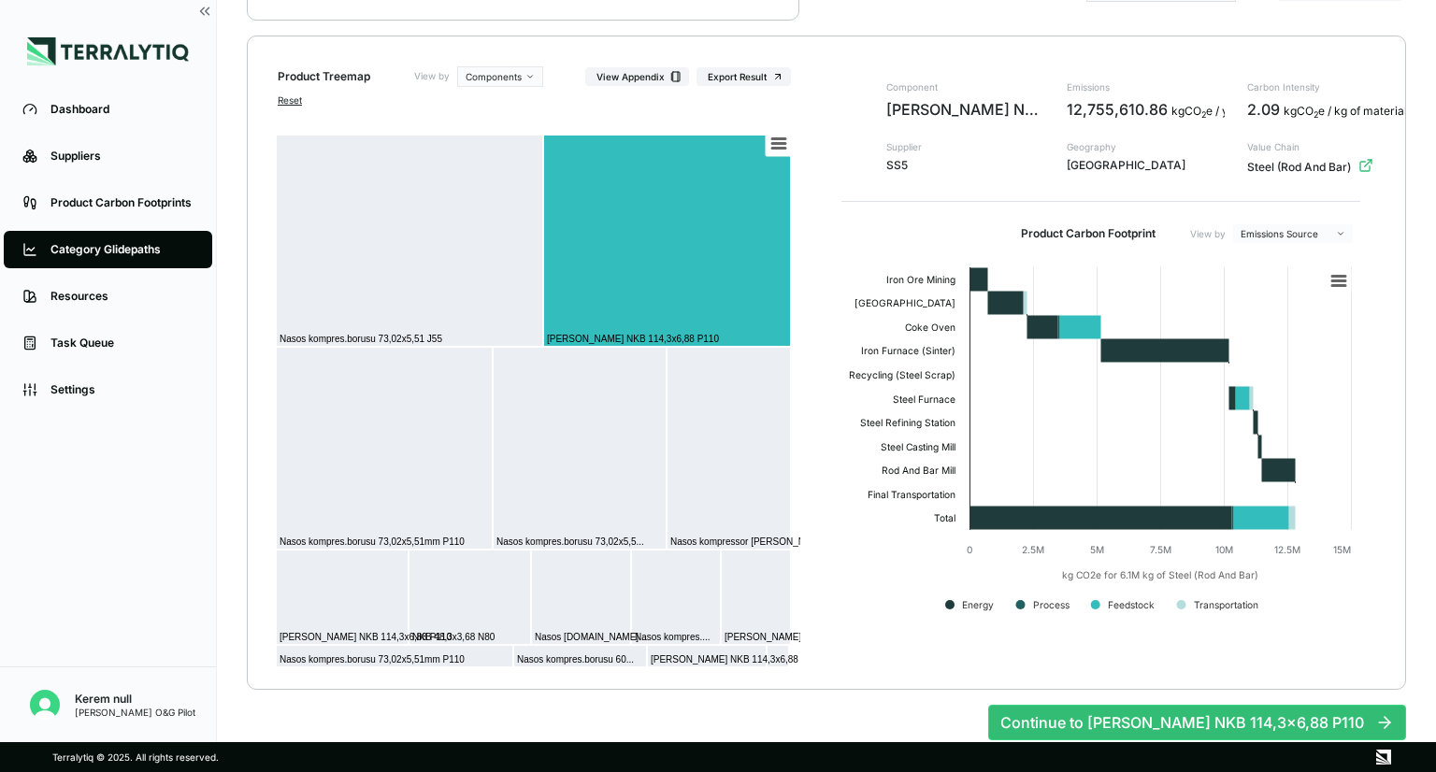
click at [1365, 166] on icon "button" at bounding box center [1366, 165] width 15 height 15
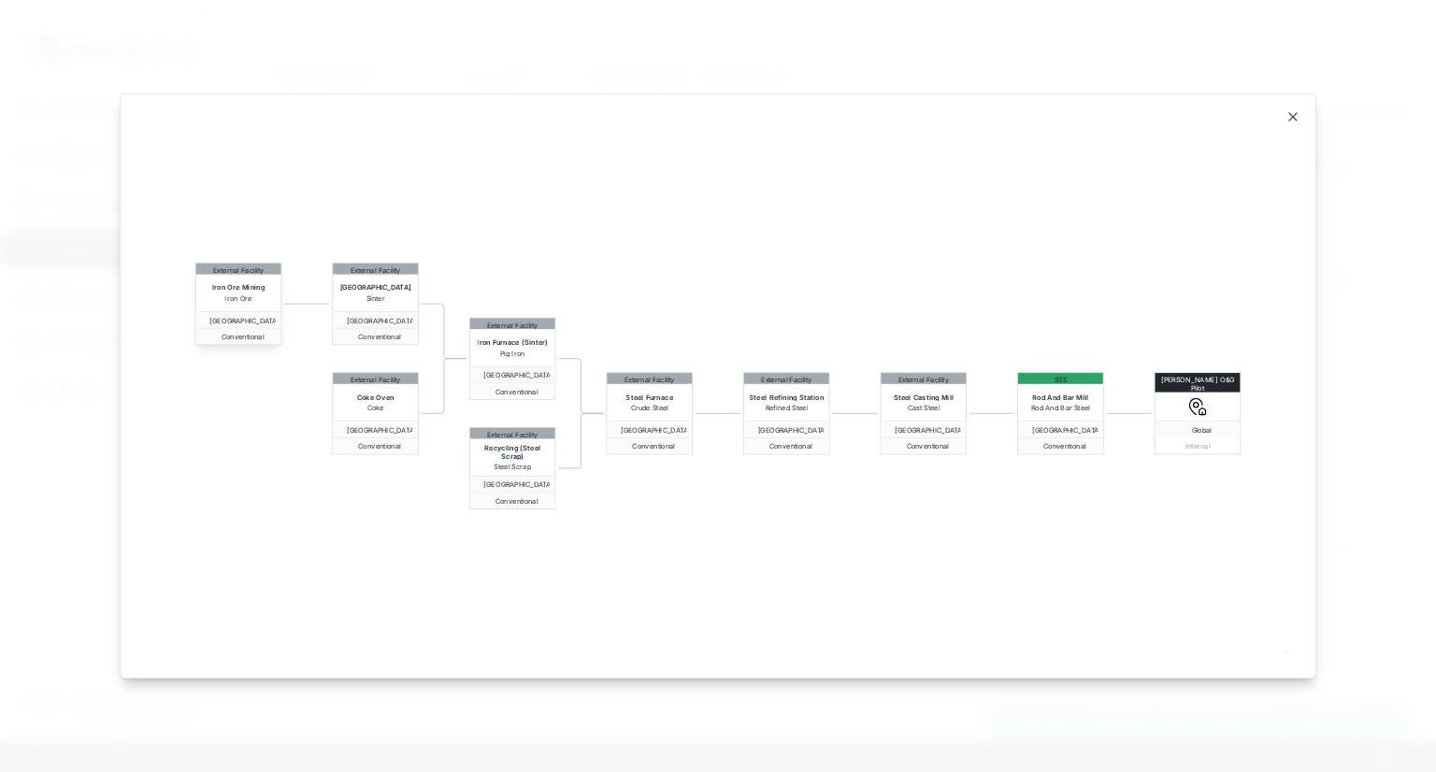
click at [262, 284] on span "Iron Ore Mining" at bounding box center [238, 287] width 52 height 8
click at [1298, 121] on icon "button" at bounding box center [1293, 116] width 15 height 15
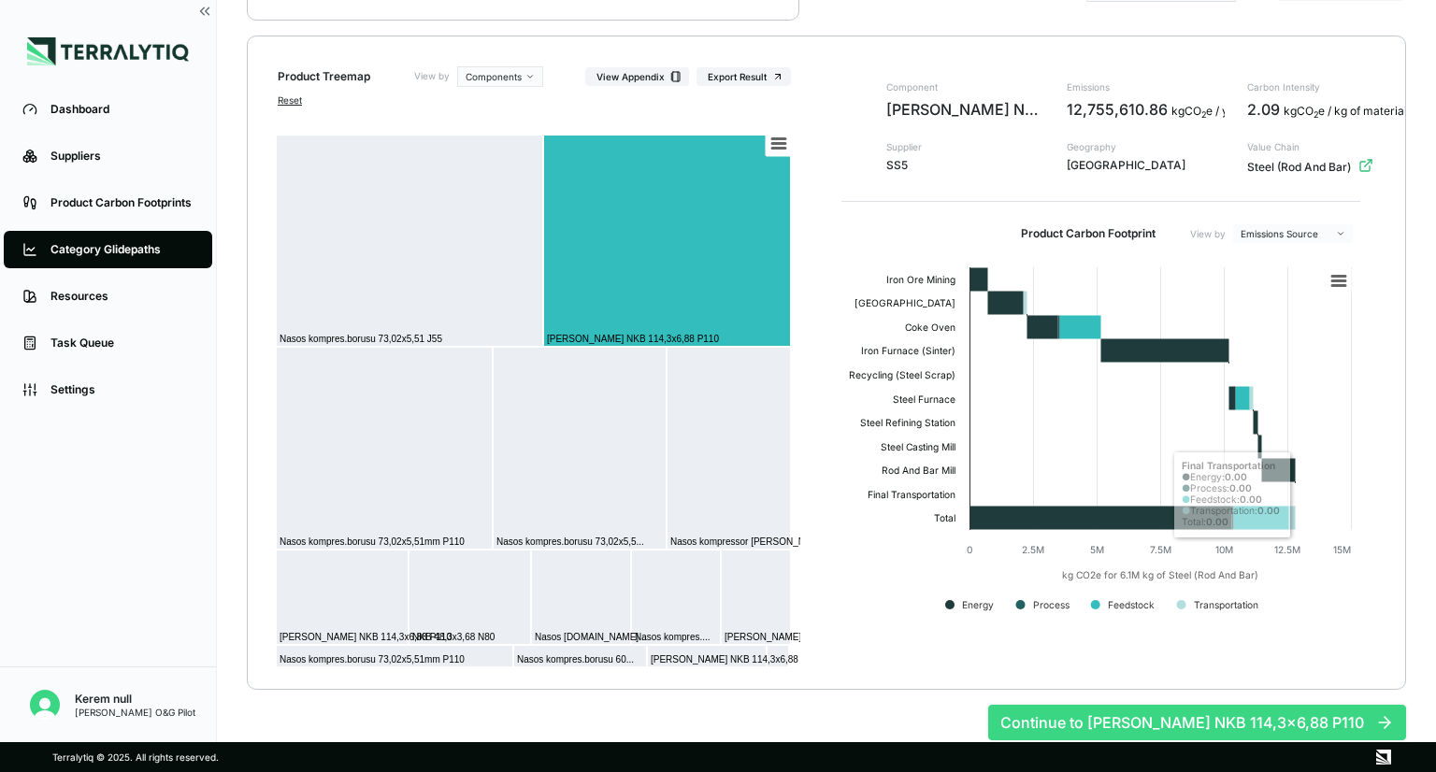
click at [1206, 722] on button "Continue to [PERSON_NAME] NKB 114,3x6,88 P110" at bounding box center [1197, 723] width 418 height 36
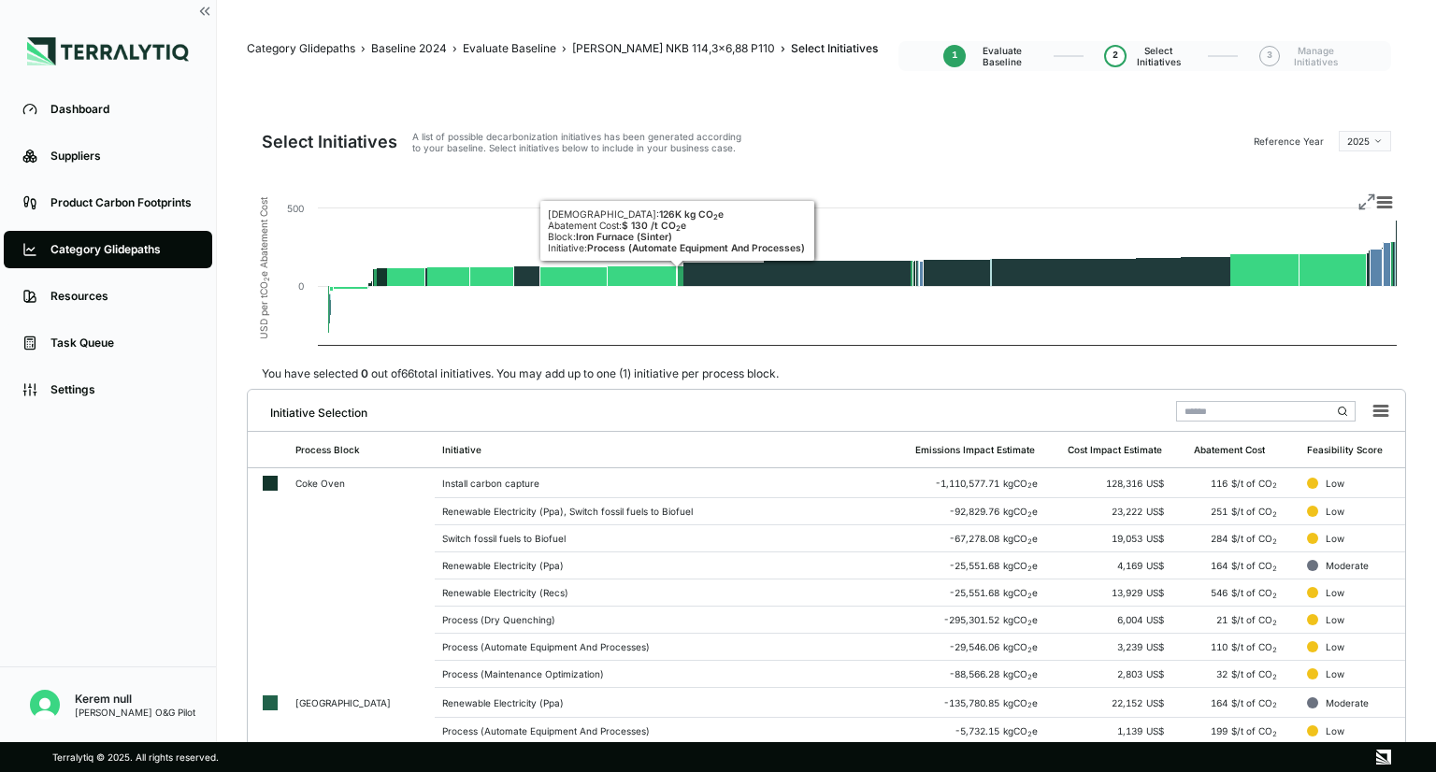
click at [106, 249] on div "Category Glidepaths" at bounding box center [121, 249] width 143 height 15
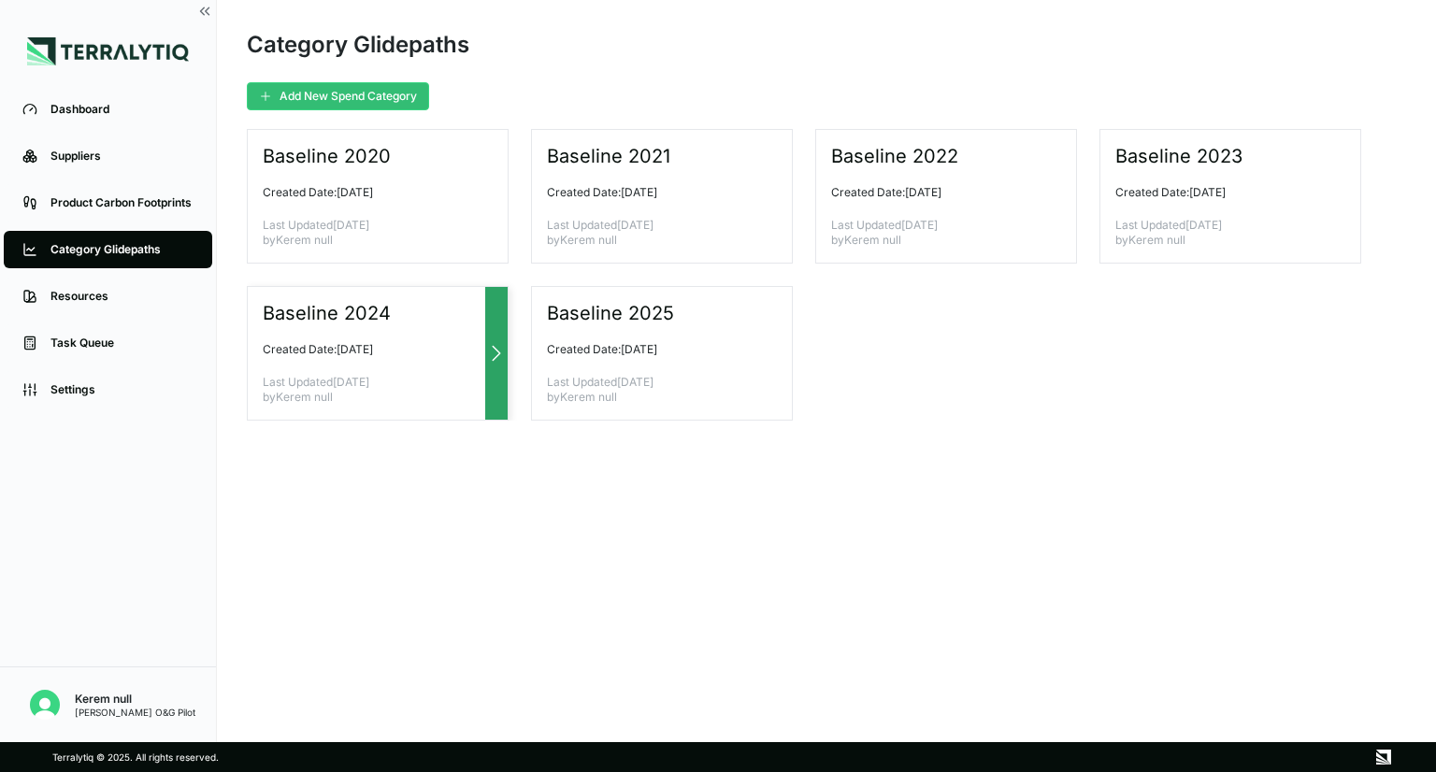
click at [382, 339] on div "Baseline 2024 Created Date: [DATE] Last Updated [DATE] by Kerem null" at bounding box center [378, 353] width 262 height 135
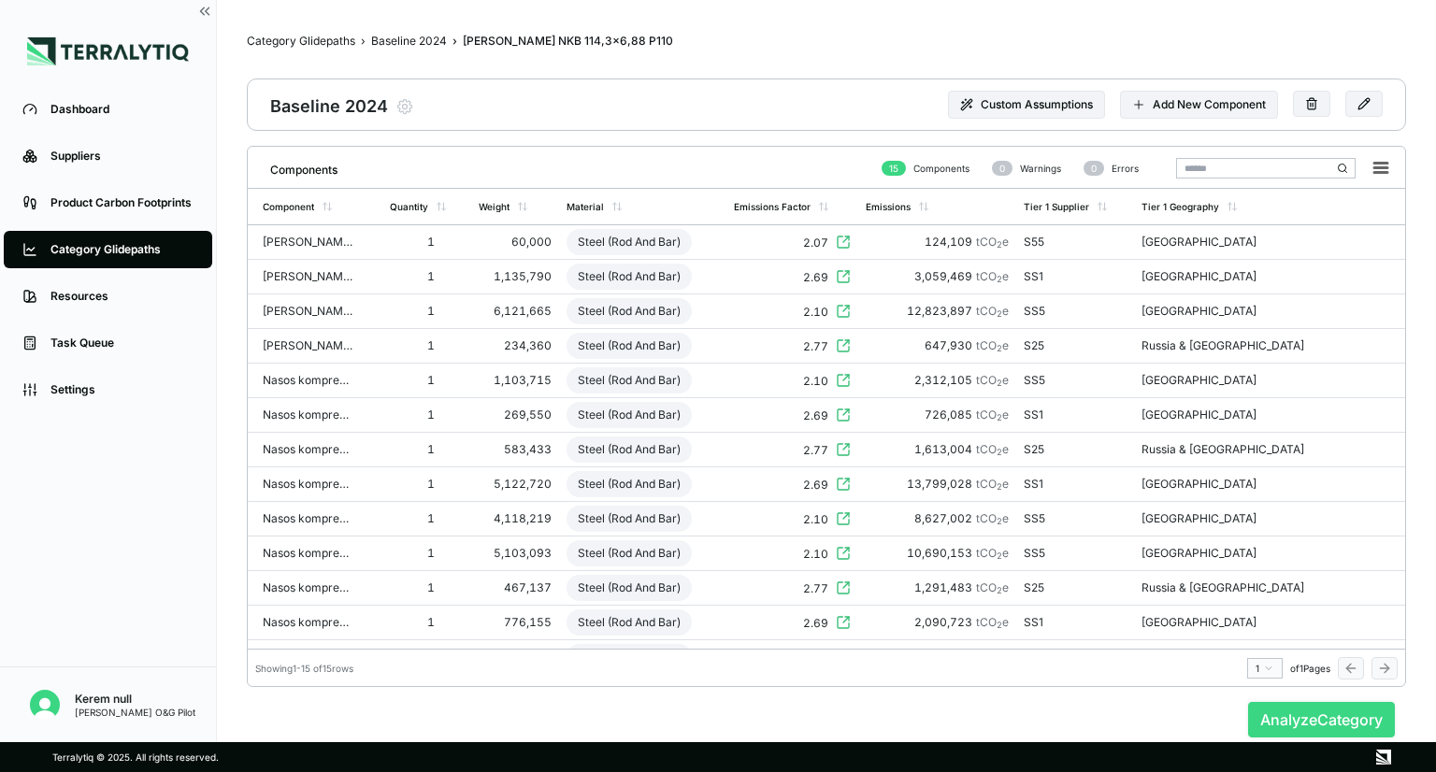
click at [1288, 718] on button "Analyze Category" at bounding box center [1321, 720] width 147 height 36
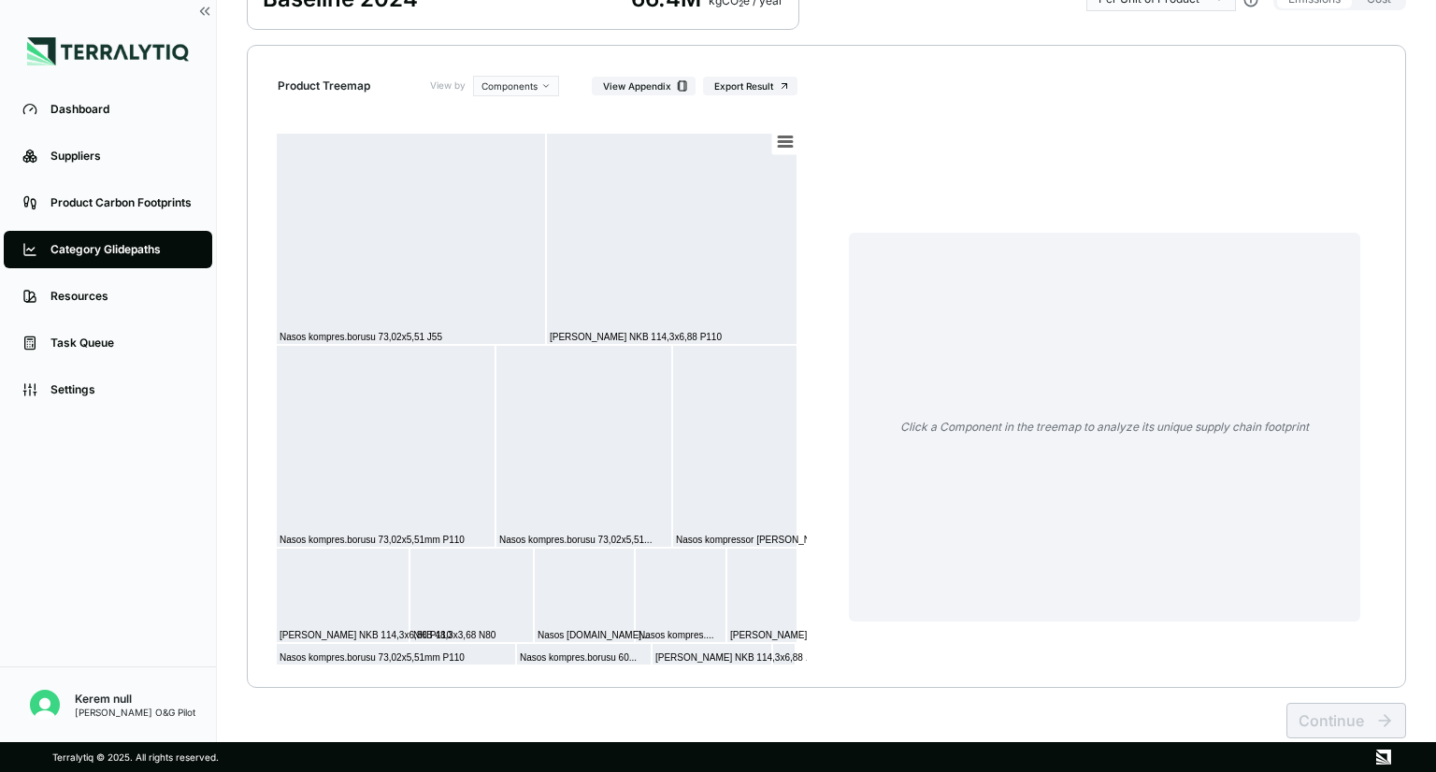
scroll to position [187, 0]
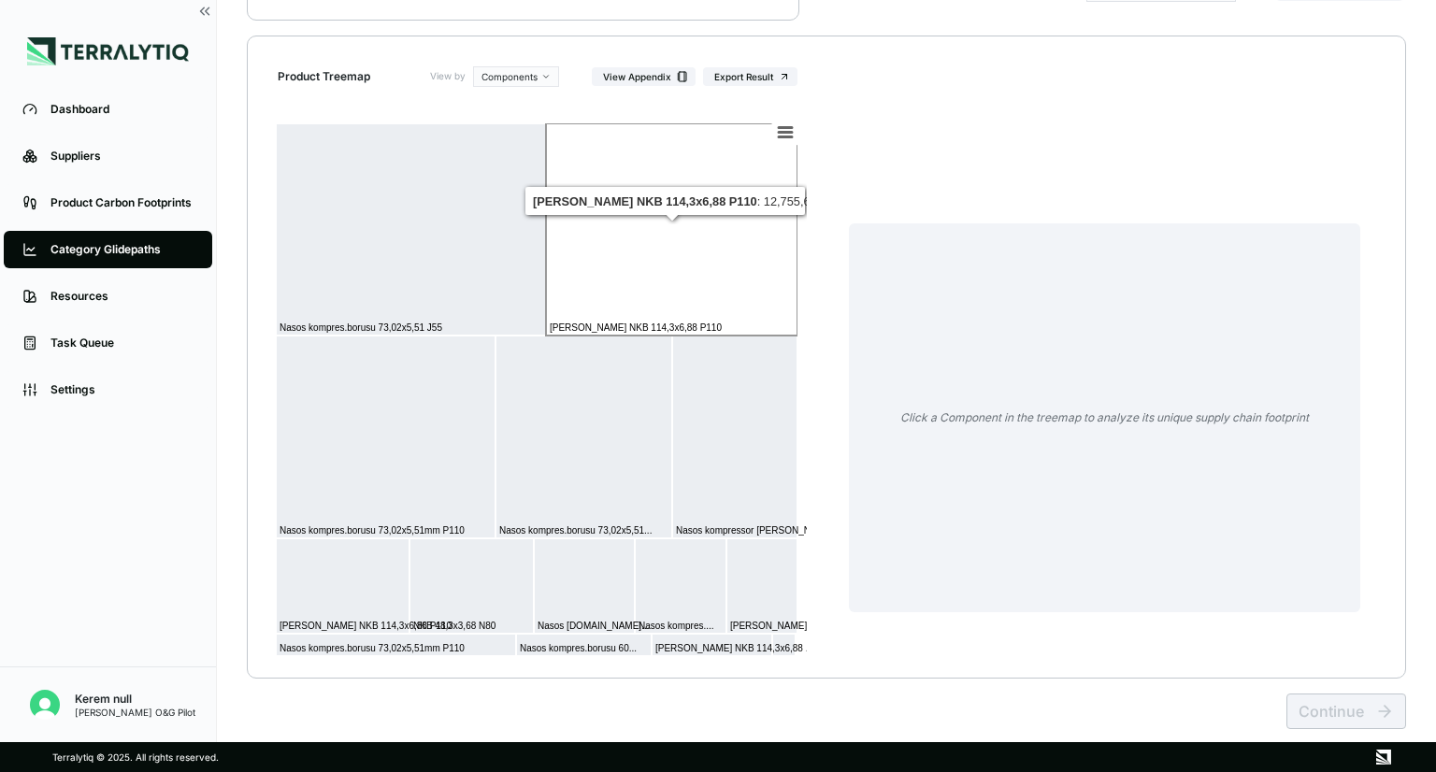
click at [699, 233] on rect at bounding box center [672, 229] width 252 height 212
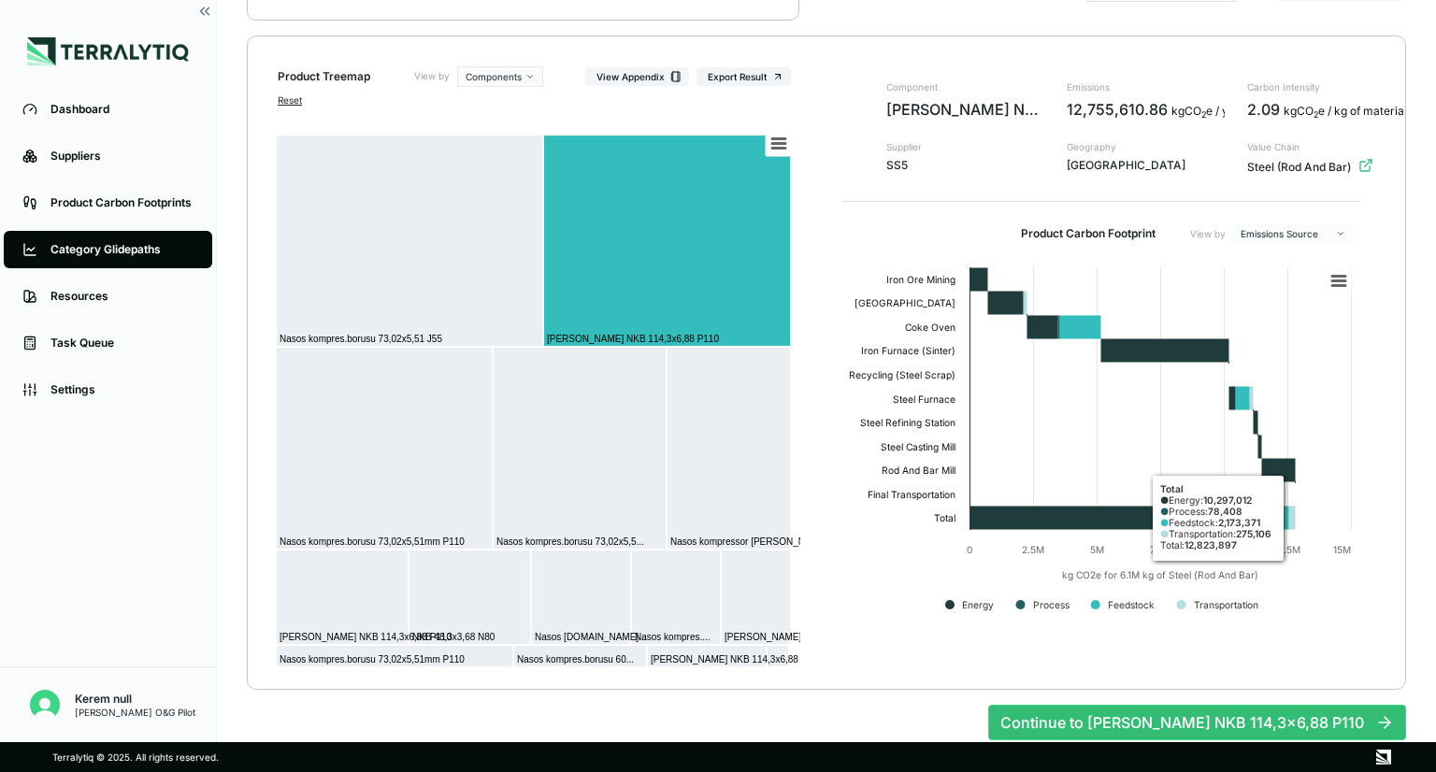
click at [839, 589] on div "Component [PERSON_NAME] NKB 114,3x6,88 P110 Supplier SS5 Emissions 12,755,610.8…" at bounding box center [1101, 356] width 549 height 581
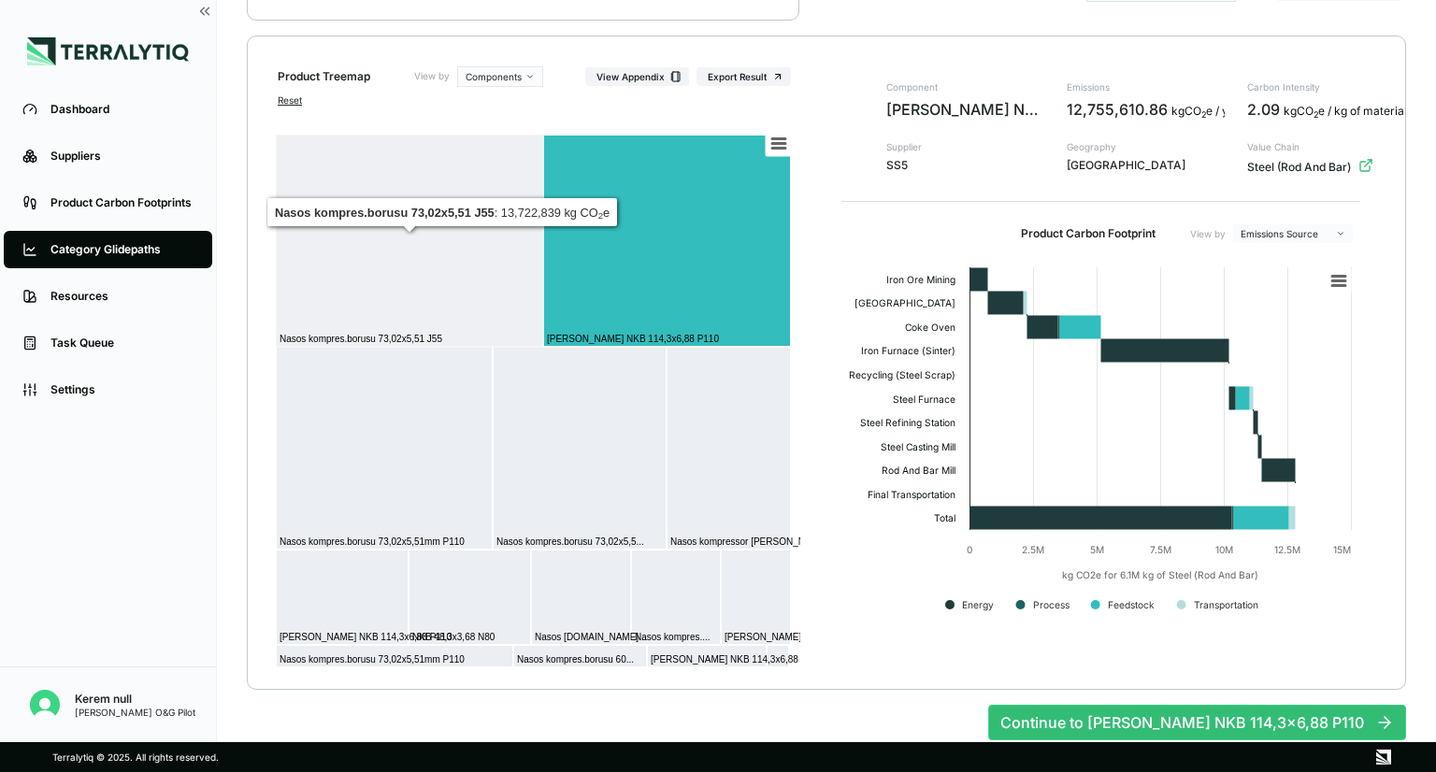
click at [103, 247] on div "Category Glidepaths" at bounding box center [121, 249] width 143 height 15
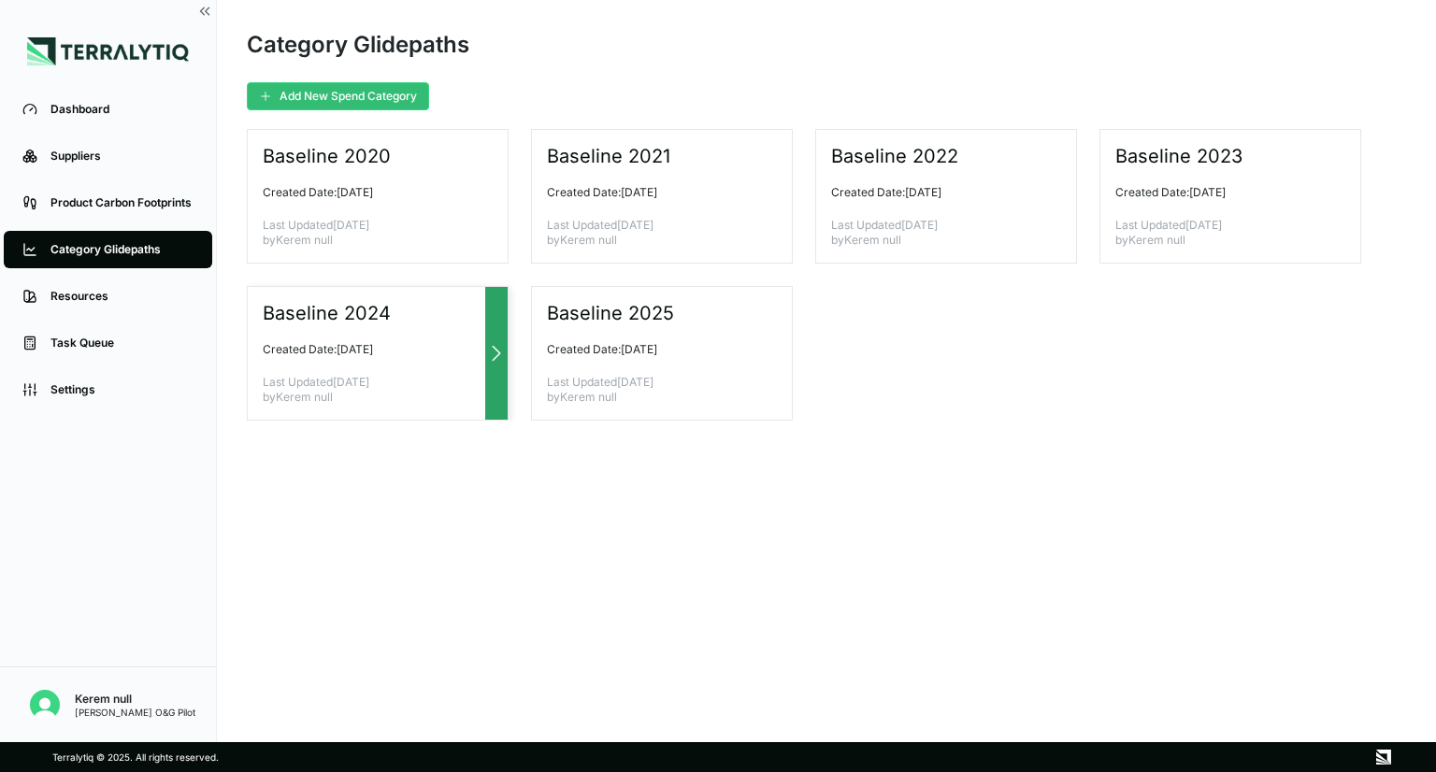
click at [357, 333] on div "Baseline 2024 Created Date: [DATE] Last Updated [DATE] by Kerem null" at bounding box center [378, 353] width 262 height 135
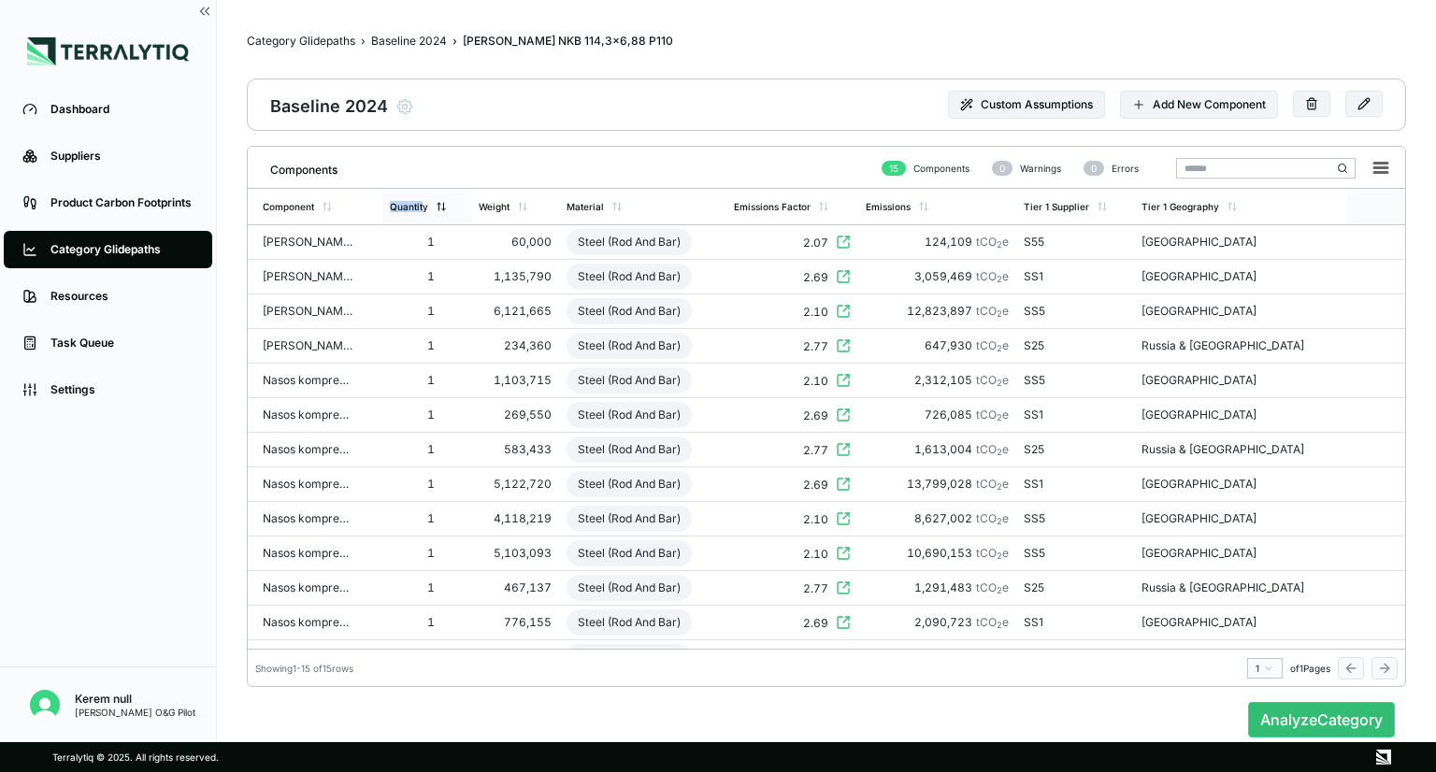
drag, startPoint x: 382, startPoint y: 205, endPoint x: 430, endPoint y: 205, distance: 47.7
click at [430, 205] on tr "Component Quantity Weight Material Emissions Factor Emissions Tier 1 Supplier T…" at bounding box center [827, 206] width 1158 height 37
click at [330, 308] on div "[PERSON_NAME] NKB 114,3x6,88 P110" at bounding box center [308, 311] width 90 height 15
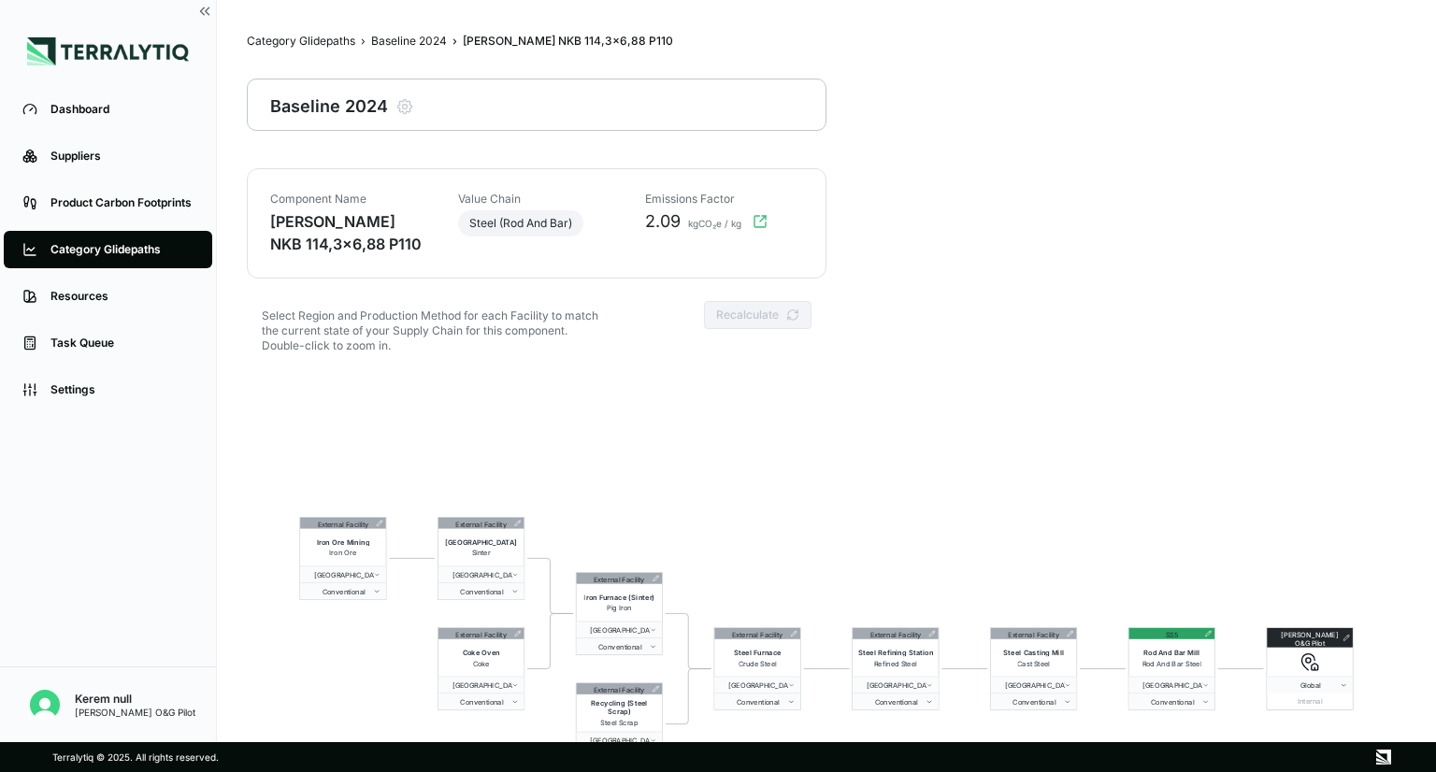
click at [134, 247] on div "Category Glidepaths" at bounding box center [121, 249] width 143 height 15
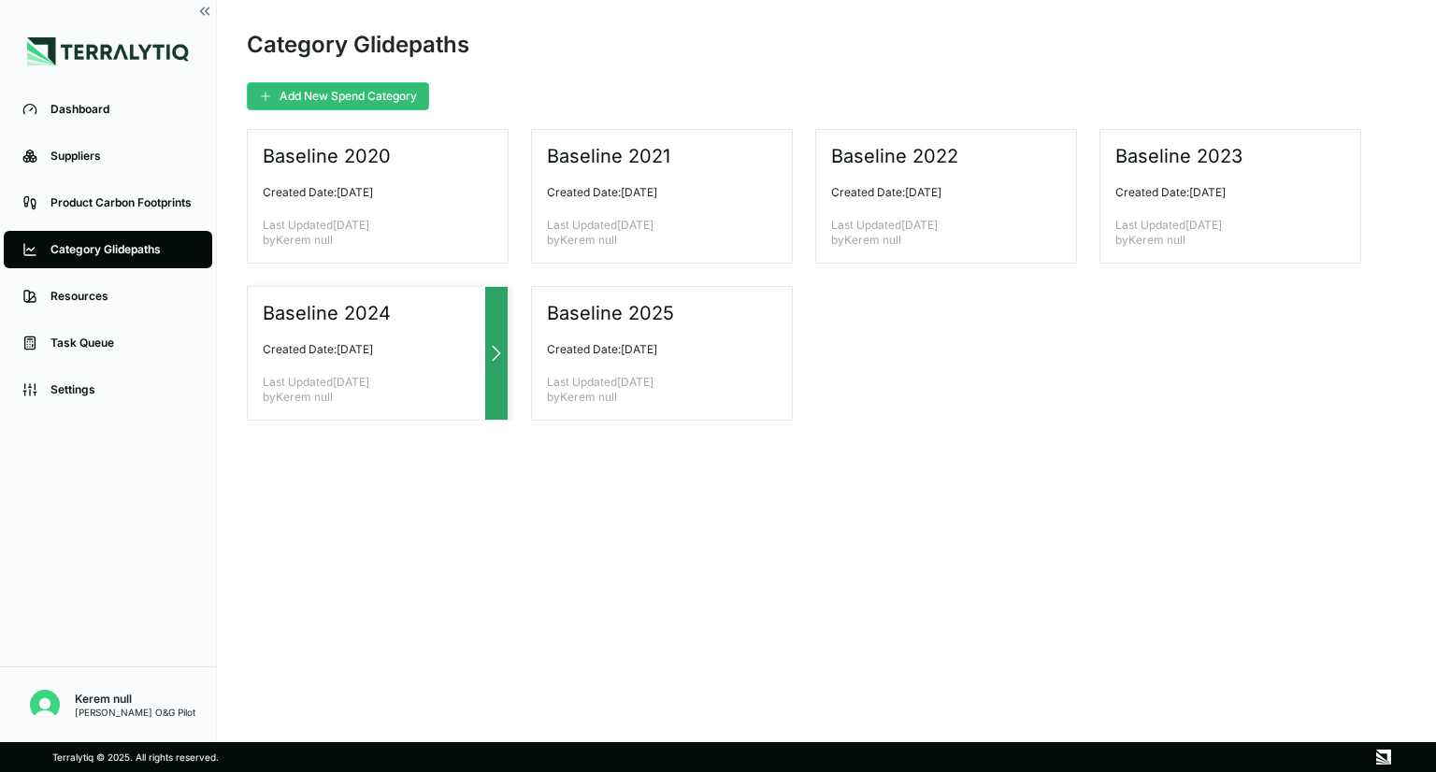
click at [353, 349] on p "Created Date: [DATE]" at bounding box center [370, 349] width 215 height 15
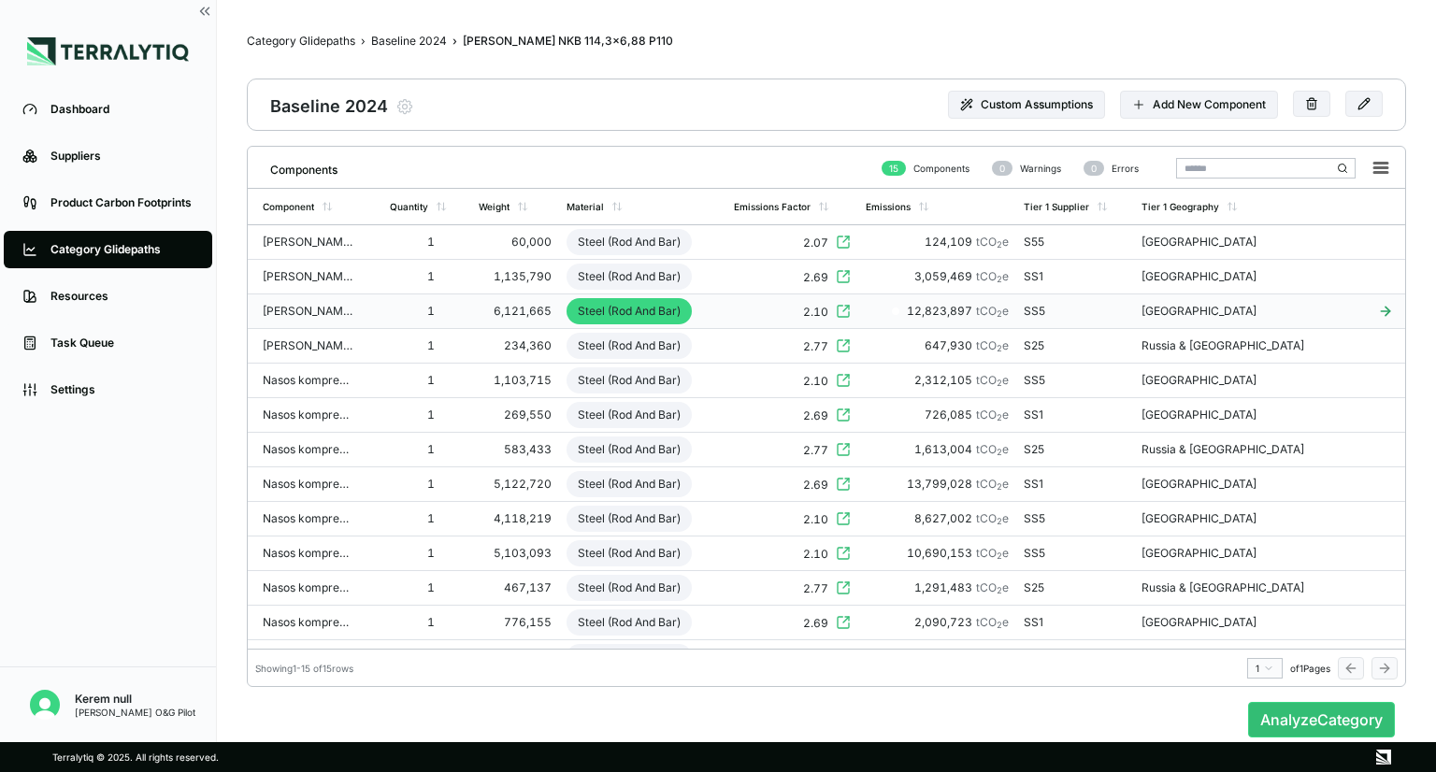
click at [378, 309] on td "[PERSON_NAME] NKB 114,3x6,88 P110" at bounding box center [315, 312] width 135 height 35
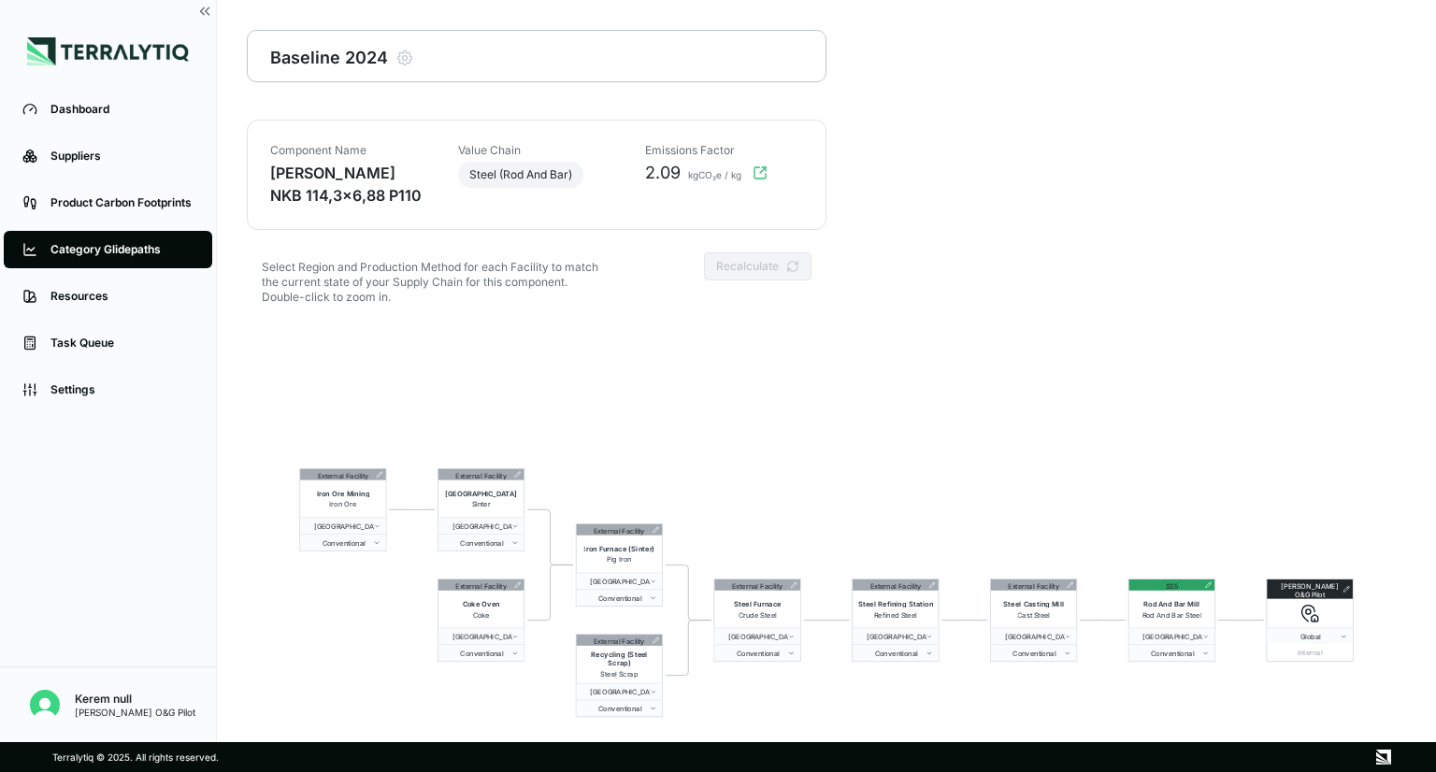
scroll to position [90, 0]
